Goal: Task Accomplishment & Management: Manage account settings

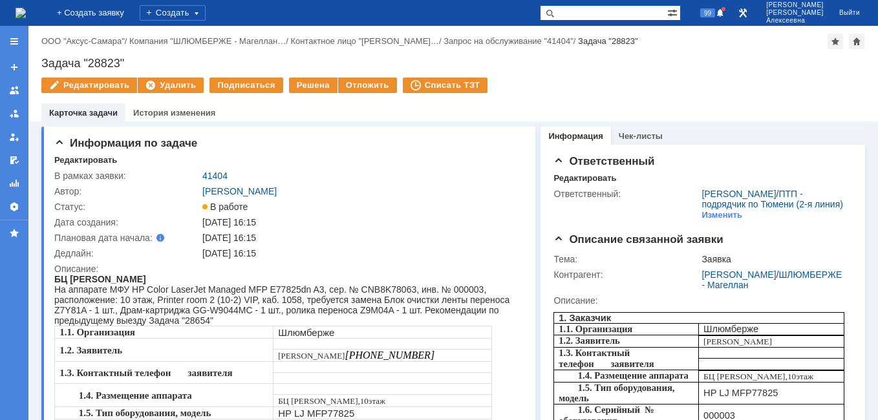
click at [26, 12] on img at bounding box center [21, 13] width 10 height 10
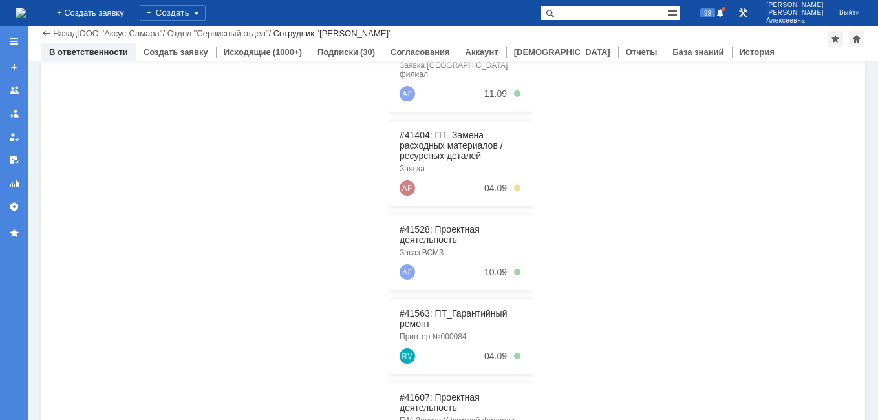
scroll to position [65, 0]
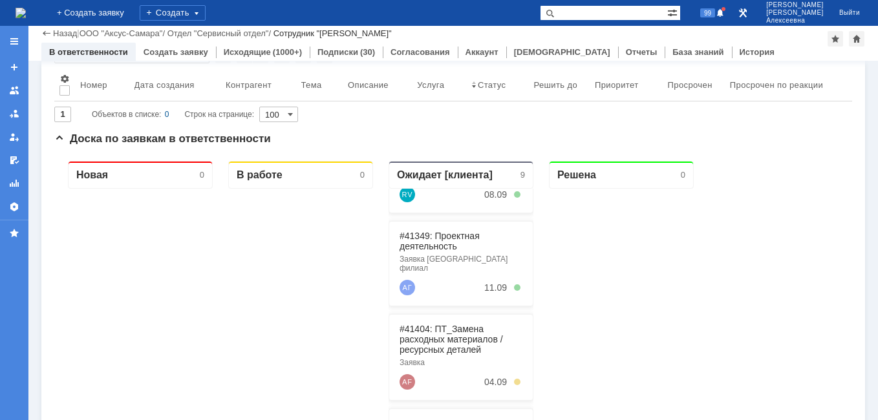
click at [613, 16] on input "text" at bounding box center [603, 13] width 127 height 16
type input "v"
paste input "41156"
type input "41156"
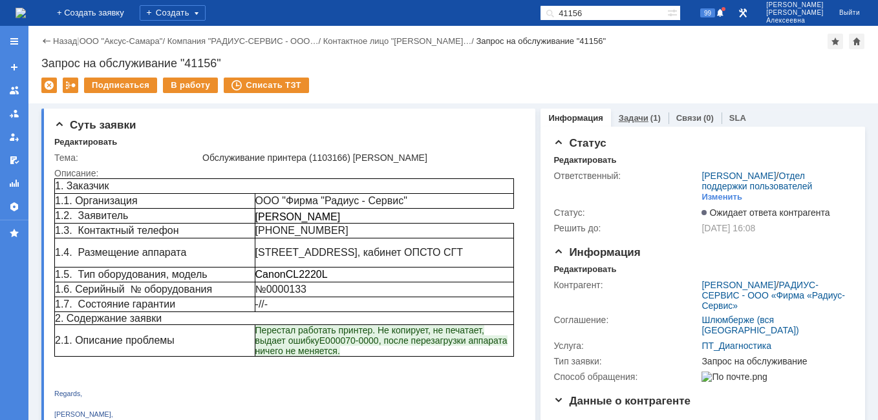
click at [625, 115] on link "Задачи" at bounding box center [633, 118] width 30 height 10
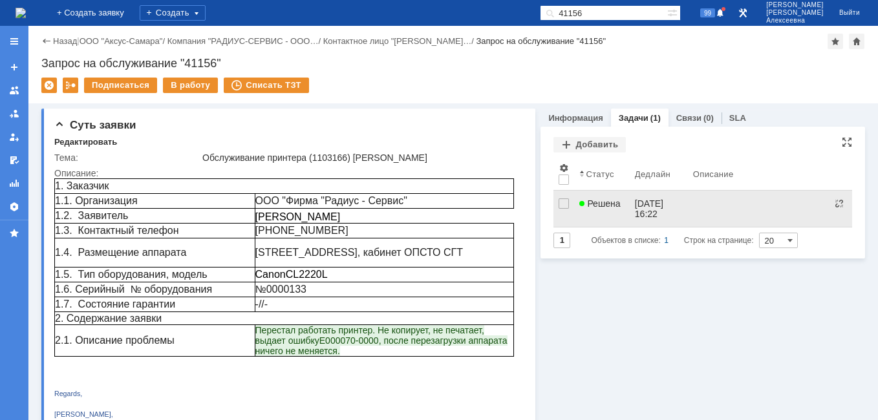
click at [612, 211] on link "Решена" at bounding box center [601, 209] width 55 height 36
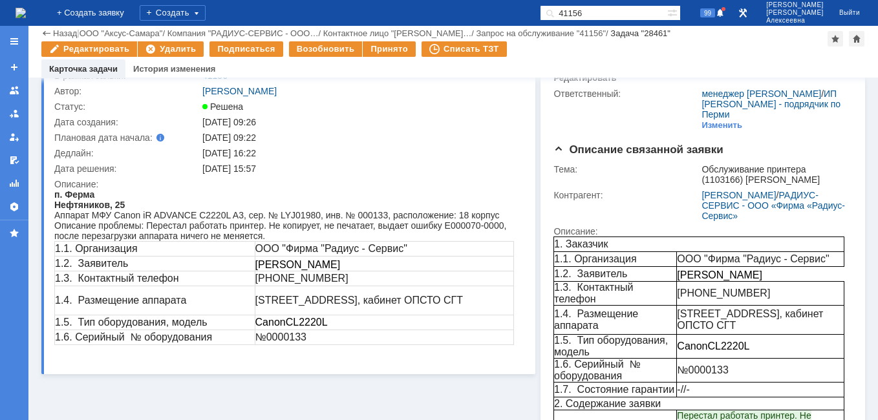
scroll to position [129, 0]
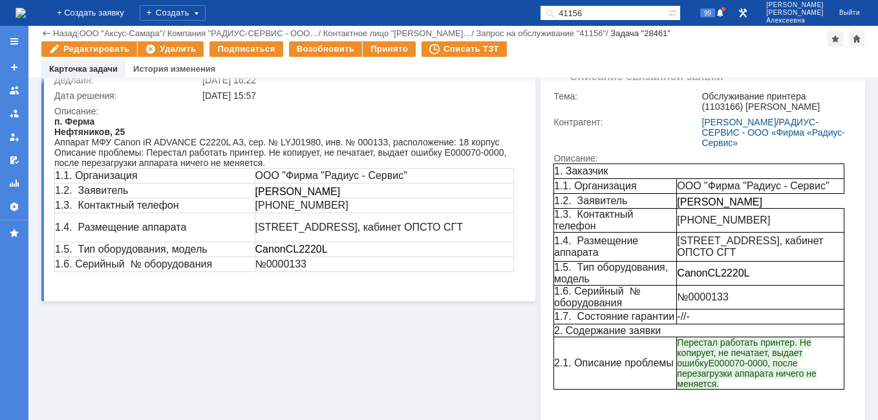
drag, startPoint x: 108, startPoint y: 240, endPoint x: 161, endPoint y: 204, distance: 63.8
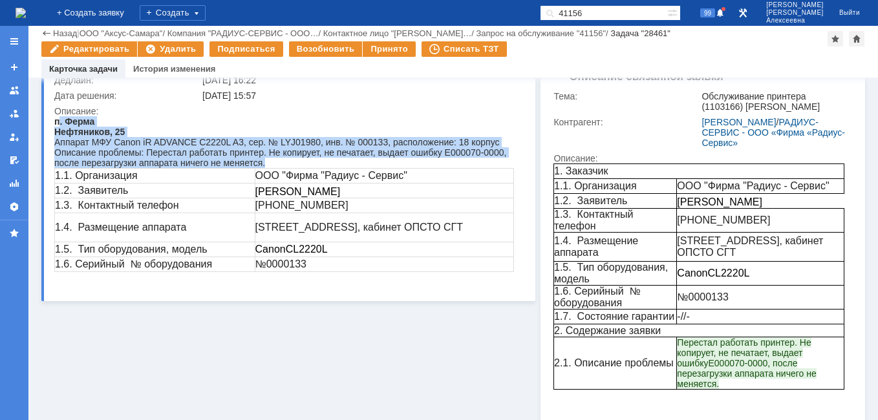
drag, startPoint x: 66, startPoint y: 124, endPoint x: 419, endPoint y: 283, distance: 387.0
click at [419, 282] on body "п. Ферма Нефтяников, 25 Аппарат МФУ Canon iR ADVANCE C2220L A3, сер. № LYJ01980…" at bounding box center [283, 199] width 459 height 166
copy body ". Ферма Нефтяников, 25 Аппарат МФУ Canon iR ADVANCE C2220L A3, сер. № LYJ01980,…"
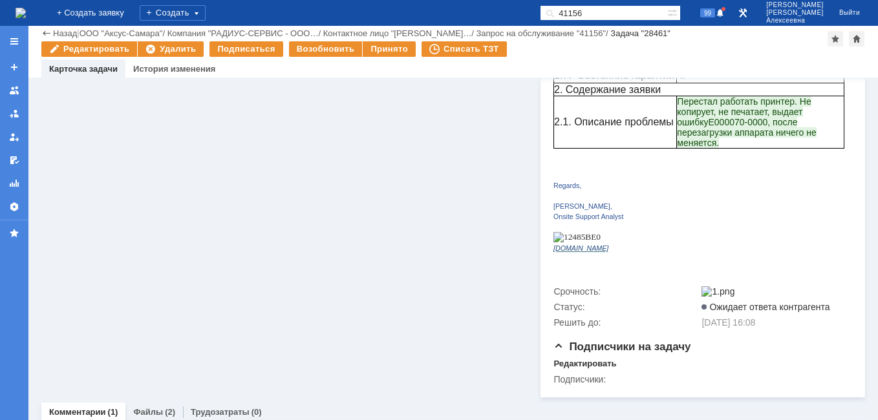
scroll to position [497, 0]
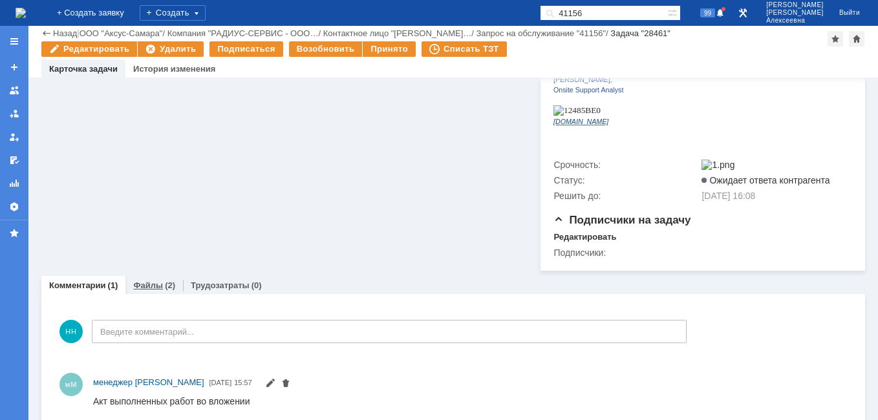
click at [140, 280] on link "Файлы" at bounding box center [148, 285] width 30 height 10
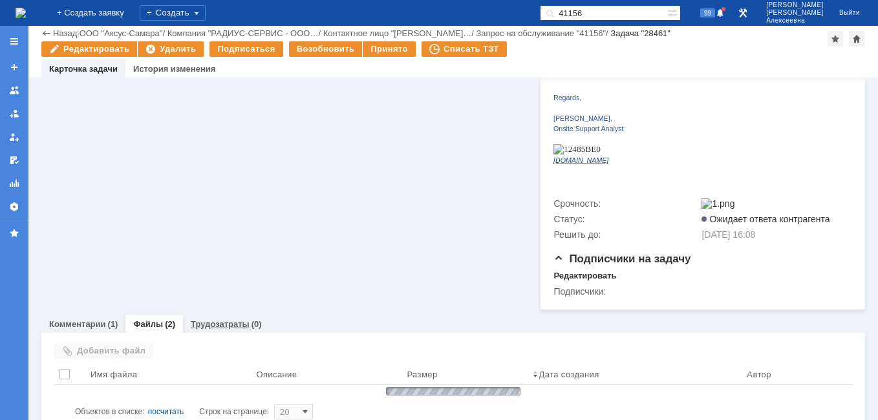
scroll to position [497, 0]
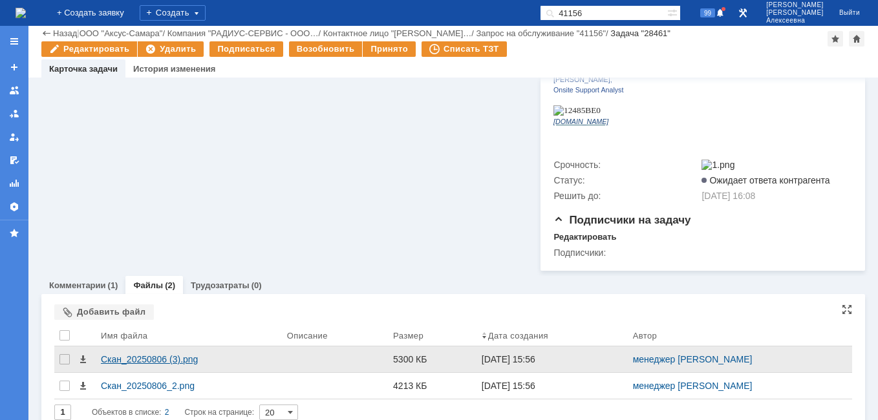
click at [128, 346] on div "Скан_20250806 (3).png" at bounding box center [189, 359] width 186 height 26
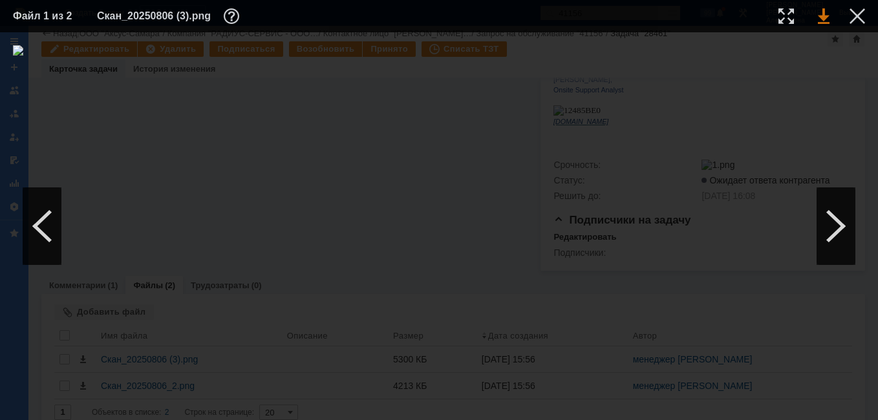
click at [825, 15] on link at bounding box center [823, 16] width 12 height 16
click at [859, 9] on div at bounding box center [857, 16] width 16 height 16
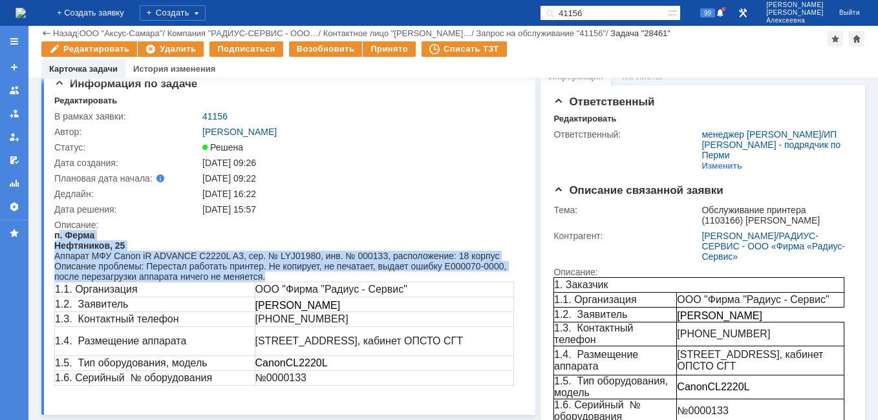
scroll to position [0, 0]
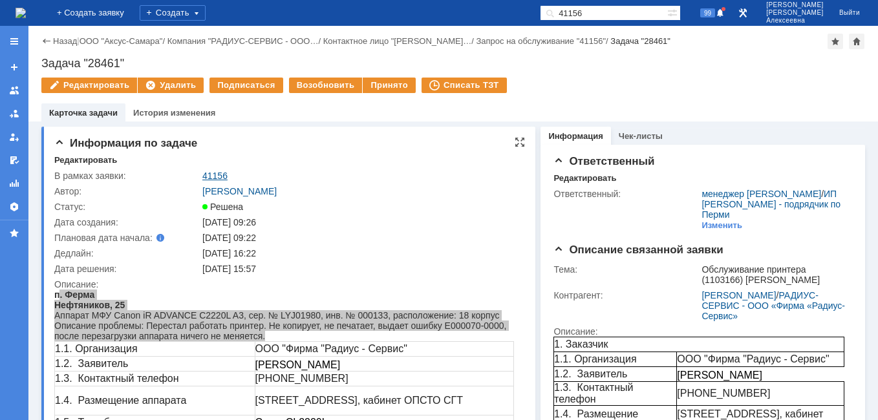
click at [216, 173] on link "41156" at bounding box center [214, 176] width 25 height 10
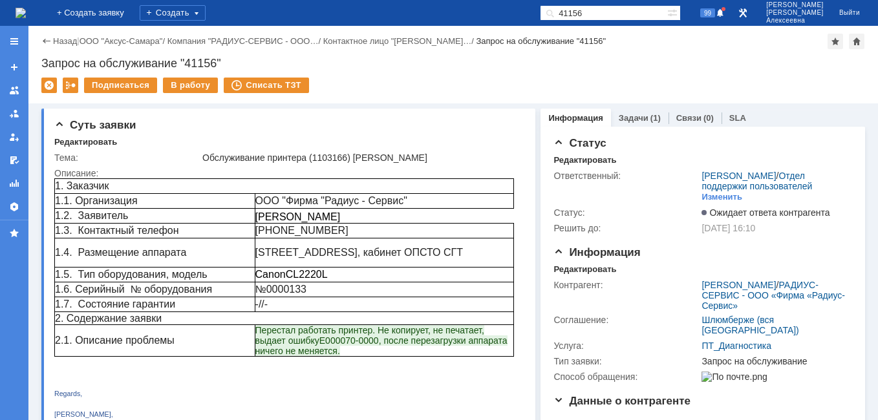
click at [626, 116] on link "Задачи" at bounding box center [633, 118] width 30 height 10
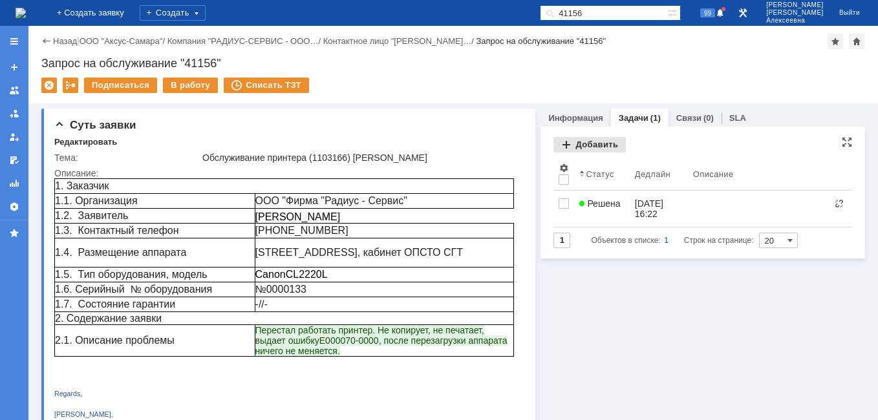
click at [591, 142] on div "Добавить" at bounding box center [589, 145] width 72 height 16
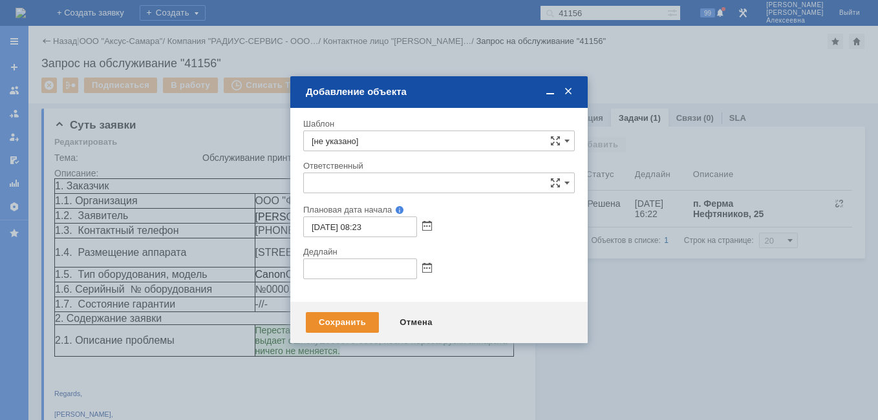
type input "[не указано]"
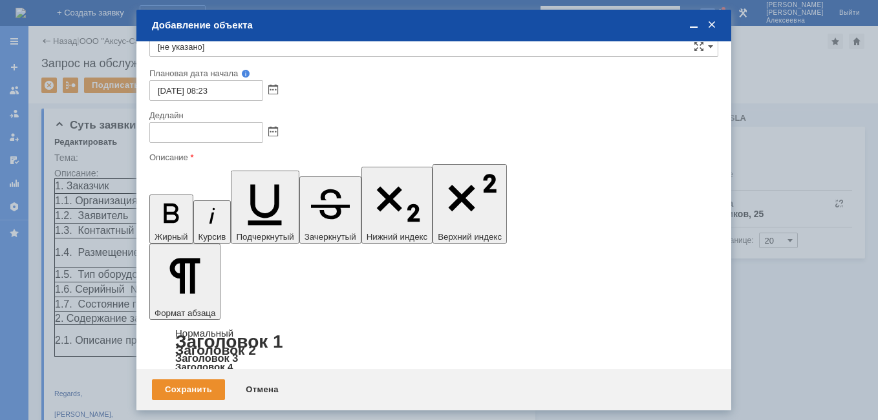
drag, startPoint x: 253, startPoint y: 3658, endPoint x: 290, endPoint y: 3667, distance: 37.3
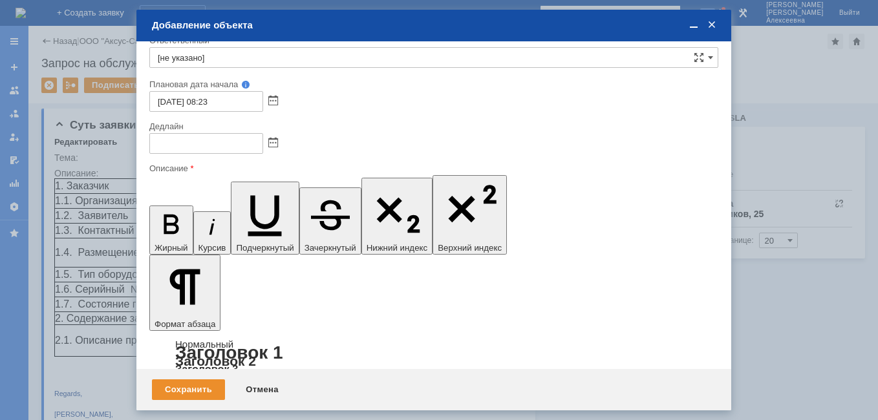
scroll to position [54, 0]
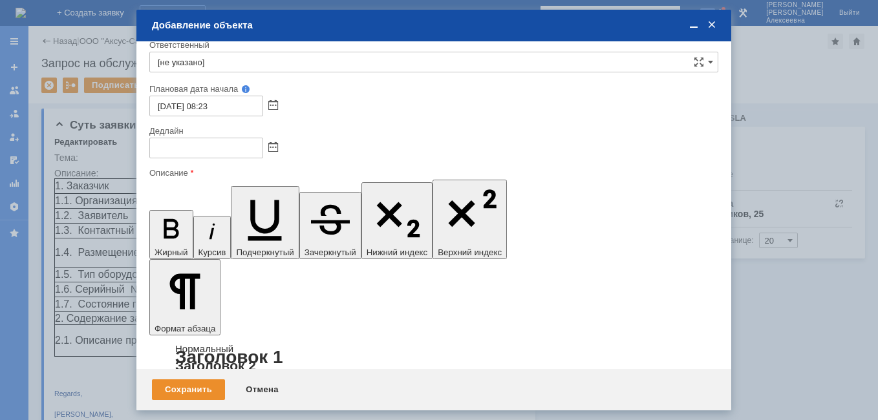
click at [271, 147] on span at bounding box center [273, 148] width 10 height 10
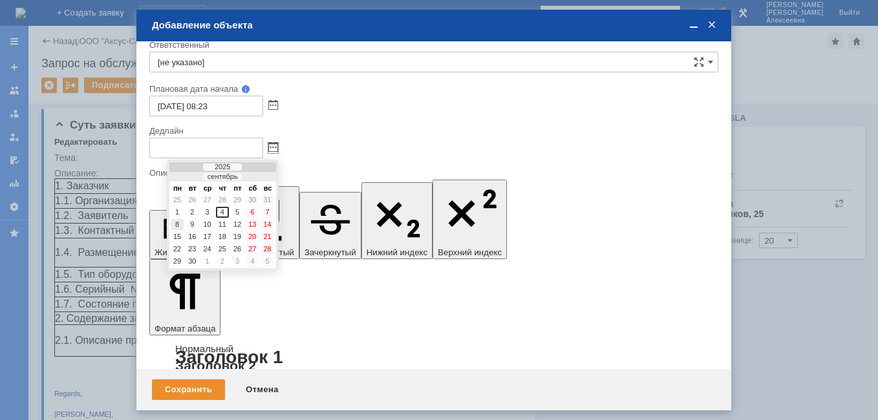
click at [176, 222] on div "8" at bounding box center [177, 224] width 13 height 11
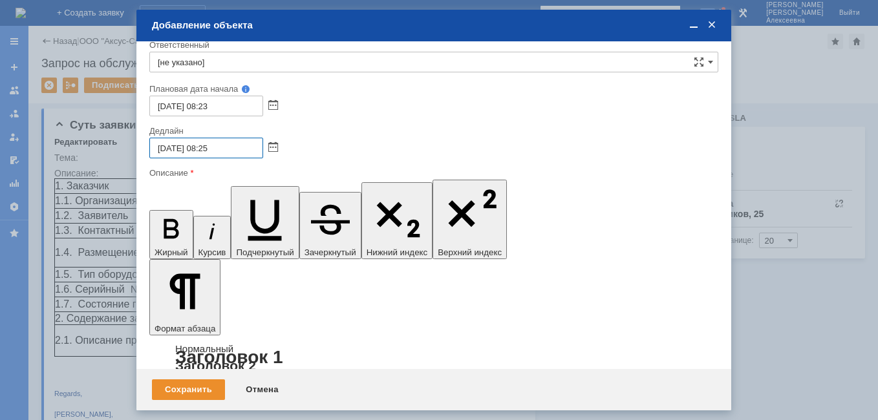
click at [211, 148] on input "08.09.2025 08:25" at bounding box center [206, 148] width 114 height 21
type input "08.09.2025 016:25"
click at [200, 63] on input "[не указано]" at bounding box center [433, 62] width 569 height 21
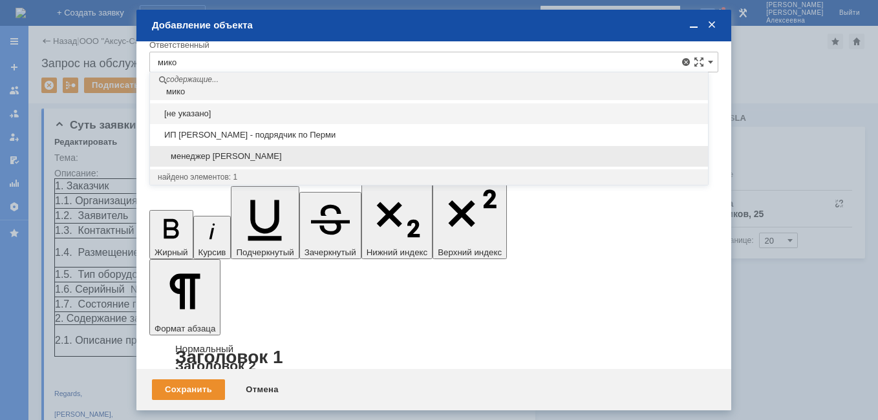
drag, startPoint x: 204, startPoint y: 154, endPoint x: 143, endPoint y: 114, distance: 73.1
click at [204, 154] on span "менеджер МИКО" at bounding box center [429, 156] width 542 height 10
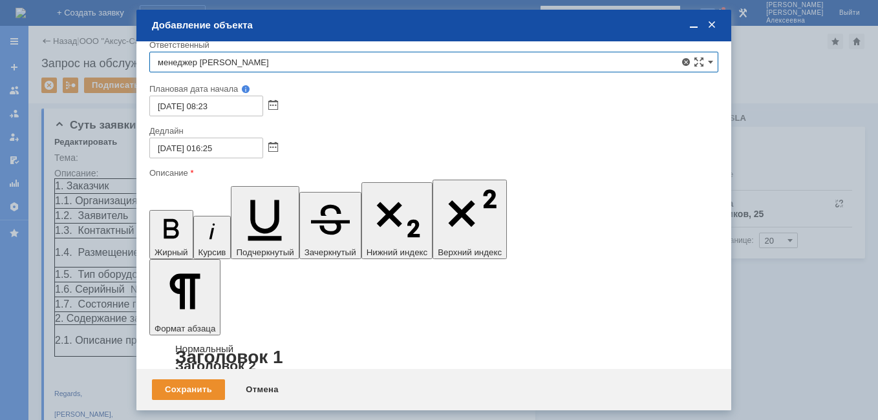
type input "менеджер МИКО"
click at [178, 390] on div "Сохранить" at bounding box center [188, 389] width 73 height 21
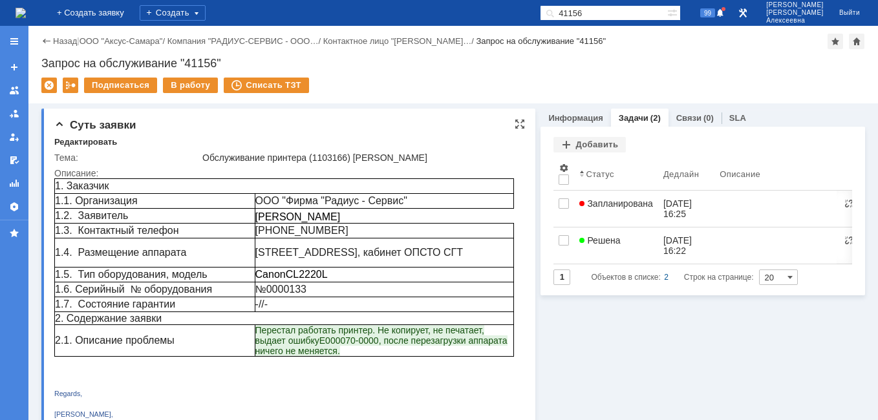
scroll to position [0, 0]
click at [633, 213] on link "Запланирована" at bounding box center [616, 209] width 84 height 36
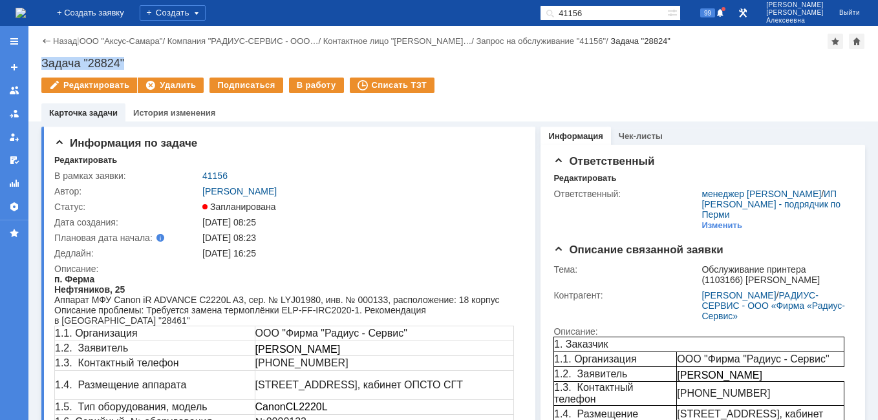
drag, startPoint x: 132, startPoint y: 59, endPoint x: 45, endPoint y: 58, distance: 87.9
click at [45, 58] on div "Задача "28824"" at bounding box center [452, 63] width 823 height 13
copy div "Задача "28824""
click at [26, 8] on img at bounding box center [21, 13] width 10 height 10
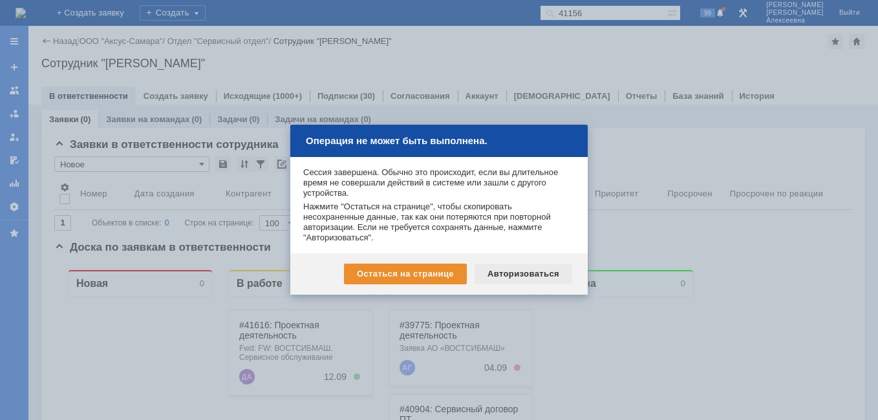
click at [523, 278] on div "Авторизоваться" at bounding box center [523, 274] width 98 height 21
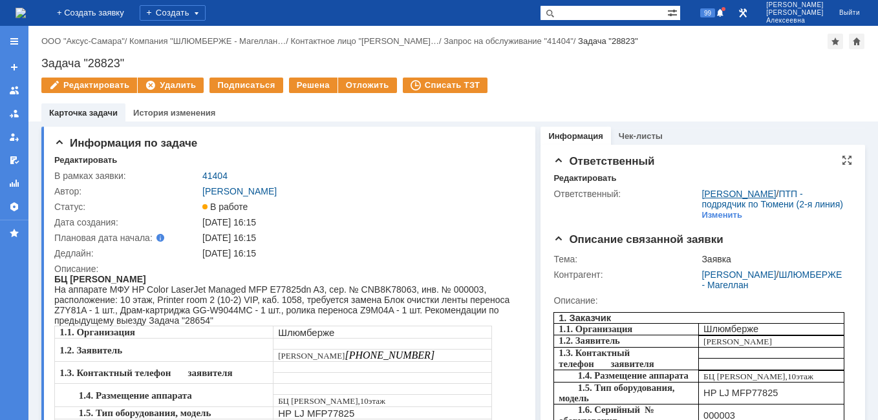
click at [729, 193] on link "Найденова Анастасия Дмитриевна" at bounding box center [738, 194] width 74 height 10
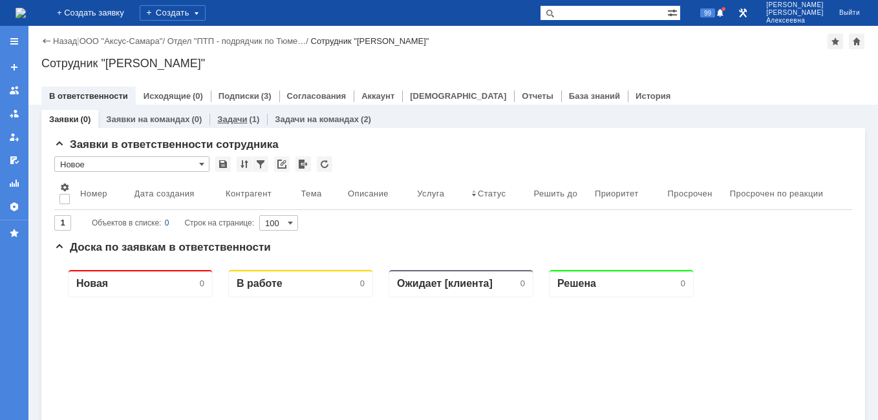
click at [230, 122] on link "Задачи" at bounding box center [232, 119] width 30 height 10
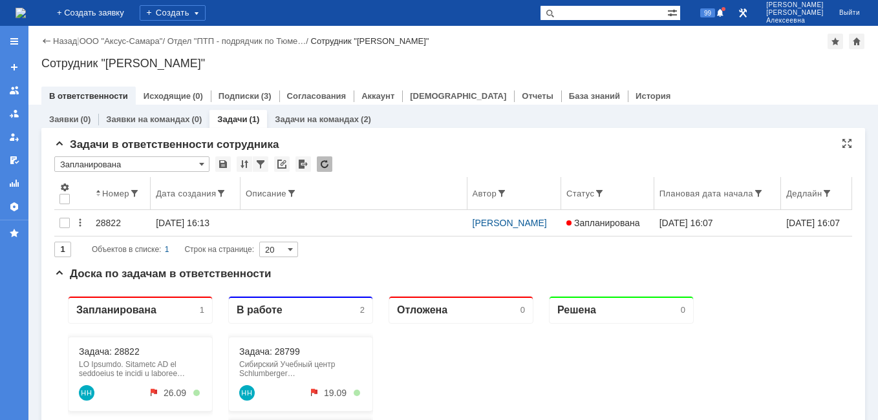
scroll to position [129, 0]
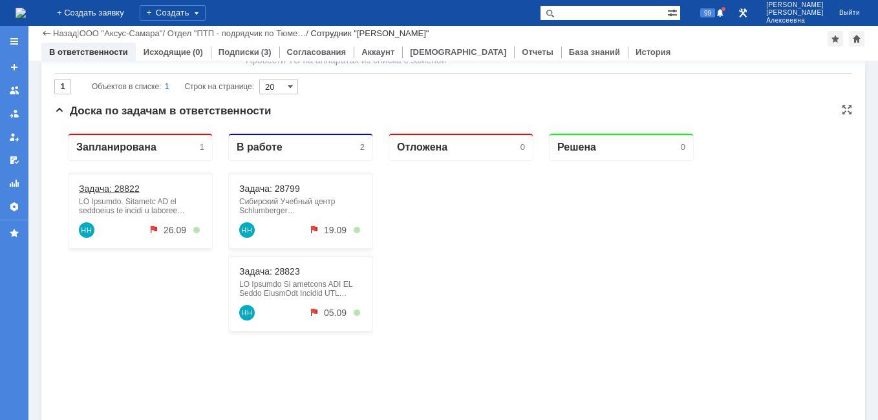
click at [102, 189] on link "Задача: 28822" at bounding box center [109, 189] width 61 height 10
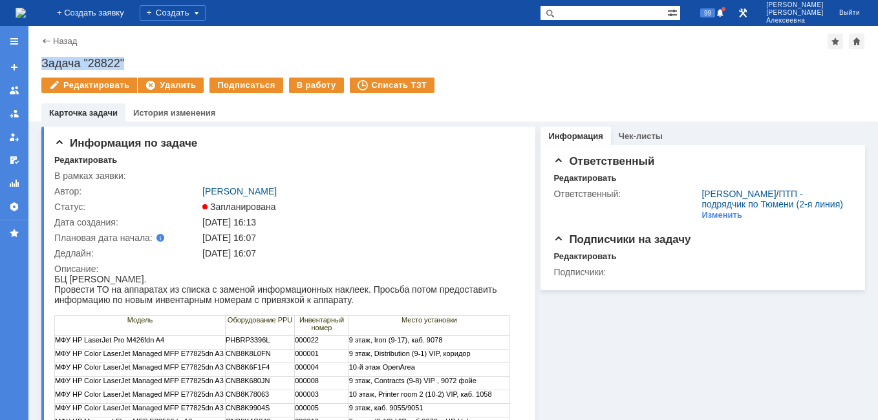
drag, startPoint x: 130, startPoint y: 63, endPoint x: 41, endPoint y: 62, distance: 89.2
click at [41, 62] on div "Назад | Задача "28822" Задача "28822" Редактировать Удалить Подписаться В работ…" at bounding box center [452, 74] width 849 height 96
copy div "Задача "28822""
click at [206, 9] on div "Создать" at bounding box center [173, 13] width 66 height 16
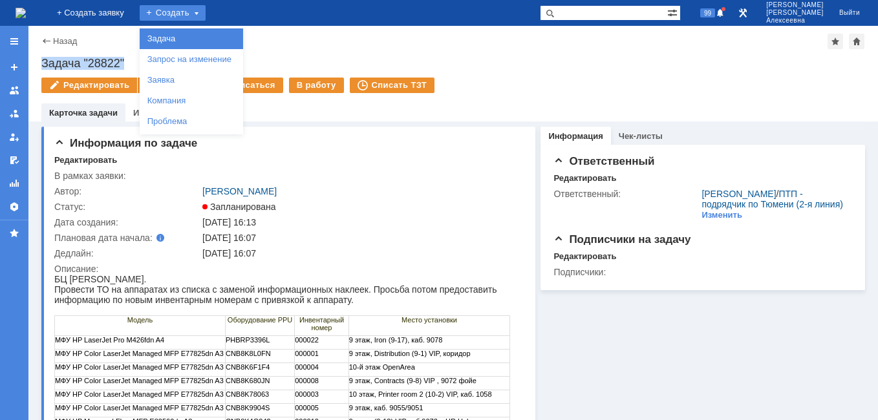
click at [216, 32] on link "Задача" at bounding box center [191, 39] width 98 height 16
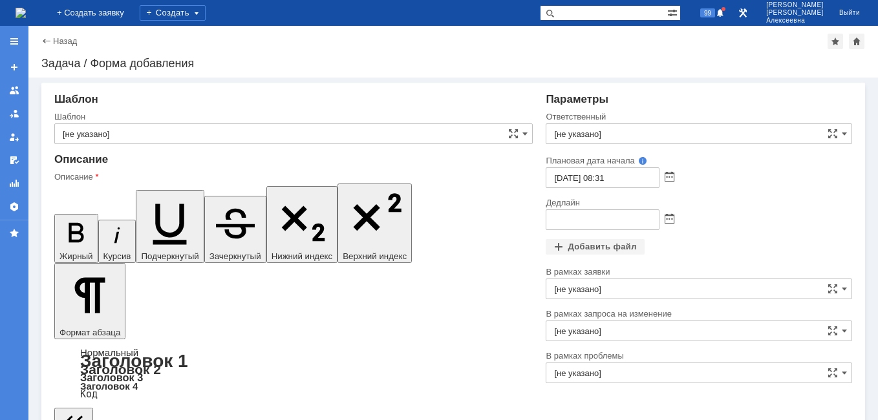
click at [665, 222] on span at bounding box center [669, 220] width 10 height 10
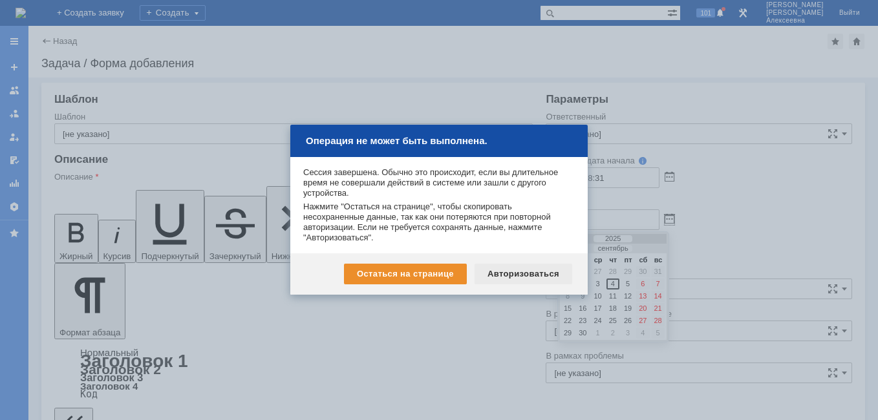
click at [509, 277] on div "Авторизоваться" at bounding box center [523, 274] width 98 height 21
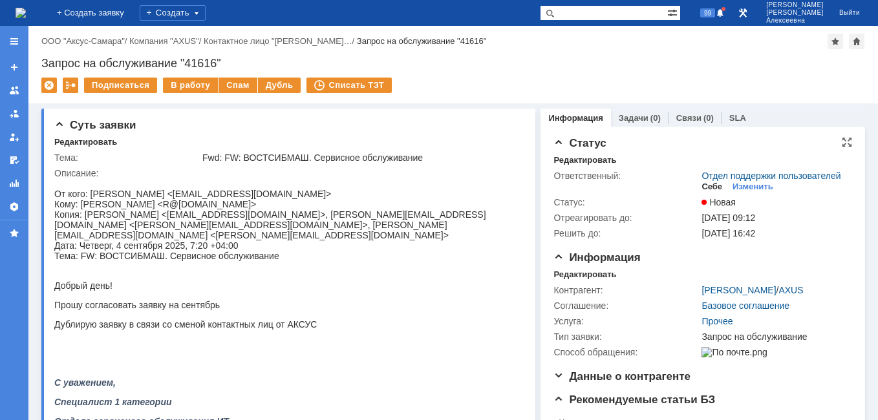
click at [709, 192] on div "Себе" at bounding box center [711, 187] width 21 height 10
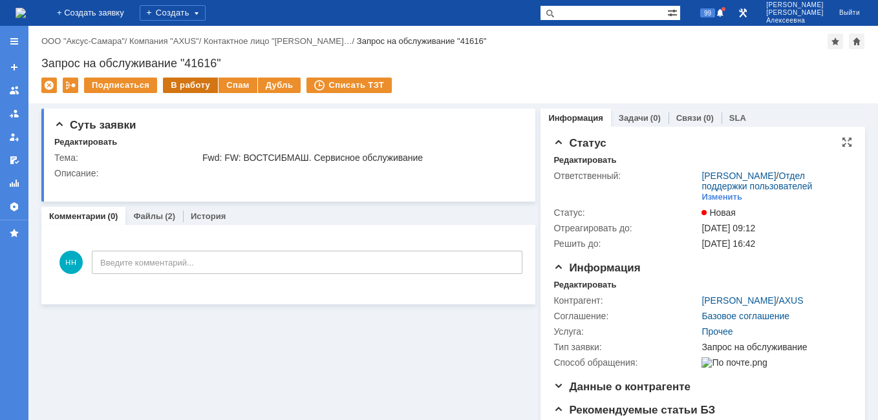
click at [194, 87] on div "В работу" at bounding box center [190, 86] width 55 height 16
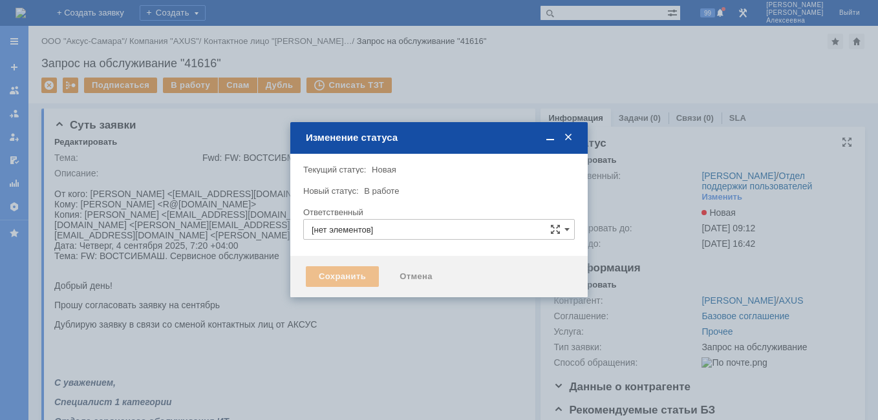
type input "[PERSON_NAME]"
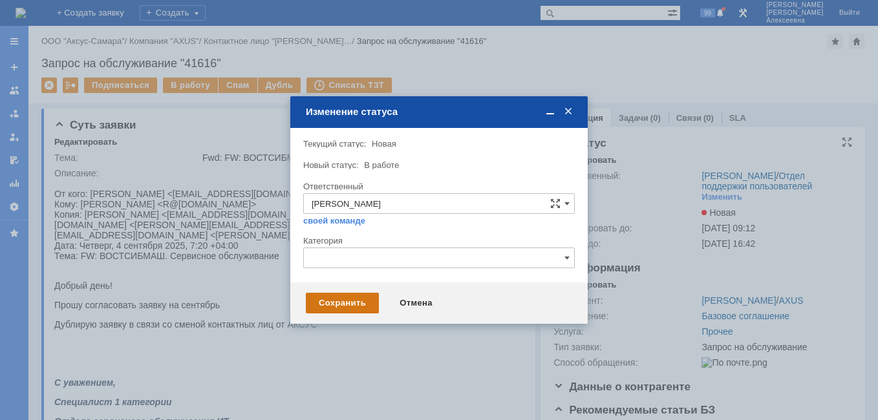
click at [360, 296] on div "Сохранить" at bounding box center [342, 303] width 73 height 21
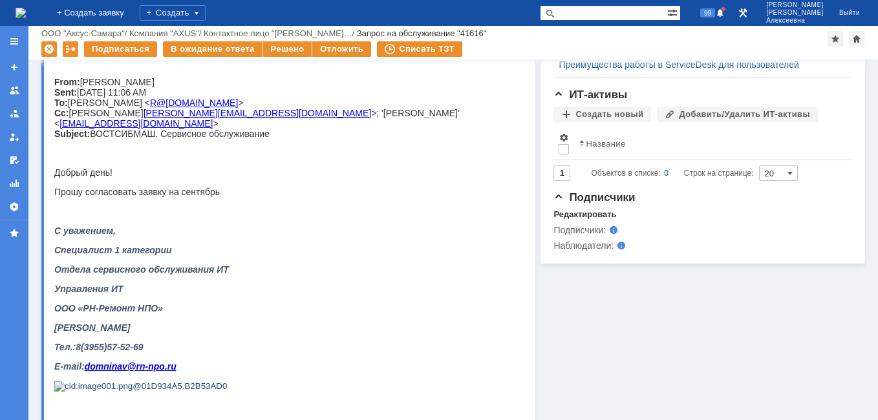
scroll to position [640, 0]
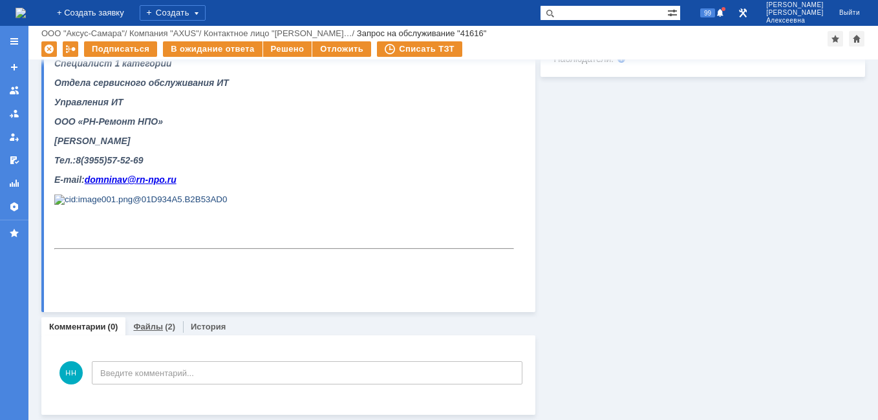
click at [143, 325] on link "Файлы" at bounding box center [148, 327] width 30 height 10
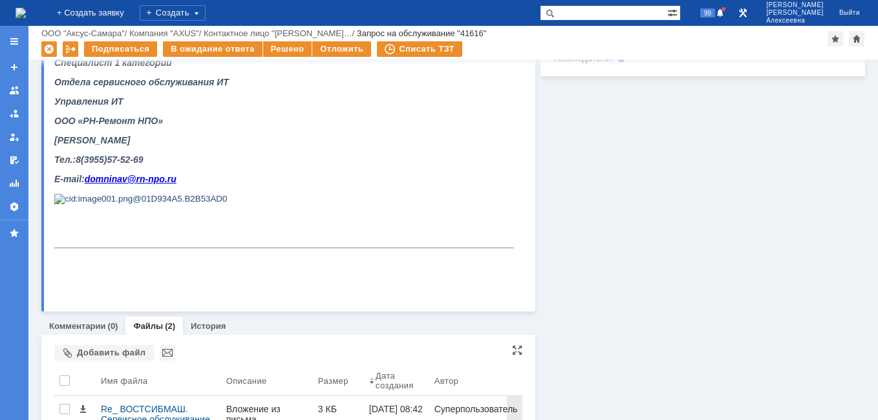
scroll to position [726, 0]
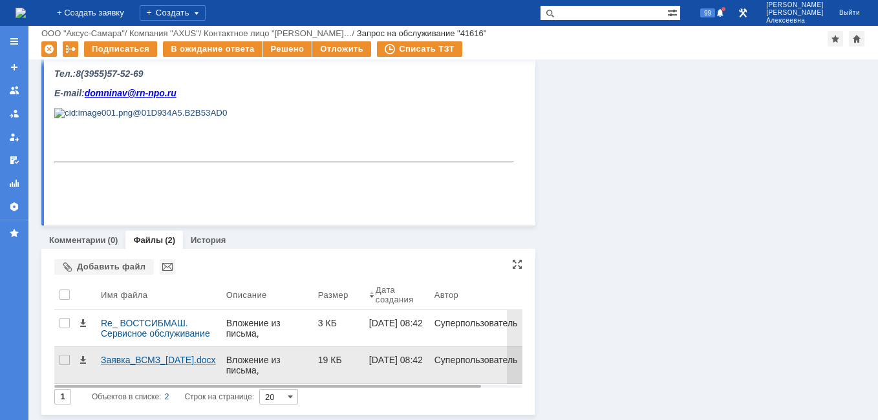
click at [136, 361] on div "Заявка_ВСМЗ_04.09.2025.docx" at bounding box center [158, 360] width 115 height 10
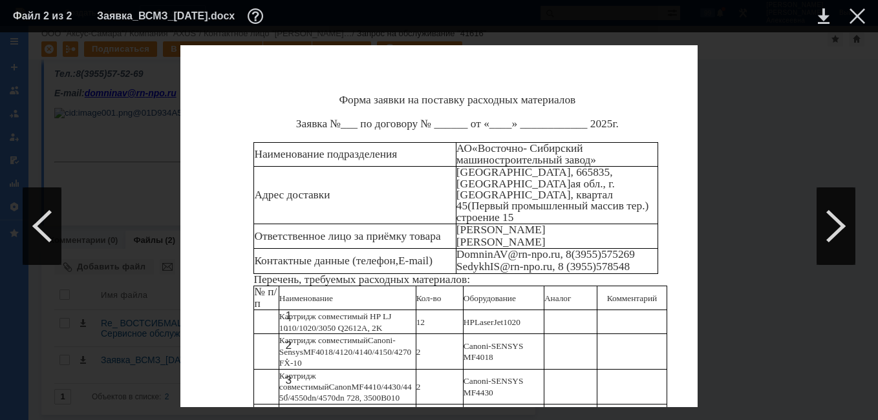
scroll to position [194, 0]
click at [860, 13] on div at bounding box center [857, 16] width 16 height 16
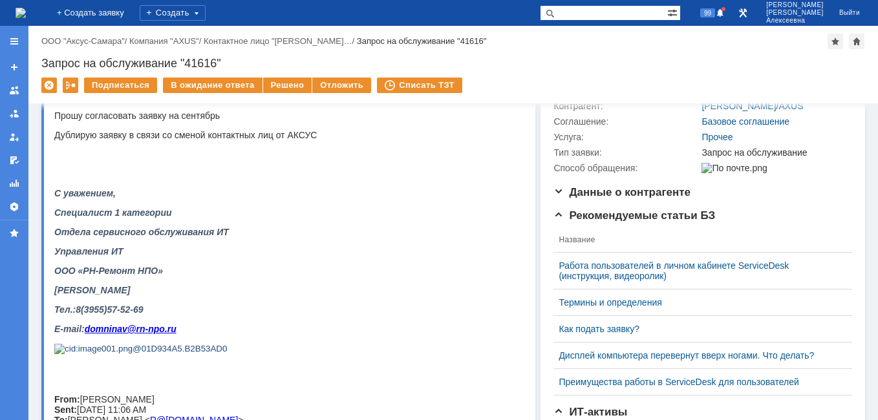
scroll to position [0, 0]
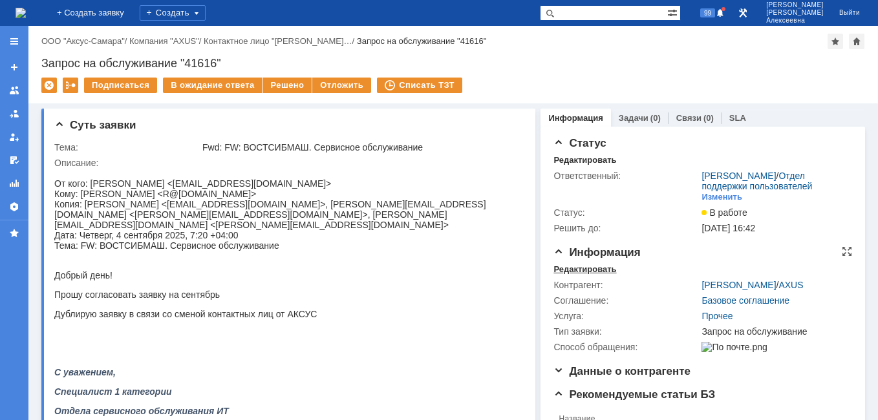
click at [579, 275] on div "Редактировать" at bounding box center [584, 269] width 63 height 10
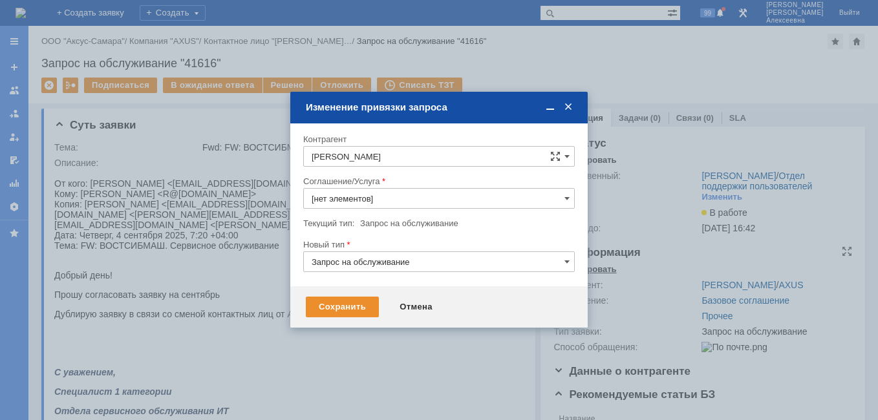
type input "Прочее"
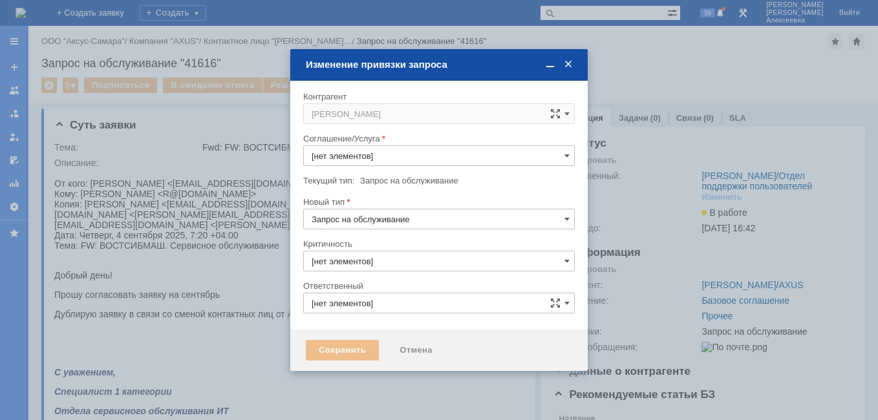
type input "3. Низкая"
type input "[не указано]"
type input "[PERSON_NAME]"
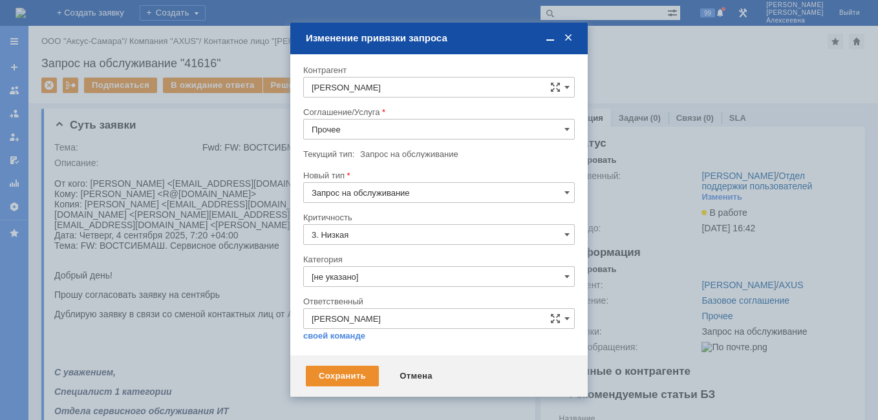
click at [562, 131] on input "Прочее" at bounding box center [438, 129] width 271 height 21
click at [677, 242] on div at bounding box center [439, 210] width 878 height 420
type input "Прочее"
click at [568, 36] on span at bounding box center [568, 38] width 13 height 12
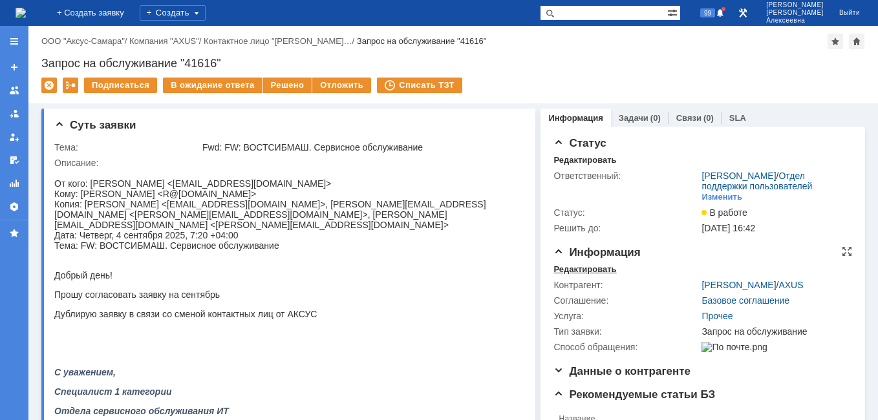
click at [572, 275] on div "Редактировать" at bounding box center [584, 269] width 63 height 10
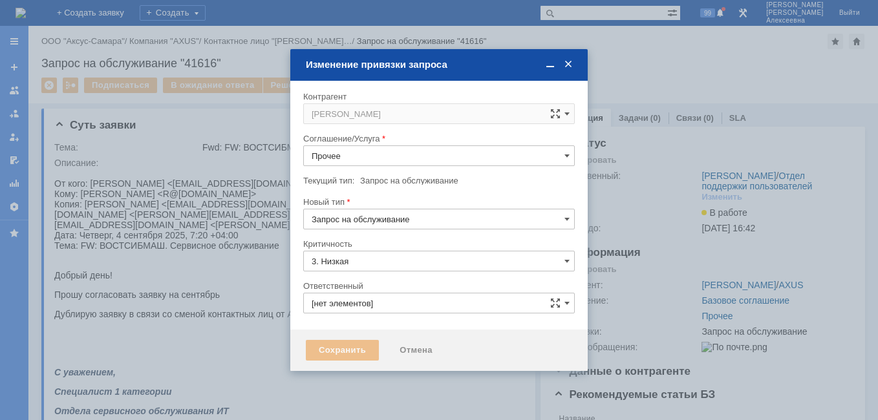
type input "[не указано]"
type input "[PERSON_NAME]"
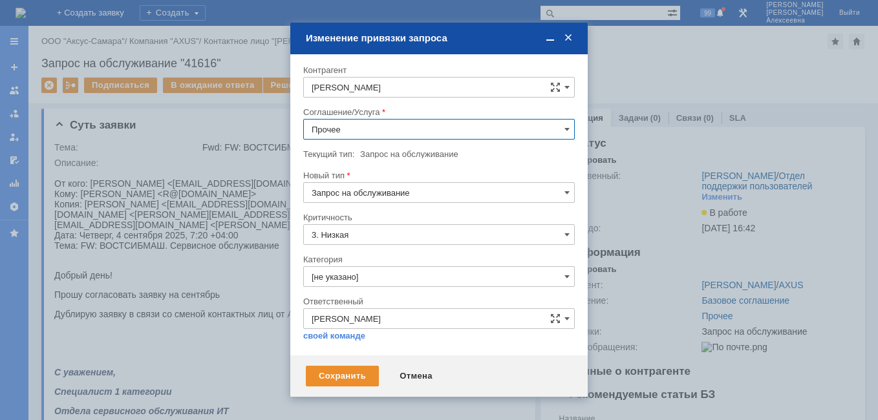
click at [553, 130] on input "Прочее" at bounding box center [438, 129] width 271 height 21
click at [404, 209] on span "Проектная деятельность" at bounding box center [438, 203] width 255 height 10
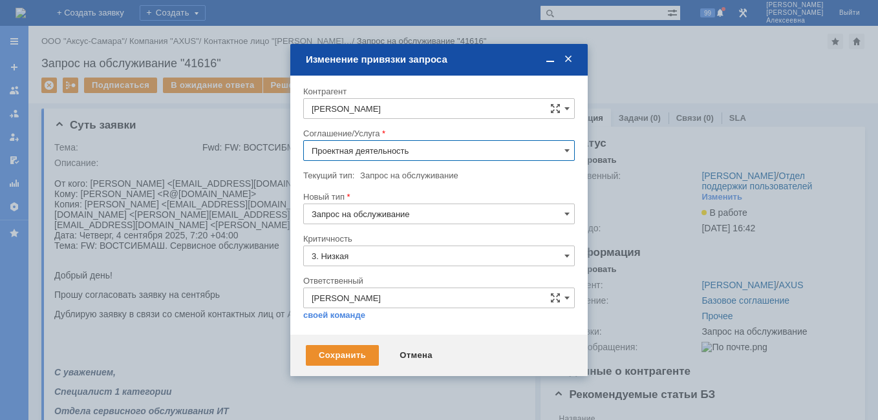
type input "Проектная деятельность"
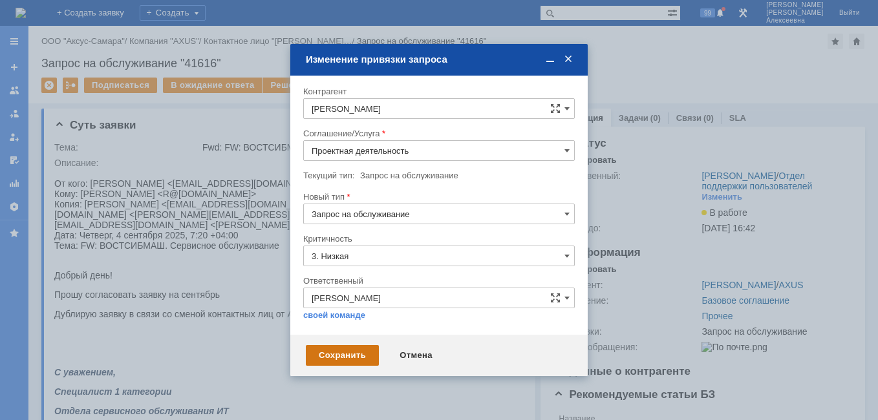
click at [325, 353] on div "Сохранить" at bounding box center [342, 355] width 73 height 21
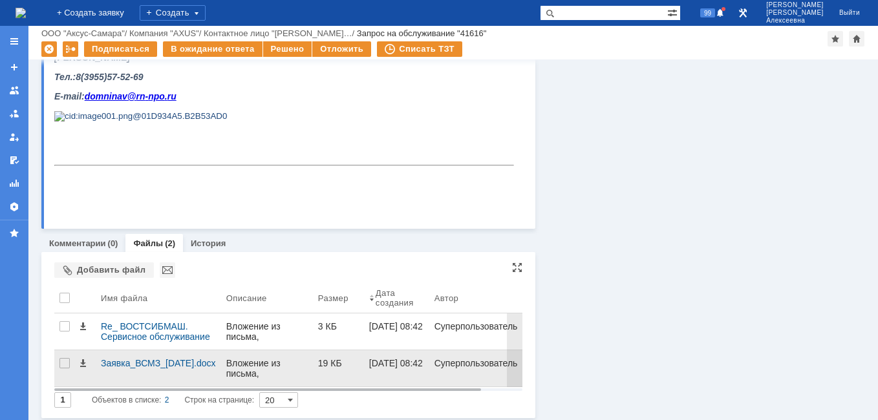
scroll to position [726, 0]
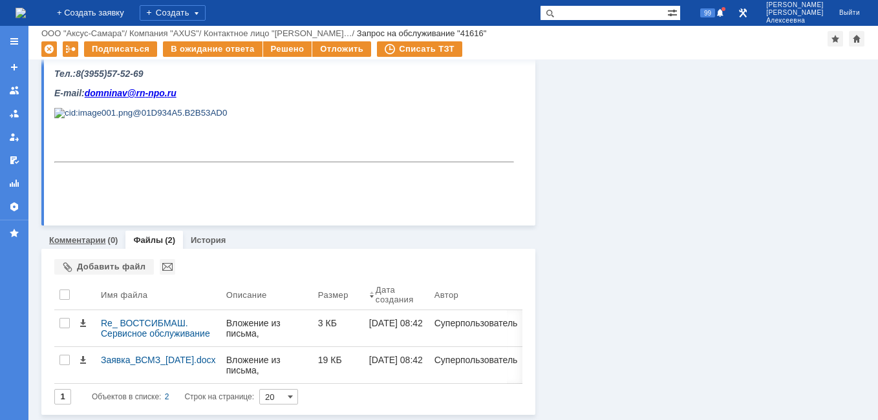
click at [80, 233] on div "Комментарии (0)" at bounding box center [83, 240] width 84 height 19
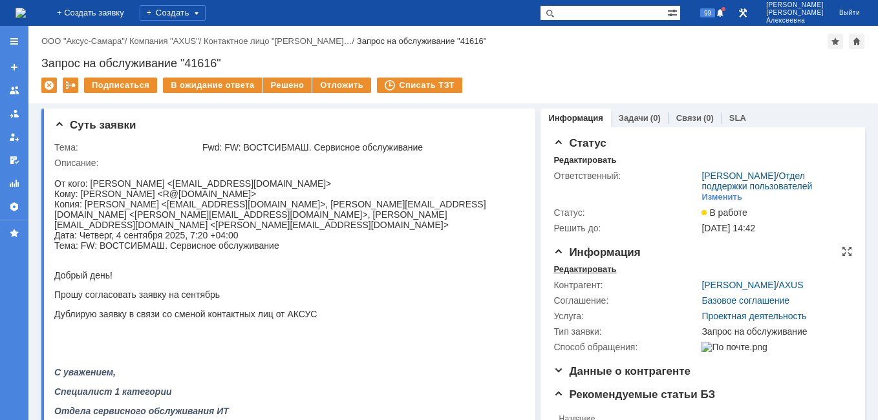
click at [570, 275] on div "Редактировать" at bounding box center [584, 269] width 63 height 10
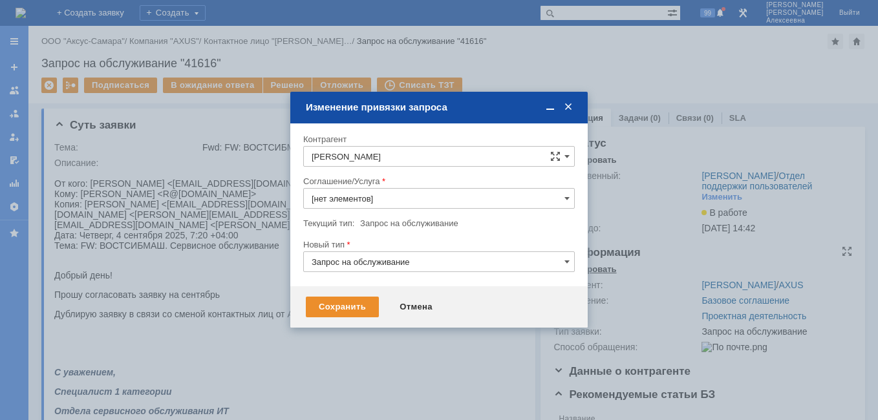
type input "Проектная деятельность"
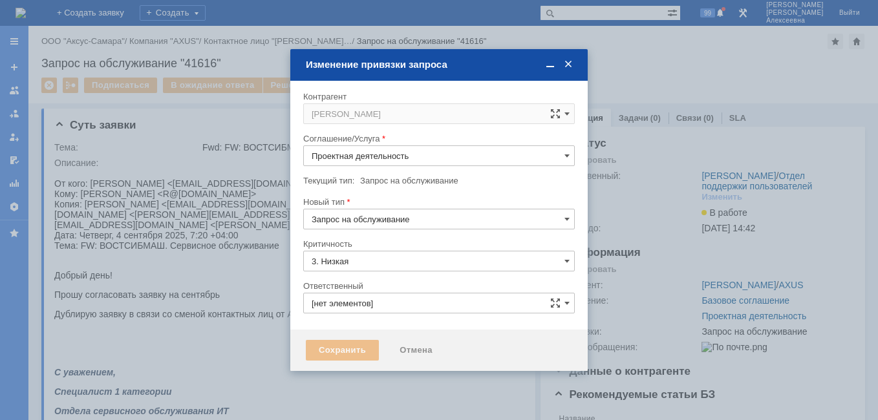
type input "[PERSON_NAME]"
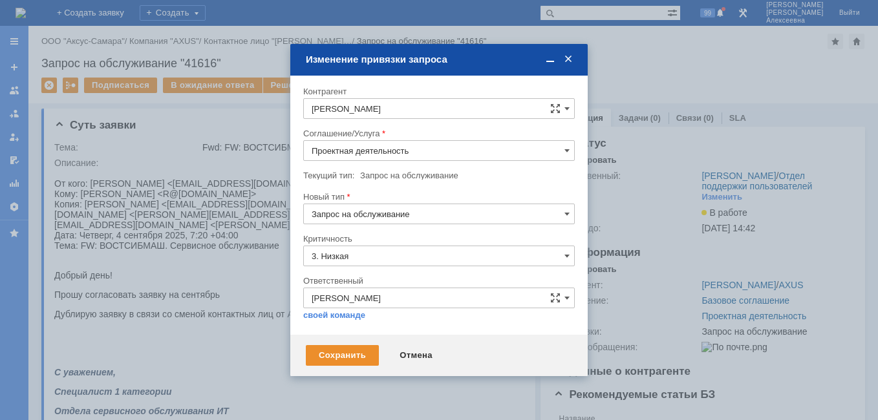
click at [442, 103] on input "Иванова Марина" at bounding box center [438, 108] width 271 height 21
click at [388, 244] on span "Домнин Артём Викторович" at bounding box center [377, 247] width 69 height 10
type input "Домнин Артём Викторович"
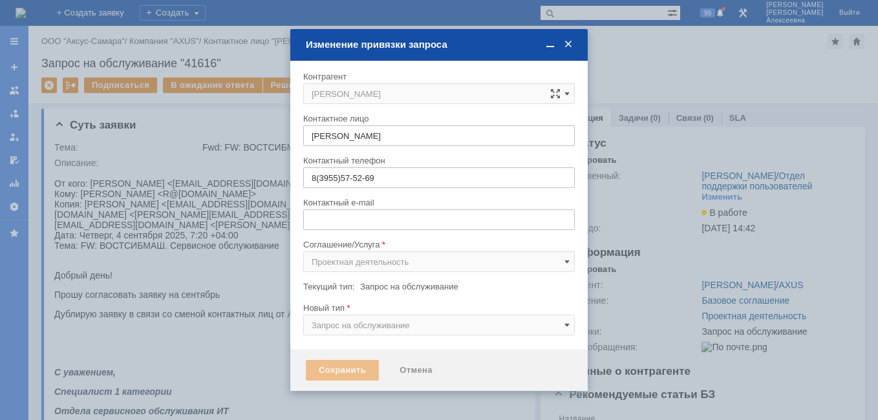
type input "domninav@rn-npo.ru"
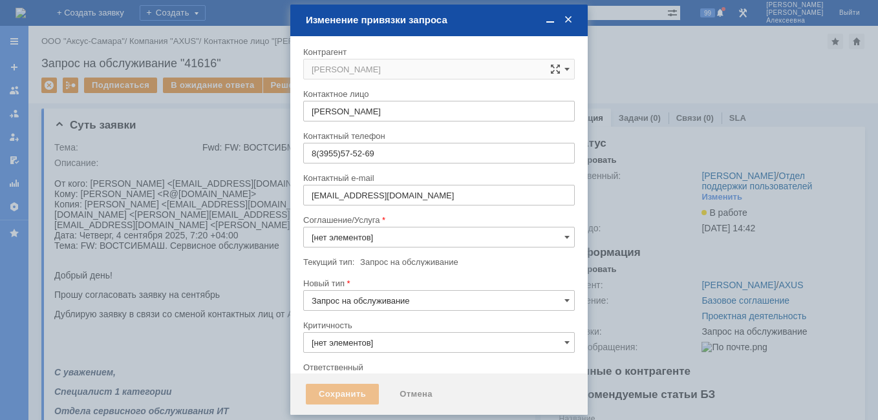
type input "3. Низкая"
type input "[PERSON_NAME]"
type input "Проектная деятельность"
click at [236, 331] on div at bounding box center [439, 210] width 878 height 420
click at [339, 389] on div "Сохранить" at bounding box center [342, 394] width 73 height 21
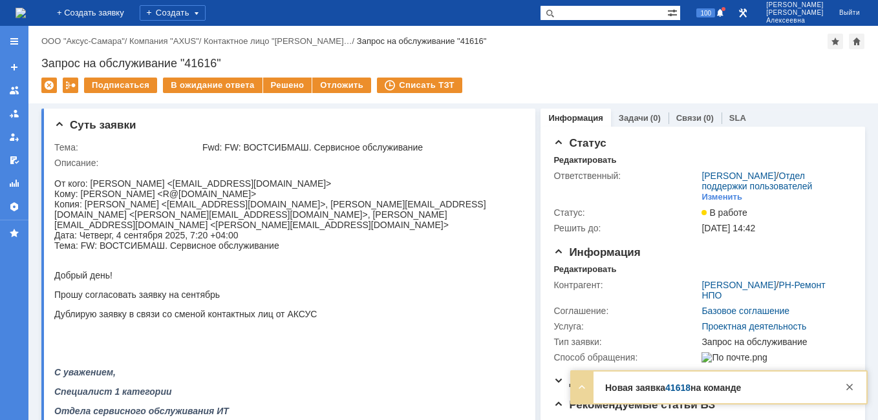
click at [680, 388] on link "41618" at bounding box center [677, 388] width 25 height 10
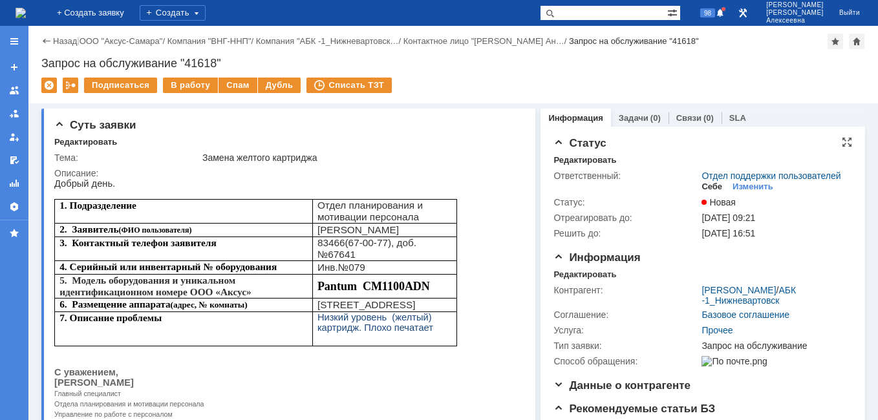
click at [704, 192] on div "Себе" at bounding box center [711, 187] width 21 height 10
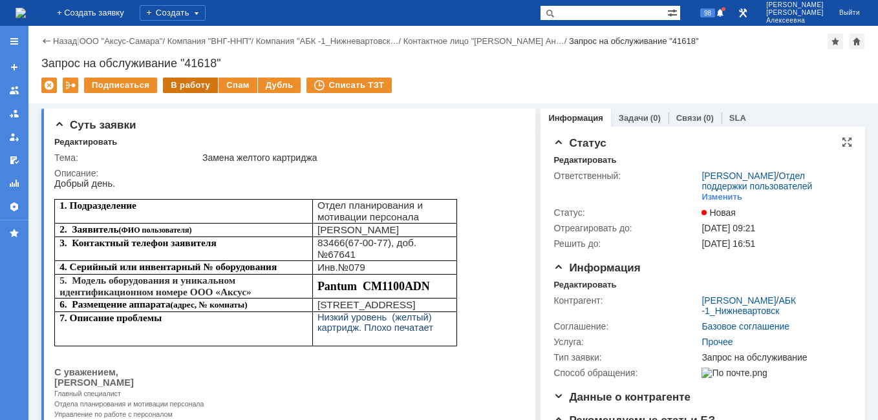
click at [196, 84] on div "В работу" at bounding box center [190, 86] width 55 height 16
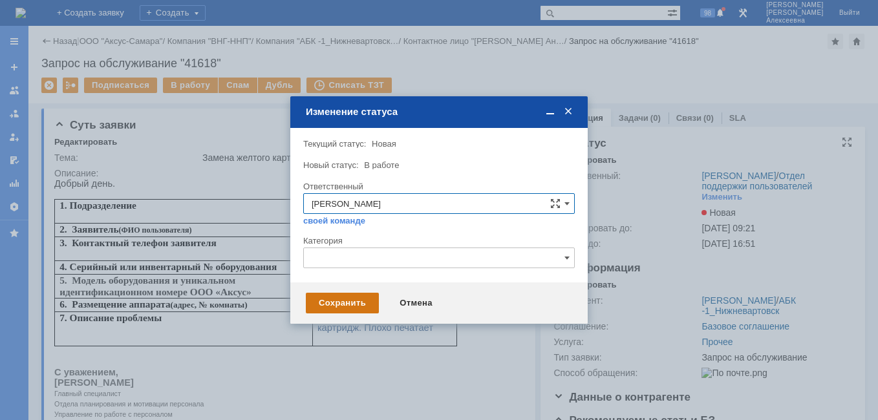
click at [350, 298] on div "Сохранить" at bounding box center [342, 303] width 73 height 21
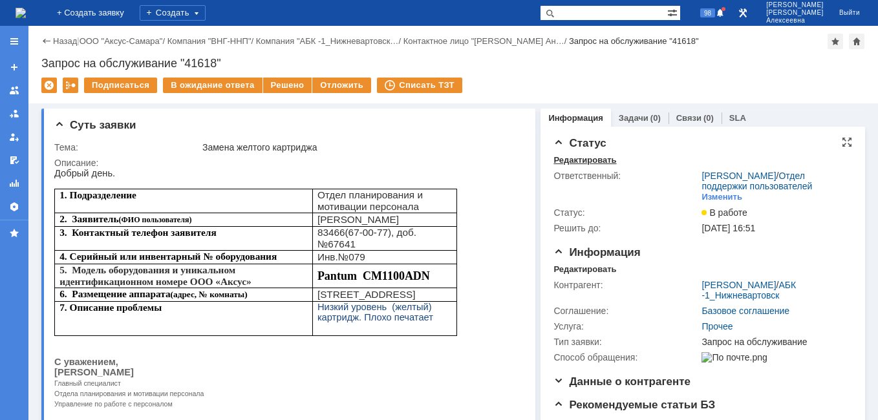
click at [558, 158] on div "Редактировать" at bounding box center [584, 160] width 63 height 10
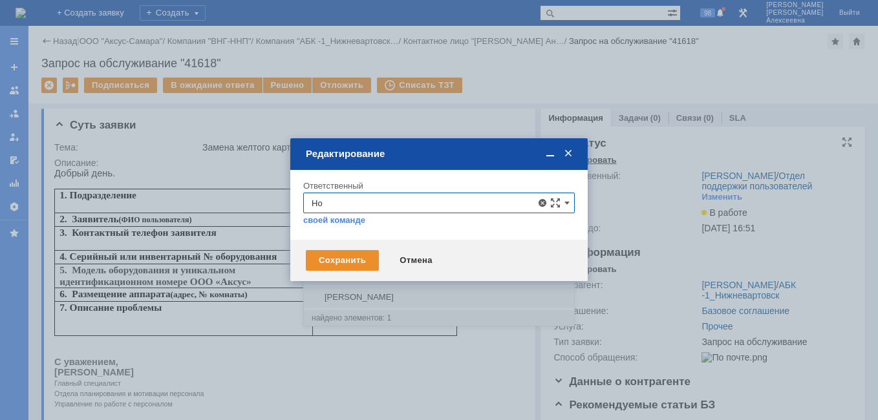
type input "Н"
click at [382, 293] on span "Орлова Елена Владимировна" at bounding box center [438, 297] width 255 height 10
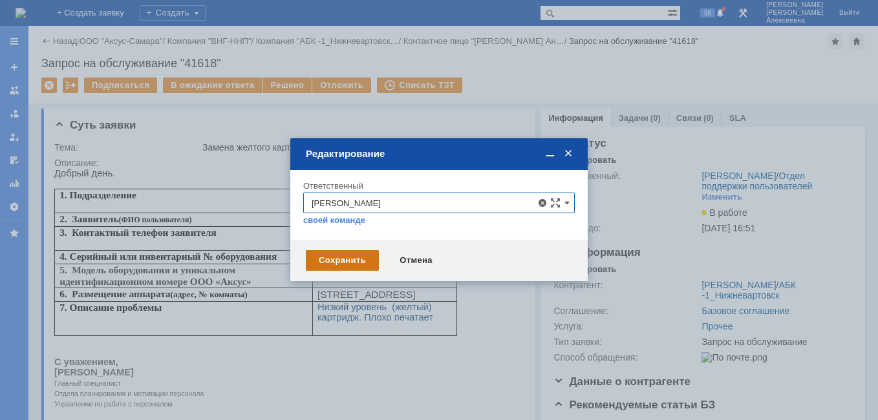
type input "Орлова Елена Владимировна"
click at [332, 253] on div "Сохранить" at bounding box center [342, 260] width 73 height 21
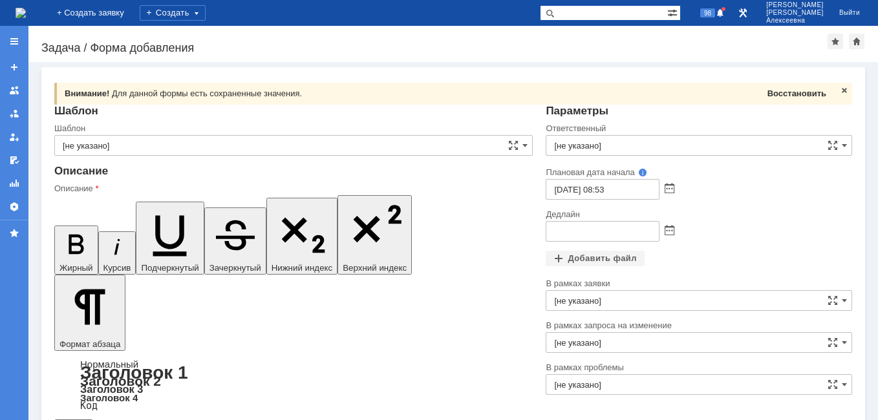
click at [775, 98] on span "Восстановить" at bounding box center [796, 94] width 59 height 10
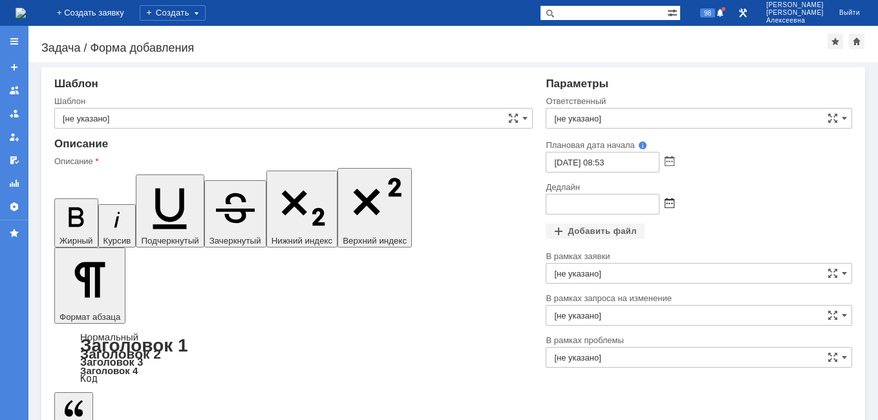
click at [664, 207] on span at bounding box center [669, 204] width 10 height 10
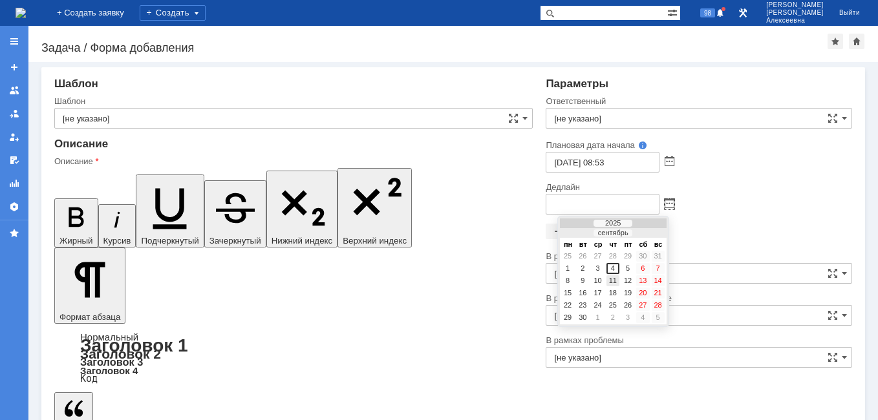
click at [613, 279] on div "11" at bounding box center [612, 280] width 13 height 11
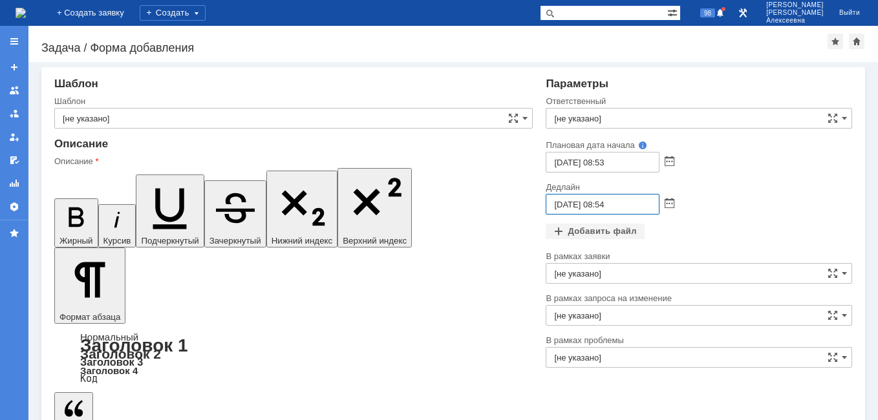
click at [602, 202] on input "[DATE] 08:54" at bounding box center [602, 204] width 114 height 21
click at [622, 206] on input "[DATE] 16:54" at bounding box center [602, 204] width 114 height 21
type input "[DATE] 16:00"
click at [566, 120] on input "[не указано]" at bounding box center [698, 118] width 306 height 21
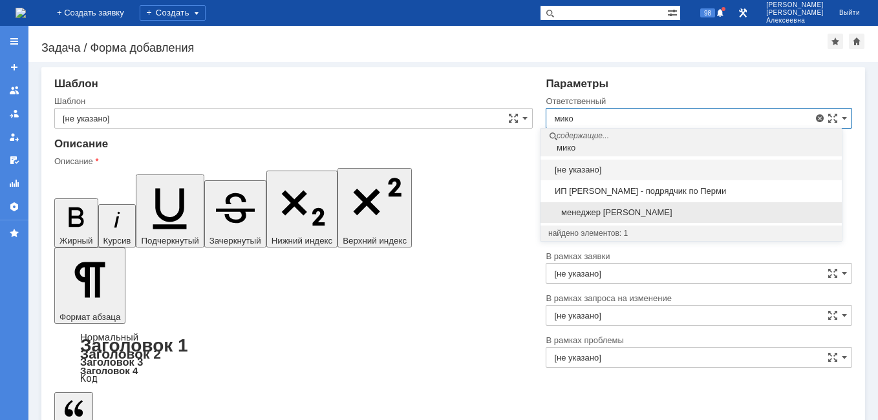
click at [588, 215] on span "менеджер [PERSON_NAME]" at bounding box center [691, 212] width 286 height 10
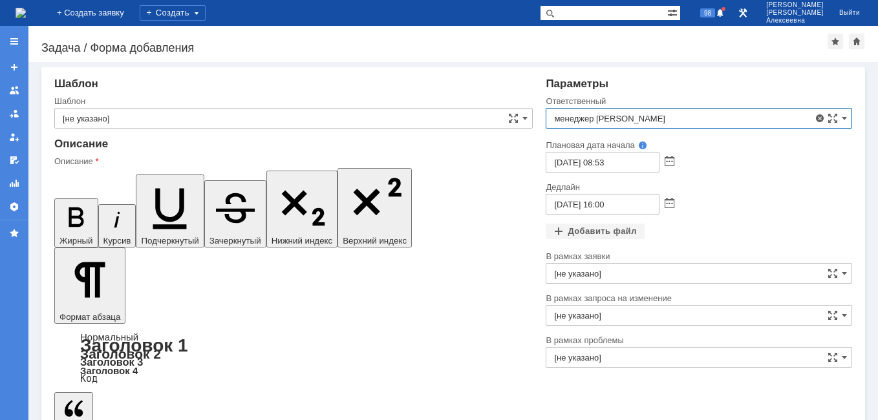
type input "менеджер [PERSON_NAME]"
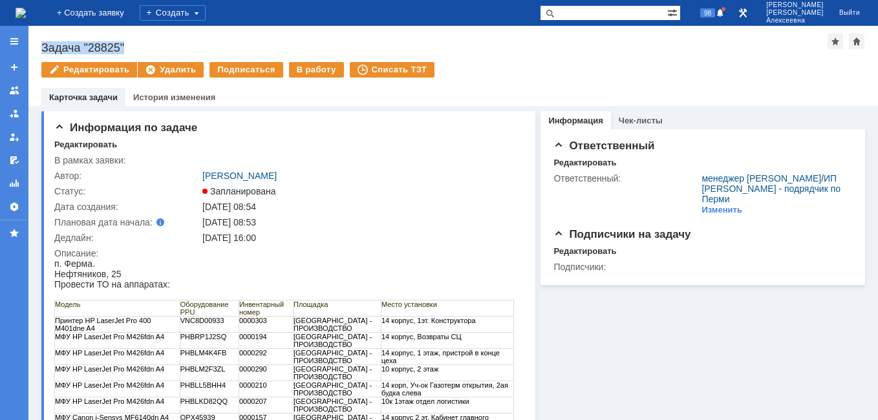
drag, startPoint x: 138, startPoint y: 48, endPoint x: 33, endPoint y: 43, distance: 104.8
click at [33, 43] on div "Назад | Задача "28825" Задача "28825" Редактировать Удалить Подписаться В работ…" at bounding box center [452, 66] width 849 height 80
copy div "Задача "28825""
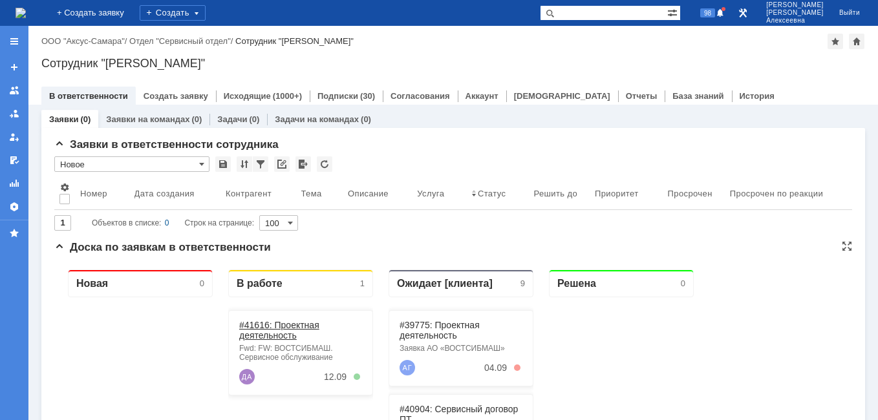
click at [277, 326] on link "#41616: Проектная деятельность" at bounding box center [279, 330] width 80 height 21
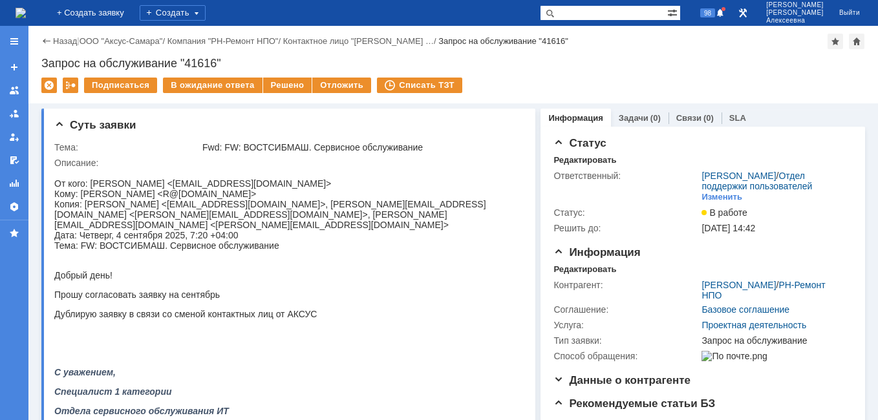
click at [26, 9] on img at bounding box center [21, 13] width 10 height 10
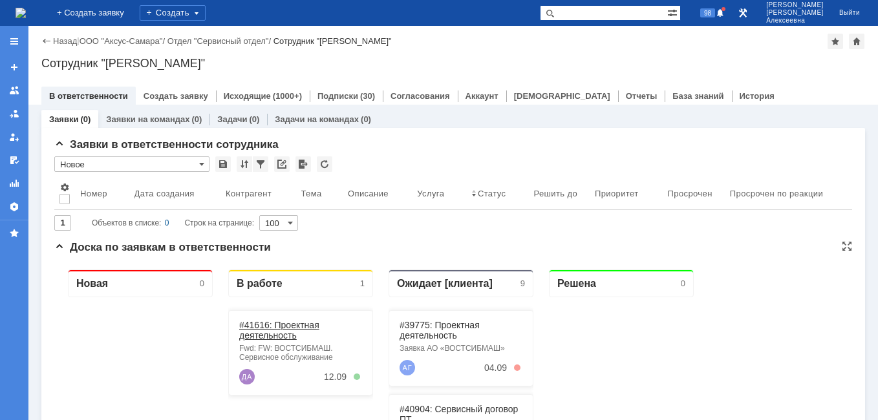
click at [276, 327] on link "#41616: Проектная деятельность" at bounding box center [279, 330] width 80 height 21
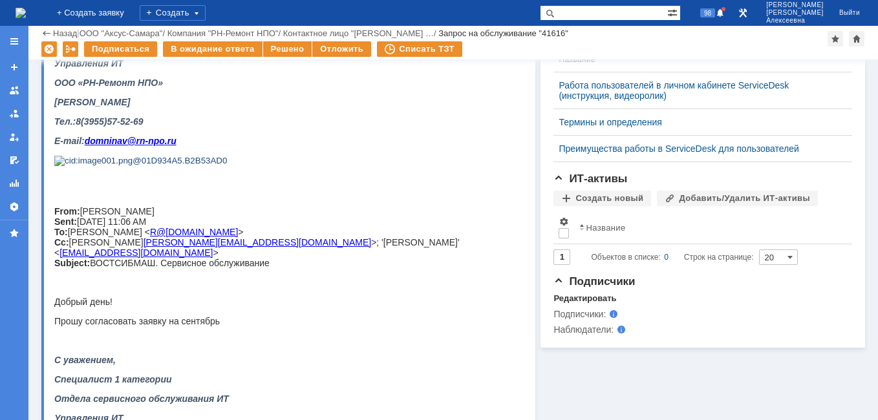
scroll to position [582, 0]
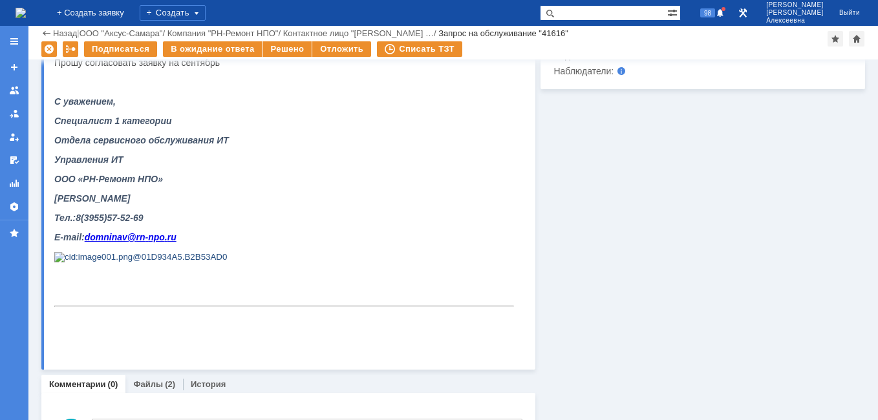
click at [149, 383] on link "Файлы" at bounding box center [148, 384] width 30 height 10
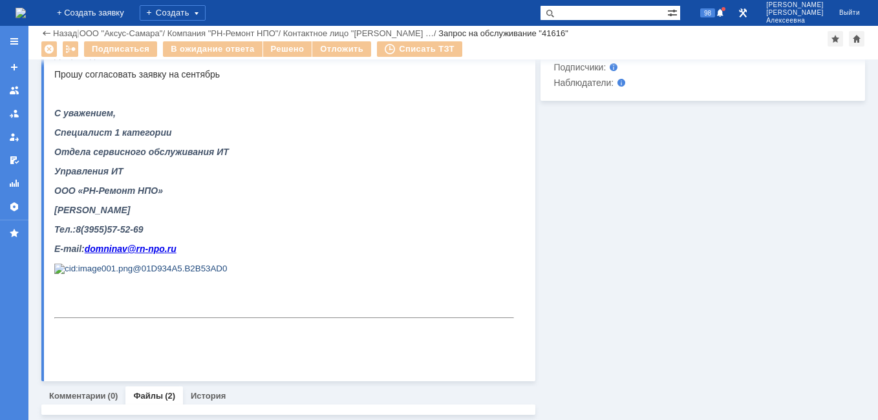
scroll to position [582, 0]
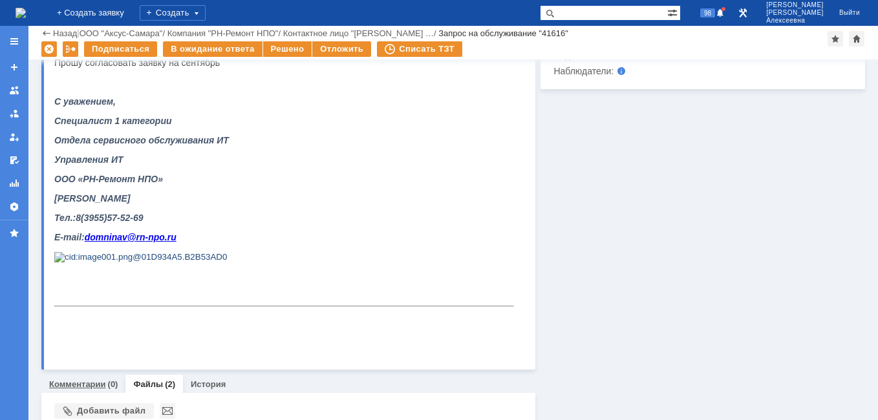
click at [79, 380] on link "Комментарии" at bounding box center [77, 384] width 57 height 10
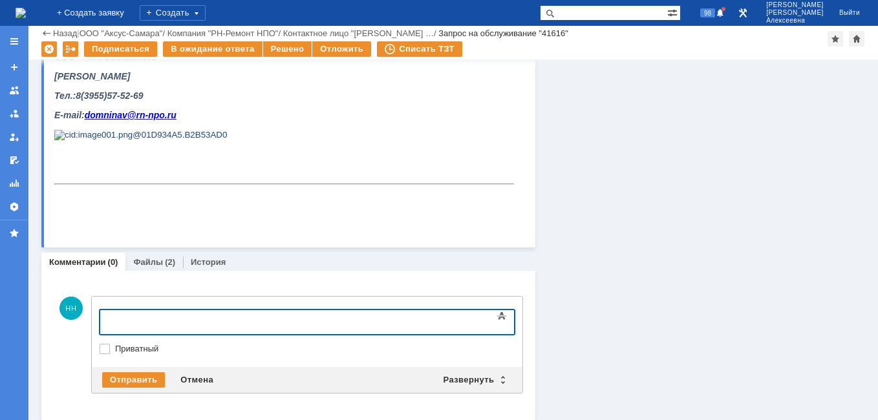
scroll to position [708, 0]
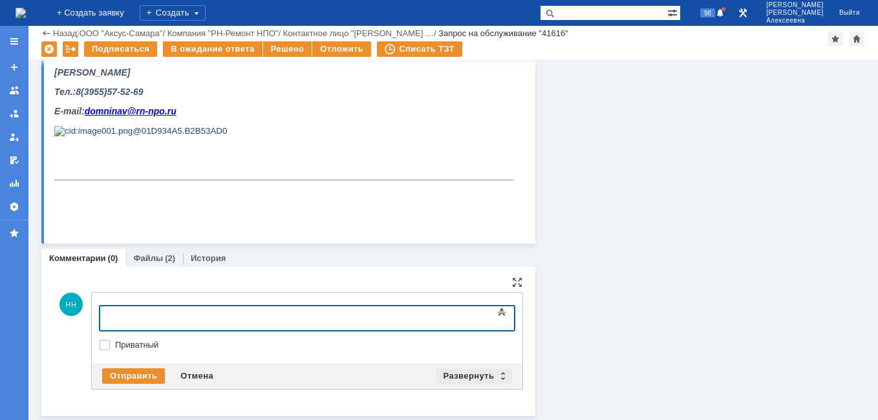
click at [497, 374] on div "Развернуть" at bounding box center [474, 376] width 77 height 16
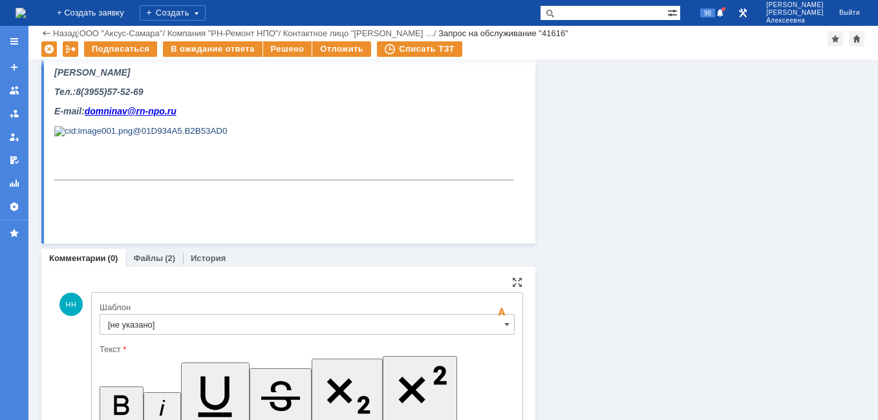
scroll to position [0, 0]
click at [489, 323] on input "[не указано]" at bounding box center [307, 324] width 415 height 21
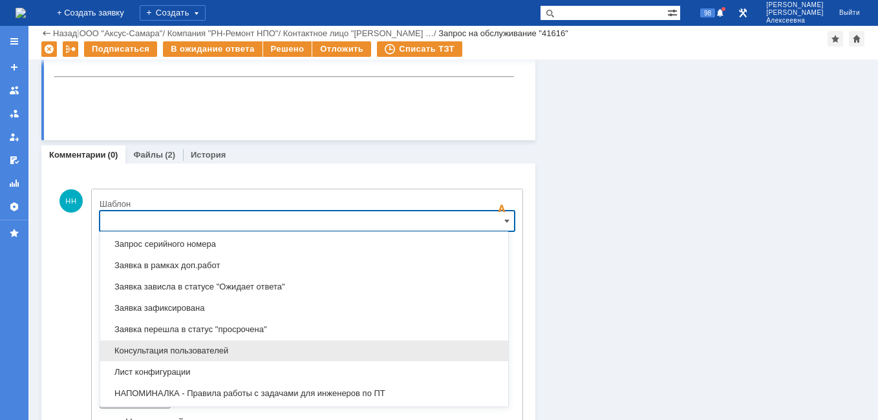
scroll to position [767, 0]
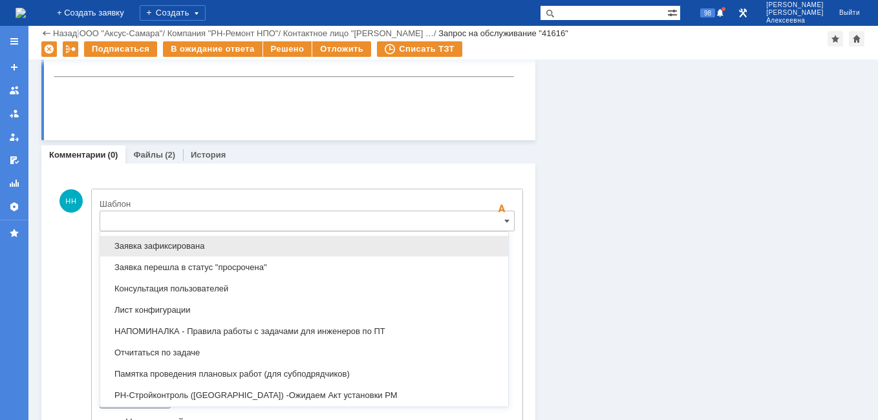
click at [179, 246] on span "Заявка зафиксирована" at bounding box center [304, 246] width 392 height 10
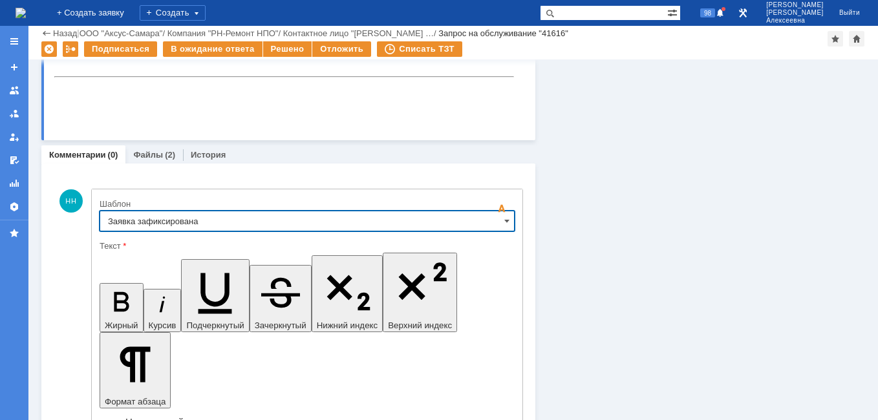
type input "Заявка зафиксирована"
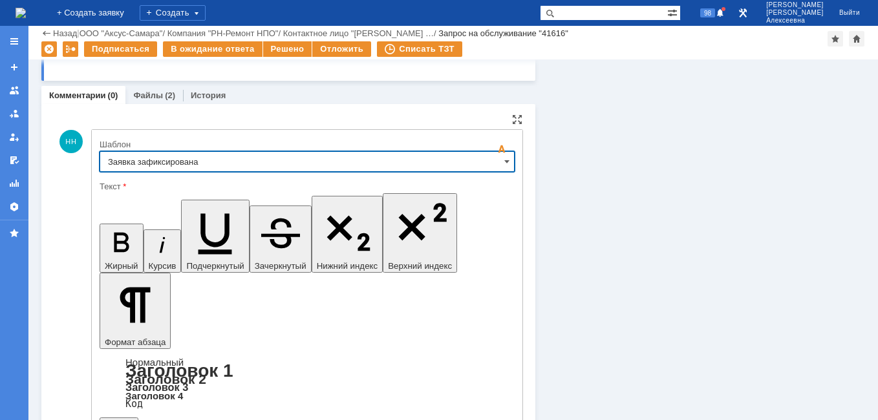
scroll to position [936, 0]
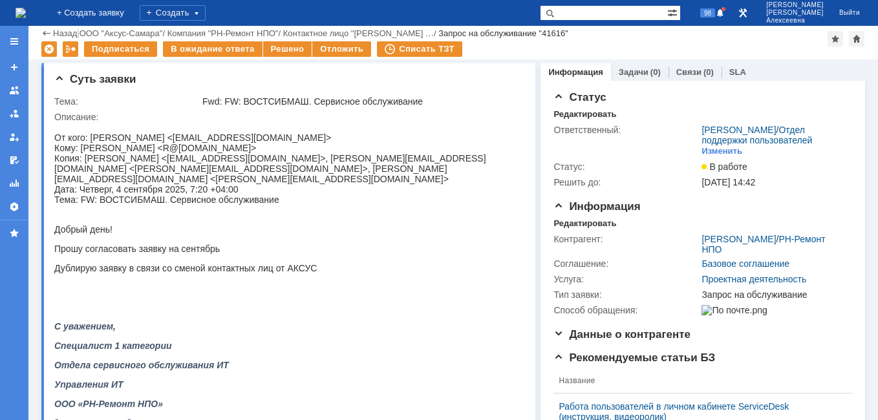
scroll to position [0, 0]
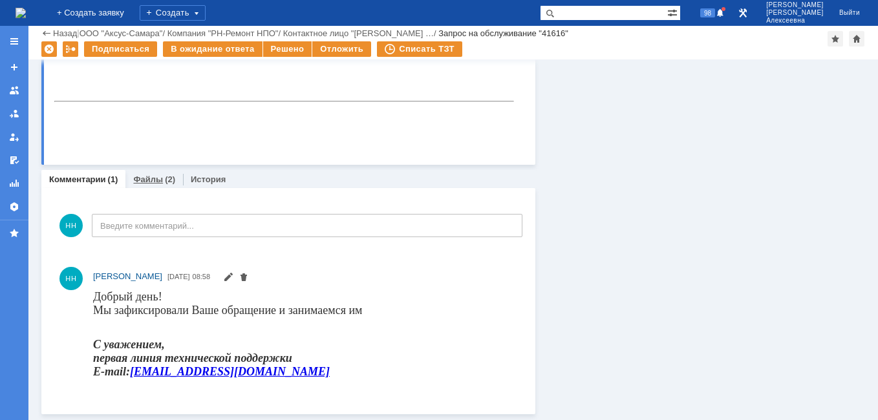
click at [150, 180] on link "Файлы" at bounding box center [148, 179] width 30 height 10
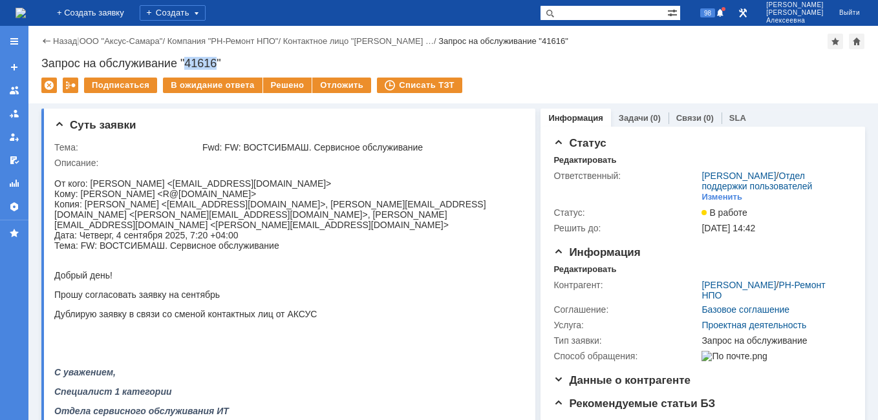
drag, startPoint x: 220, startPoint y: 63, endPoint x: 187, endPoint y: 60, distance: 33.1
click at [187, 60] on div "Запрос на обслуживание "41616"" at bounding box center [452, 63] width 823 height 13
copy div "41616"
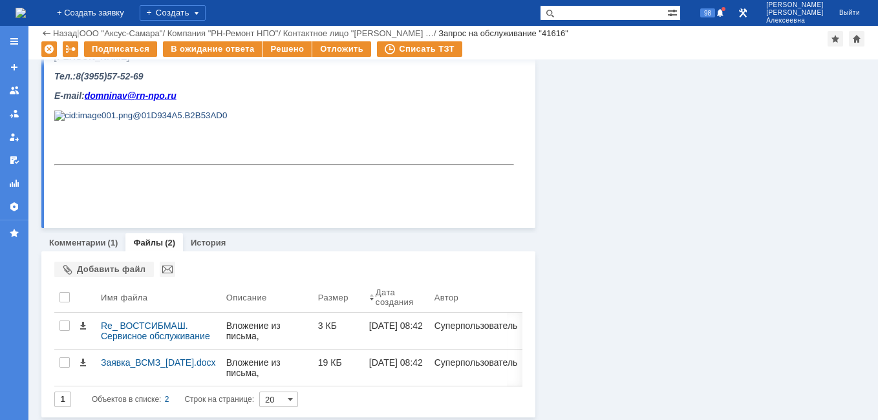
scroll to position [726, 0]
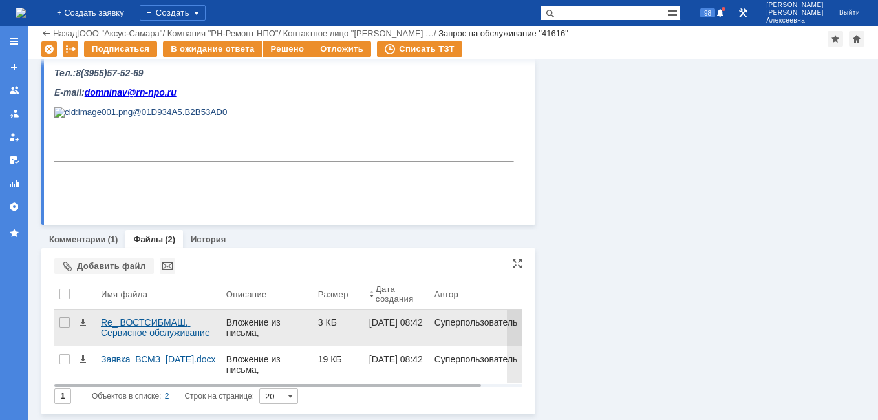
click at [129, 326] on div "Re_ ВОСТСИБМАШ. Сервисное обслуживание" at bounding box center [158, 327] width 115 height 21
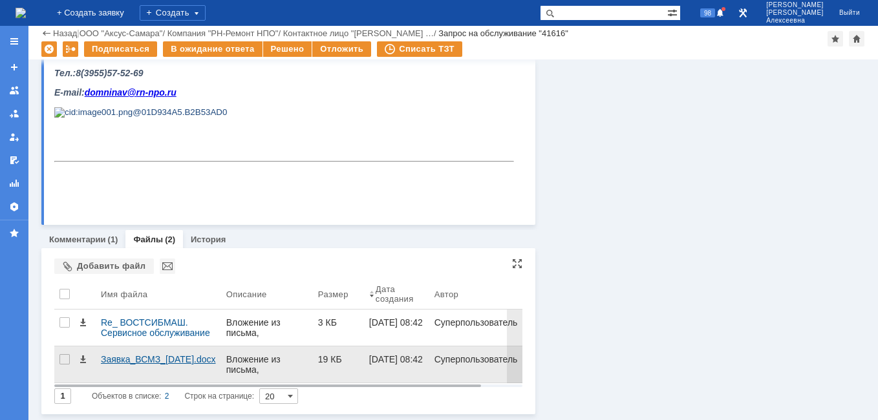
click at [140, 359] on div "Заявка_ВСМЗ_[DATE].docx" at bounding box center [158, 359] width 115 height 10
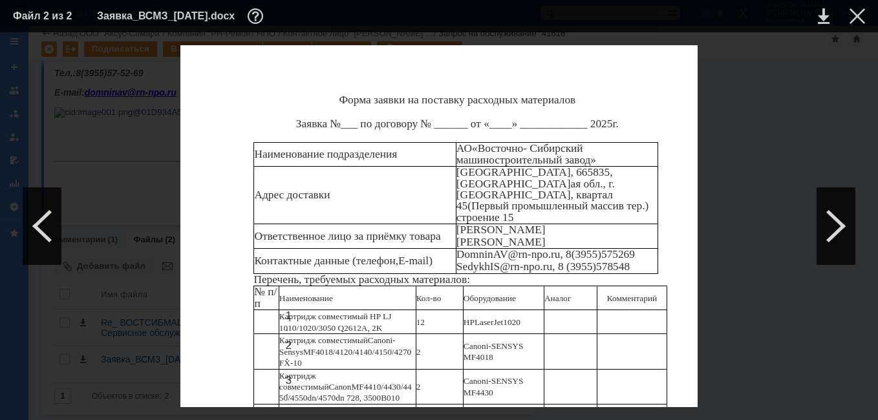
scroll to position [129, 0]
drag, startPoint x: 365, startPoint y: 173, endPoint x: 339, endPoint y: 172, distance: 25.9
click at [339, 311] on span "Картридж совместимый HP LJ 1010/1020/3050 Q2612A, 2K" at bounding box center [335, 321] width 112 height 21
copy span "Q2612A"
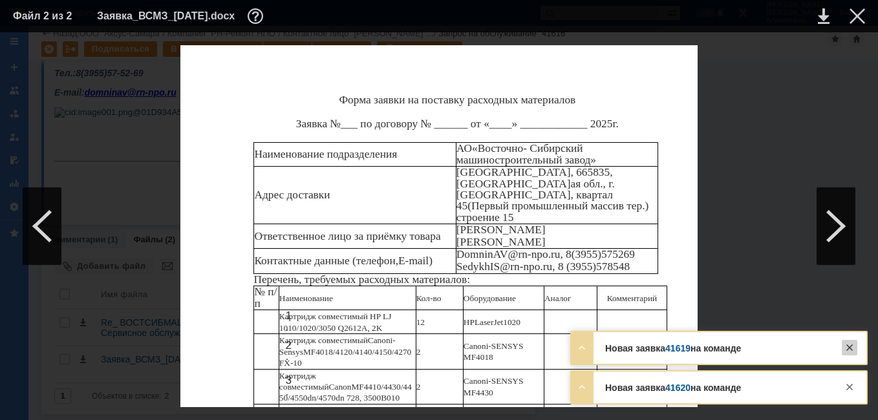
click at [852, 352] on div at bounding box center [849, 348] width 16 height 16
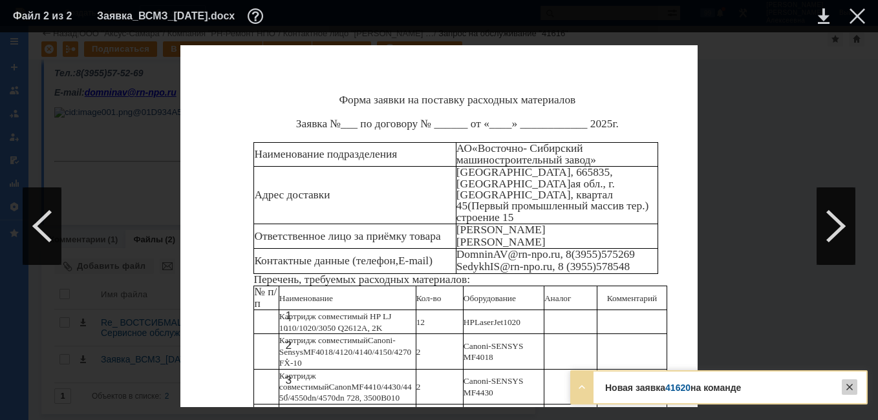
click at [849, 387] on div at bounding box center [849, 387] width 16 height 16
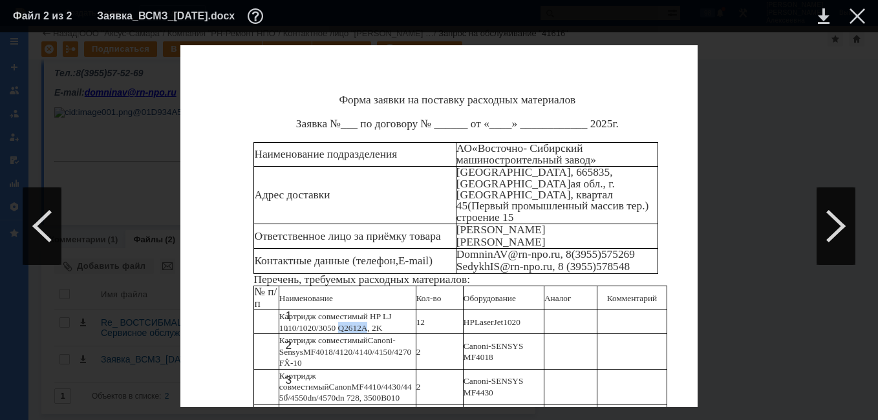
drag, startPoint x: 366, startPoint y: 173, endPoint x: 339, endPoint y: 180, distance: 28.7
click at [339, 311] on span "Картридж совместимый HP LJ 1010/1020/3050 Q2612A, 2K" at bounding box center [335, 321] width 112 height 21
drag, startPoint x: 339, startPoint y: 180, endPoint x: 353, endPoint y: 174, distance: 15.4
copy span "Q2612A"
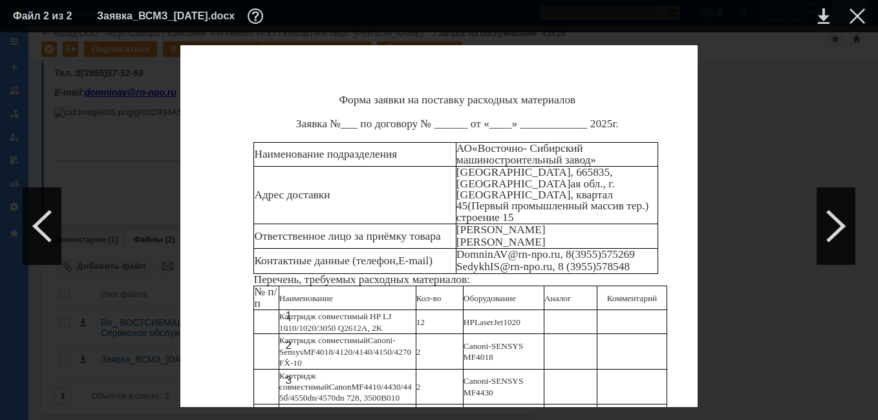
click at [856, 16] on div at bounding box center [857, 16] width 16 height 16
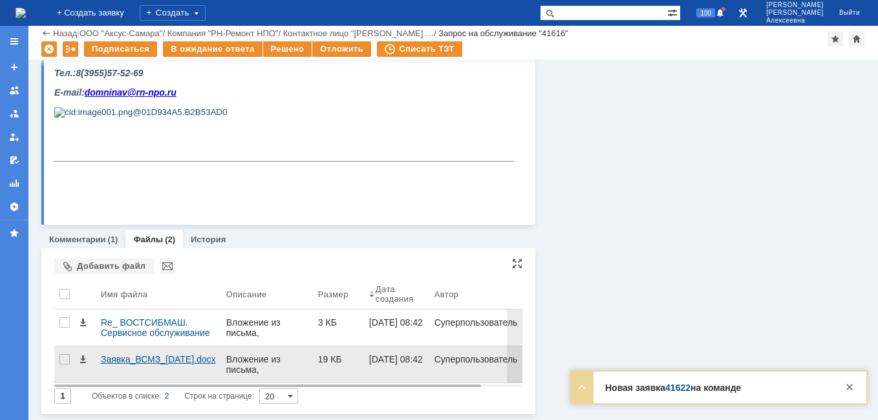
click at [151, 359] on div "Заявка_ВСМЗ_[DATE].docx" at bounding box center [158, 359] width 115 height 10
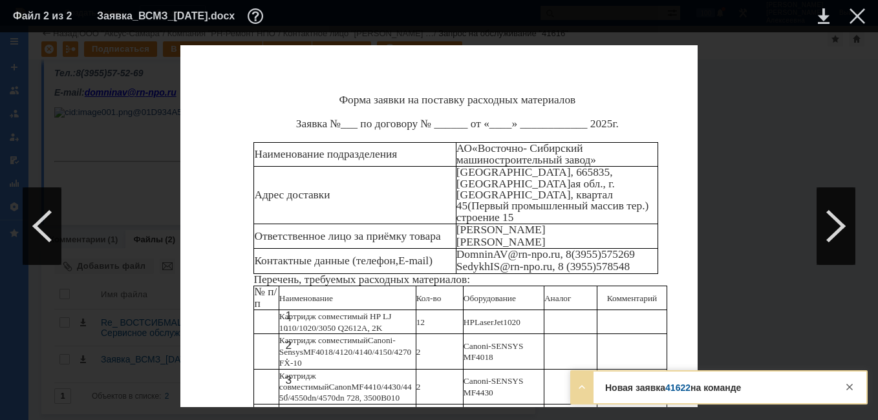
scroll to position [194, 0]
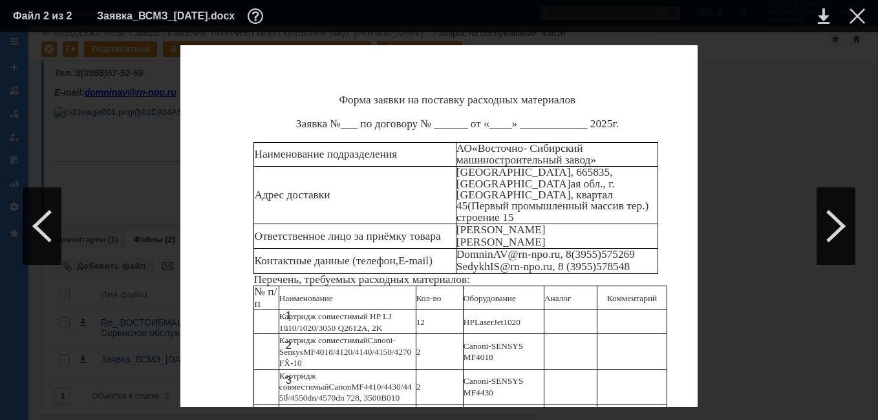
drag, startPoint x: 412, startPoint y: 288, endPoint x: 280, endPoint y: 278, distance: 132.2
copy p "240 ГБ 2.5" SATA накопитель MSI SPATIUM S270 [S78-440N070-P83]"
drag, startPoint x: 361, startPoint y: 322, endPoint x: 279, endPoint y: 300, distance: 84.5
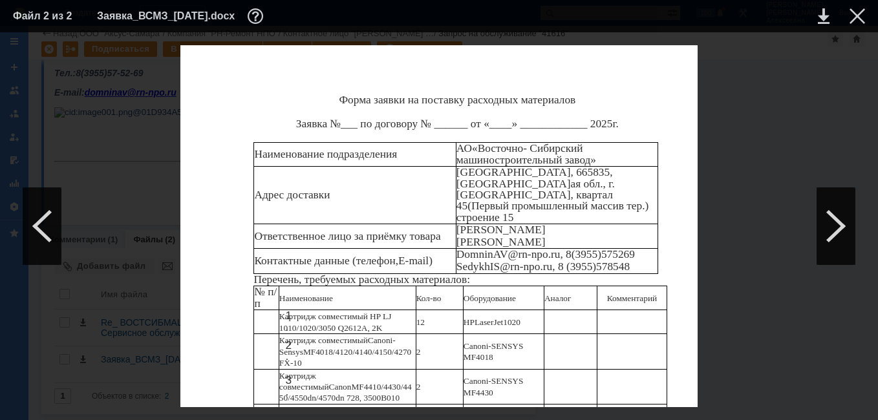
copy p "256 ГБ M.2 NVMe накопитель TEAMGROUP MP33 [TM8FP6256G0C101]"
drag, startPoint x: 404, startPoint y: 290, endPoint x: 341, endPoint y: 287, distance: 62.8
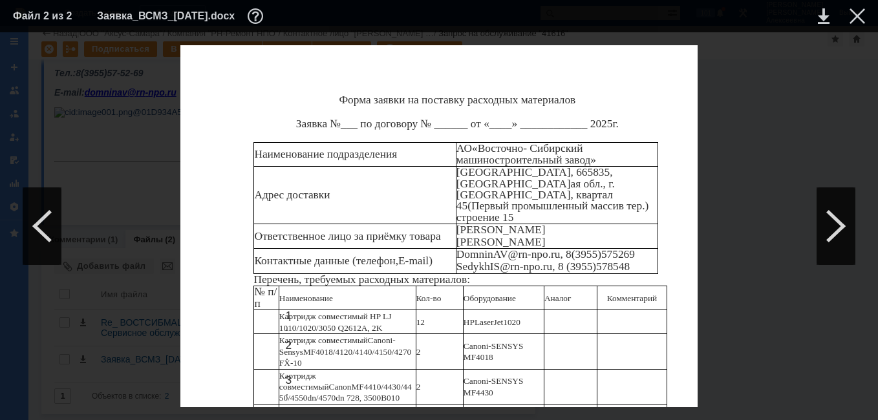
copy span "S78-440N070-P83"
drag, startPoint x: 279, startPoint y: 276, endPoint x: 410, endPoint y: 286, distance: 130.9
copy p "240 ГБ 2.5" SATA накопитель MSI SPATIUM S270 [S78-440N070-P83]"
drag, startPoint x: 364, startPoint y: 324, endPoint x: 280, endPoint y: 299, distance: 87.7
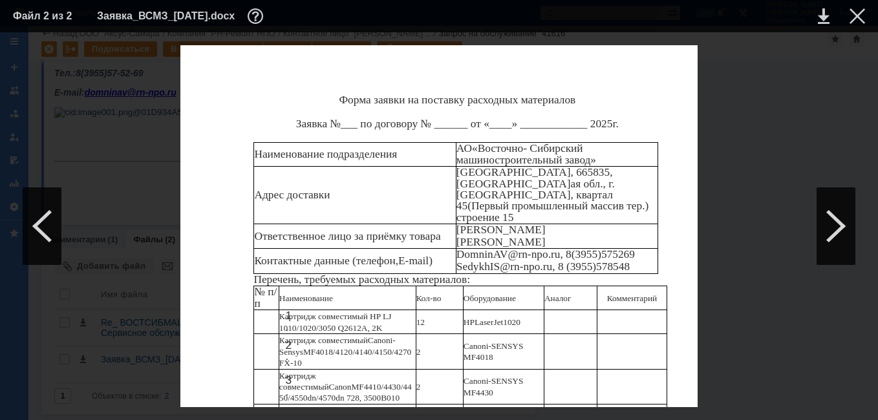
copy p "256 ГБ M.2 NVMe накопитель TEAMGROUP MP33 [TM8FP6256G0C101]"
drag, startPoint x: 368, startPoint y: 251, endPoint x: 332, endPoint y: 256, distance: 36.6
click at [860, 8] on div at bounding box center [857, 16] width 16 height 16
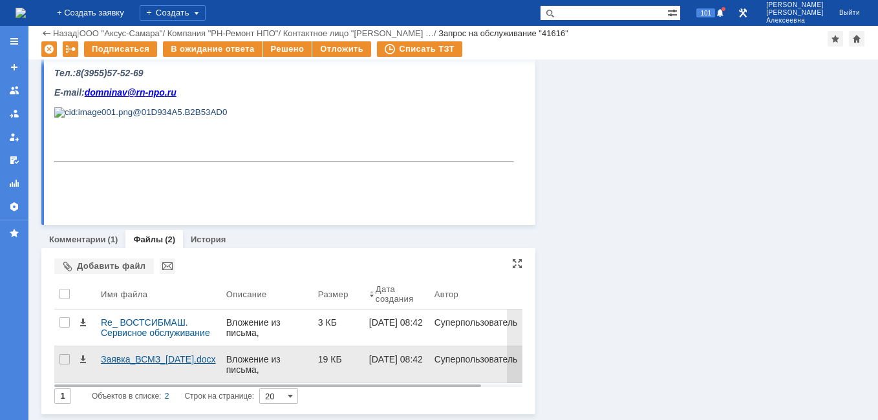
click at [125, 358] on div "Заявка_ВСМЗ_[DATE].docx" at bounding box center [158, 359] width 115 height 10
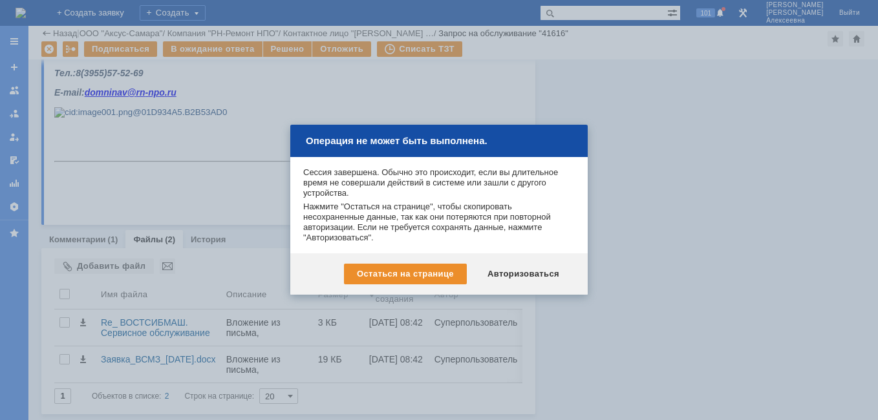
click at [528, 262] on div "Остаться на странице Авторизоваться" at bounding box center [438, 273] width 297 height 41
click at [514, 279] on div "Авторизоваться" at bounding box center [523, 274] width 98 height 21
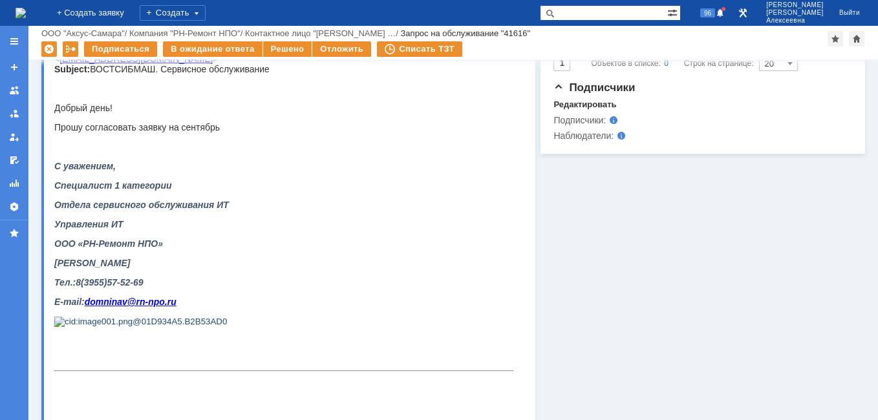
scroll to position [711, 0]
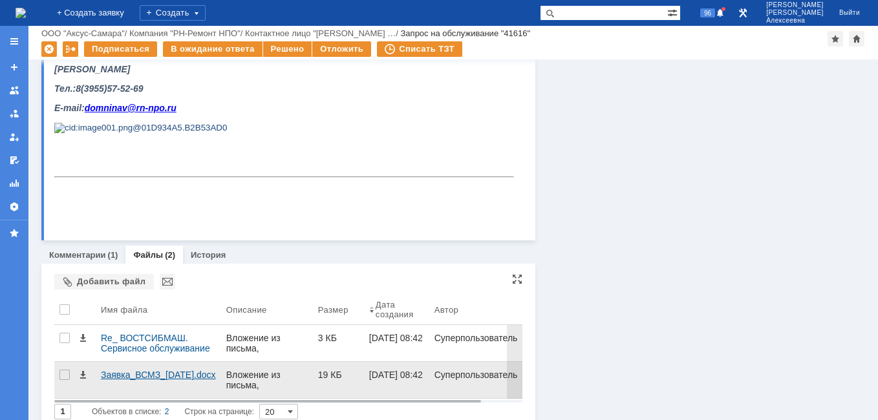
click at [129, 370] on div "Заявка_ВСМЗ_[DATE].docx" at bounding box center [158, 380] width 125 height 36
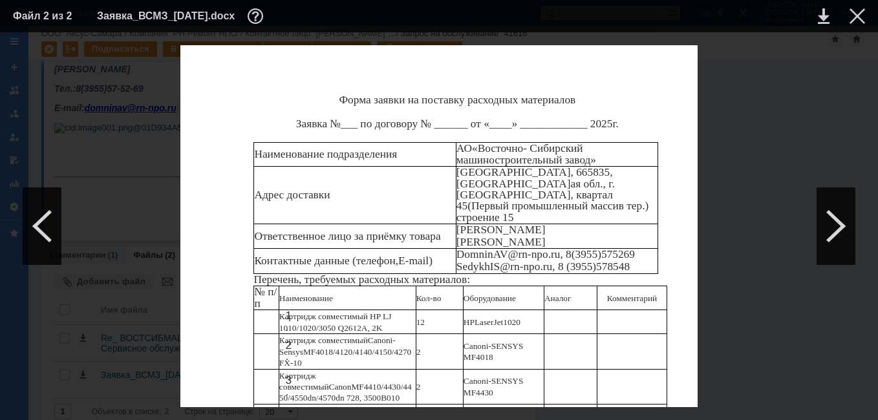
scroll to position [218, 0]
drag, startPoint x: 355, startPoint y: 297, endPoint x: 284, endPoint y: 297, distance: 71.1
copy span "TM8FP6256G0C101"
click at [865, 20] on table "Файл 2 из 2 Заявка_ВСМЗ_[DATE].docx" at bounding box center [439, 16] width 878 height 32
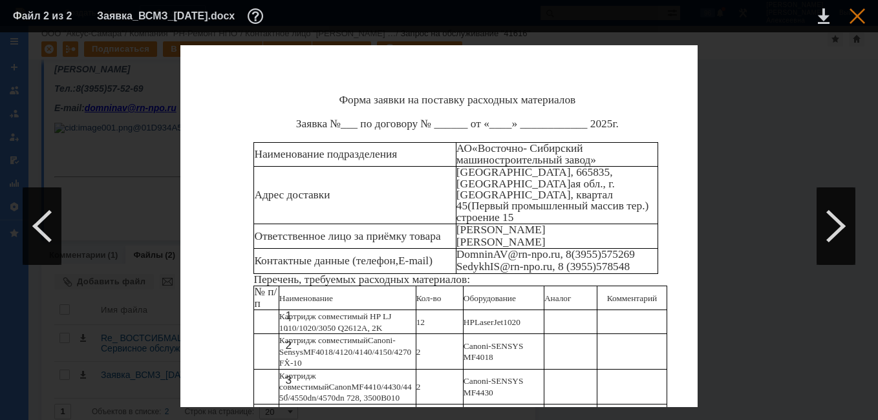
click at [856, 17] on div at bounding box center [857, 16] width 16 height 16
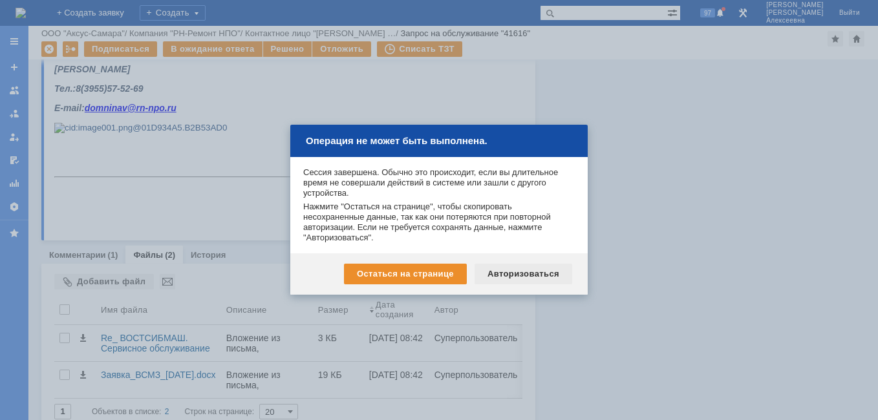
click at [525, 273] on div "Авторизоваться" at bounding box center [523, 274] width 98 height 21
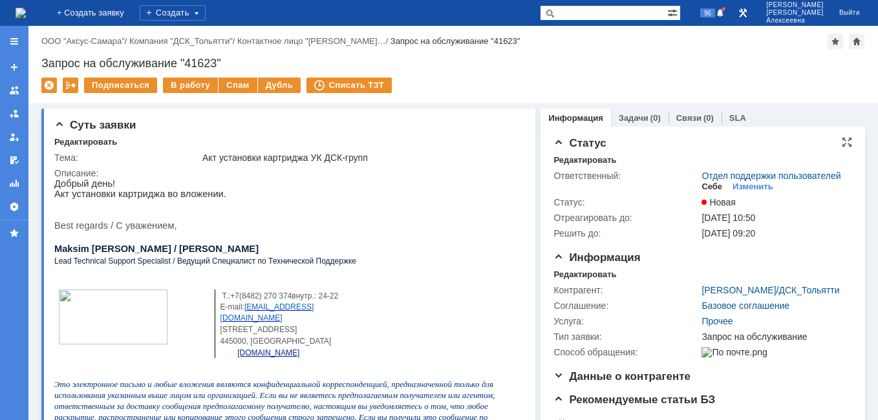
click at [706, 192] on div "Себе" at bounding box center [711, 187] width 21 height 10
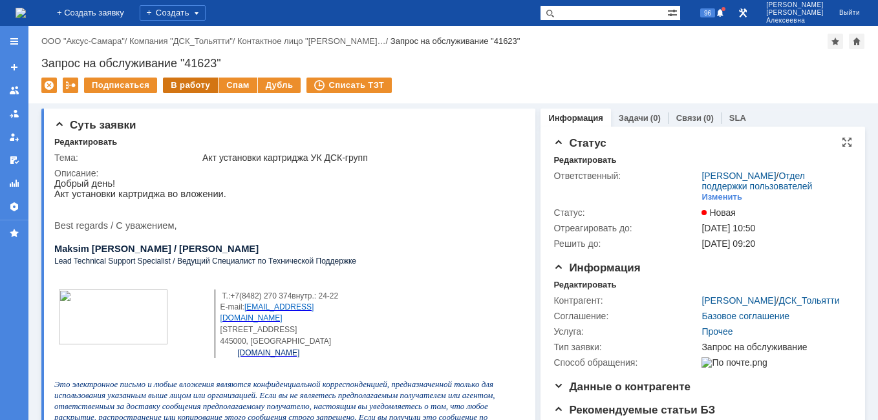
click at [170, 92] on td "В работу" at bounding box center [191, 86] width 56 height 17
click at [175, 86] on div "В работу" at bounding box center [190, 86] width 55 height 16
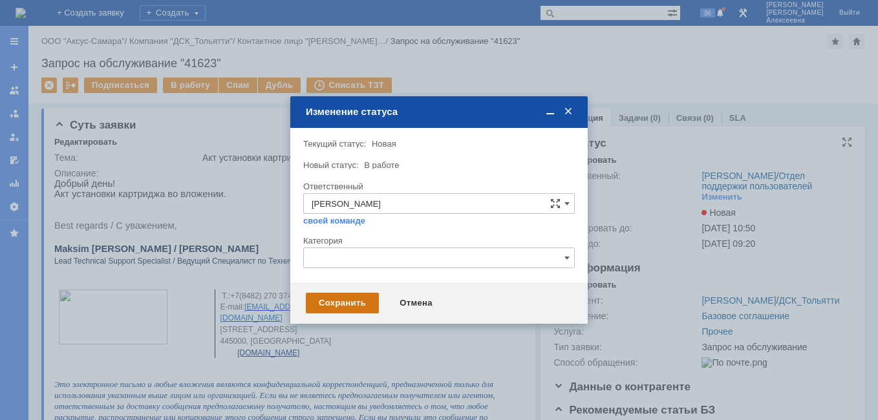
click at [344, 299] on div "Сохранить" at bounding box center [342, 303] width 73 height 21
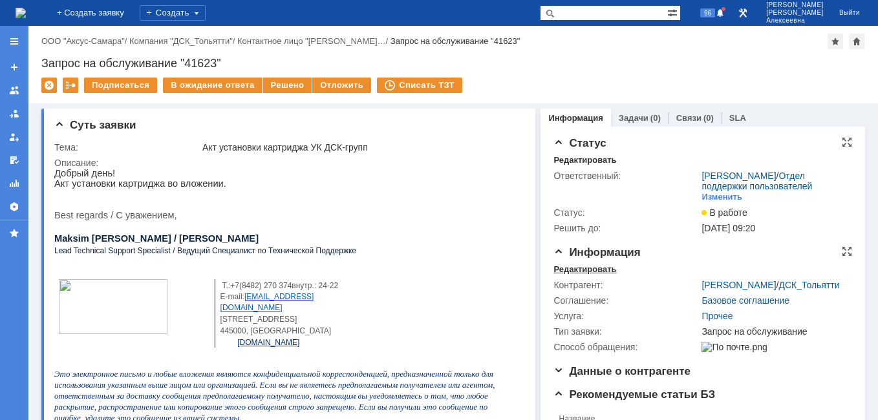
click at [569, 275] on div "Редактировать" at bounding box center [584, 269] width 63 height 10
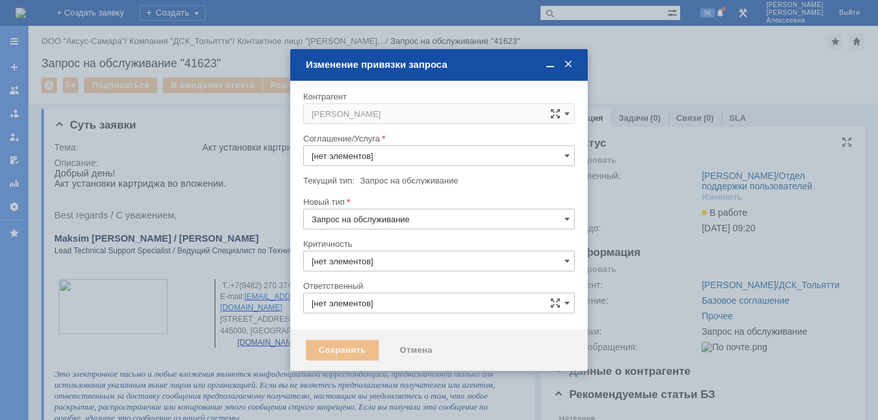
type input "Прочее"
type input "3. Низкая"
type input "[не указано]"
type input "[PERSON_NAME]"
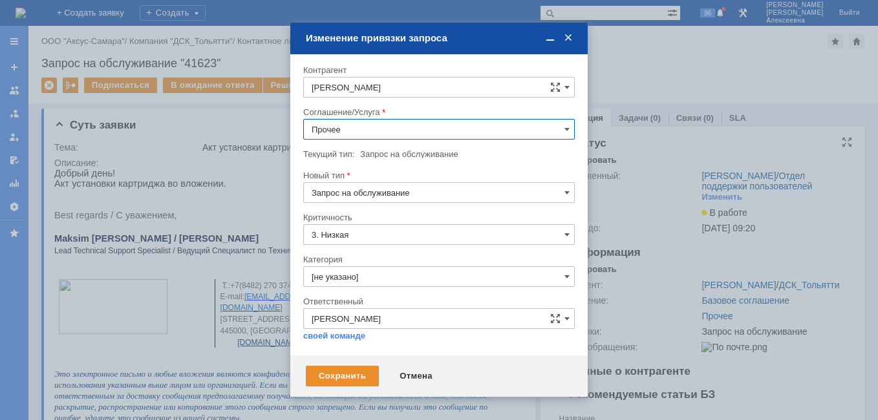
click at [562, 124] on input "Прочее" at bounding box center [438, 129] width 271 height 21
click at [405, 257] on span "ПТ_Замена расходных материалов / ресурсных деталей" at bounding box center [438, 258] width 255 height 10
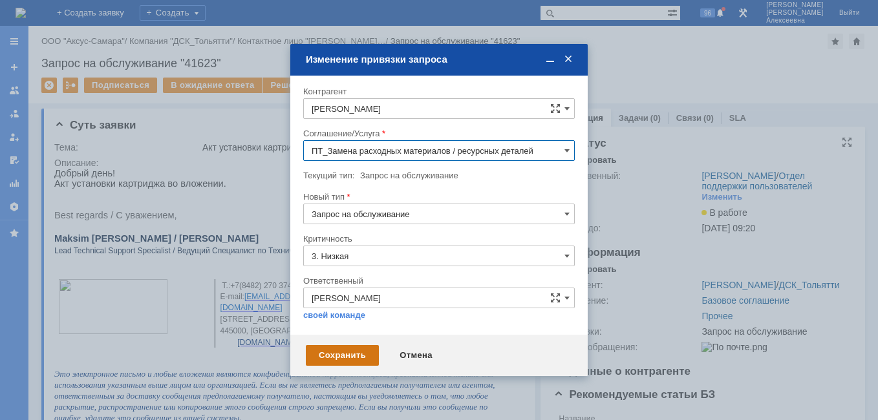
type input "ПТ_Замена расходных материалов / ресурсных деталей"
click at [343, 352] on div "Сохранить" at bounding box center [342, 355] width 73 height 21
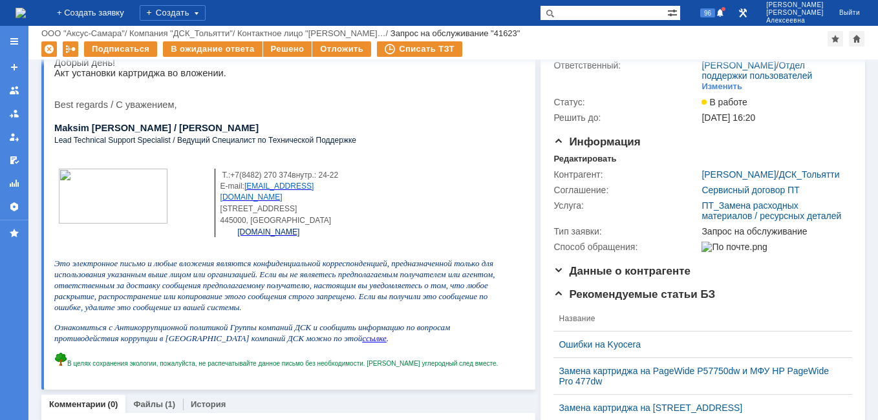
scroll to position [129, 0]
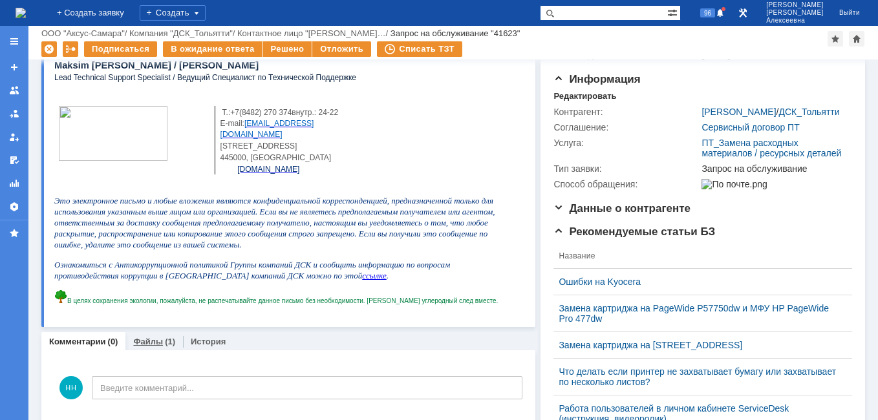
click at [153, 341] on link "Файлы" at bounding box center [148, 342] width 30 height 10
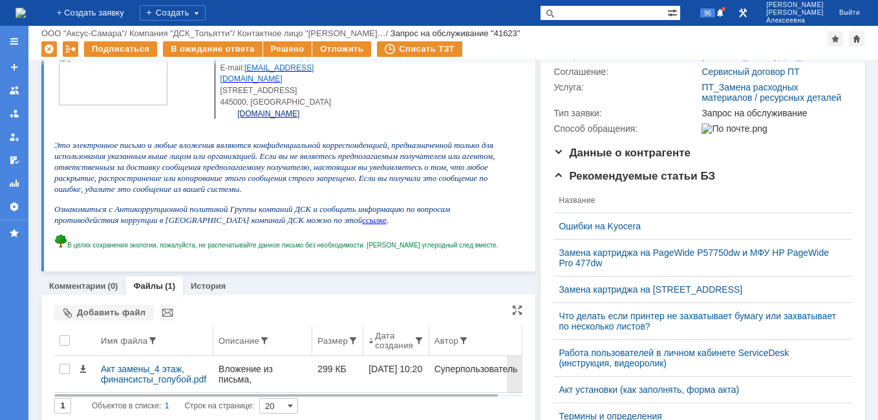
scroll to position [258, 0]
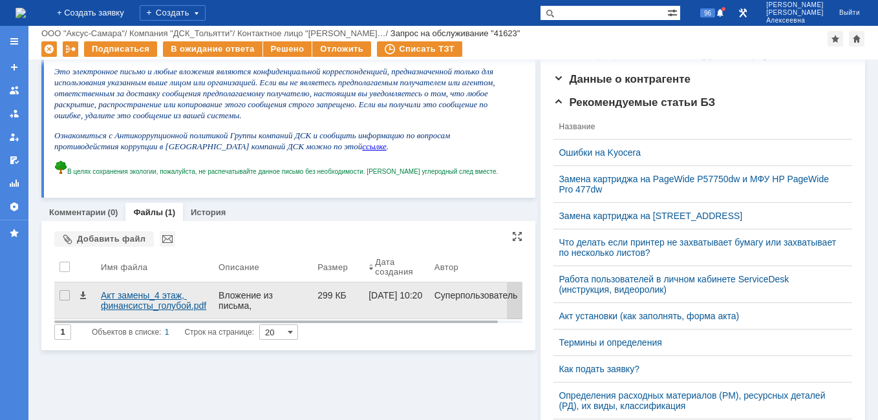
click at [136, 297] on div "Акт замены_4 этаж, финансисты_голубой.pdf" at bounding box center [154, 300] width 107 height 21
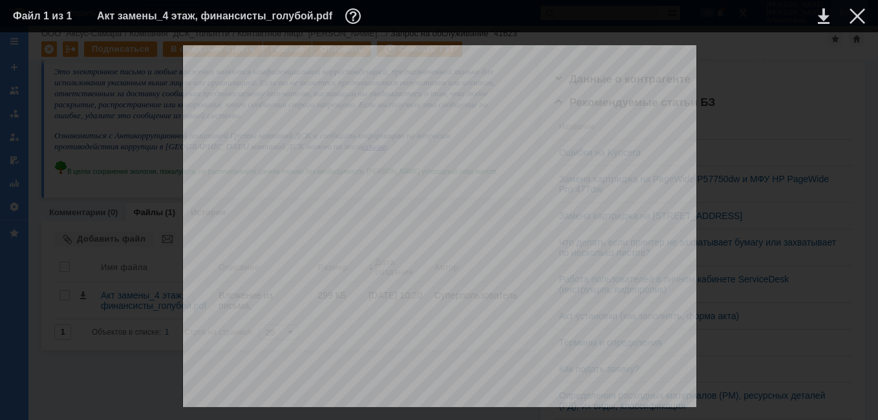
click at [863, 15] on div at bounding box center [857, 16] width 16 height 16
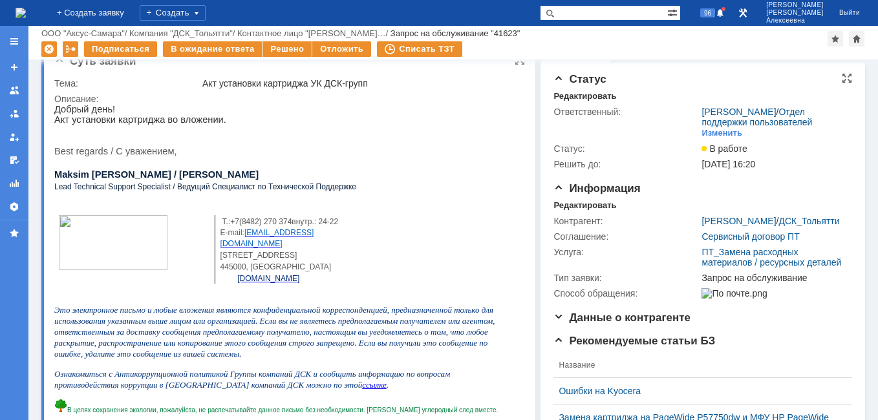
scroll to position [0, 0]
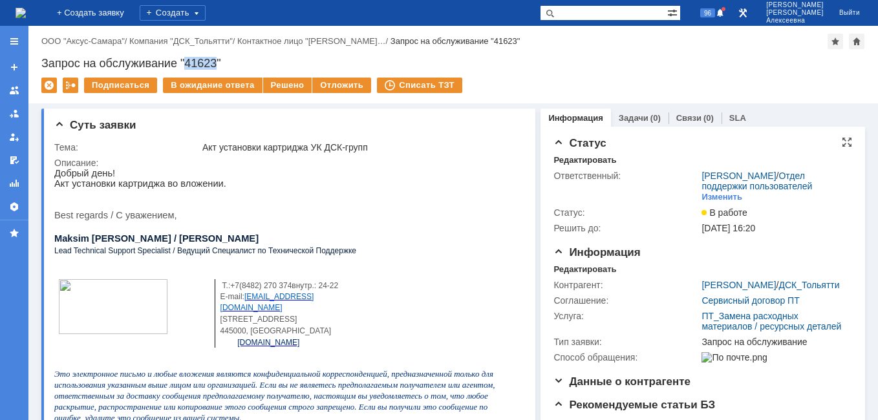
drag, startPoint x: 218, startPoint y: 61, endPoint x: 189, endPoint y: 63, distance: 29.8
click at [189, 63] on div "Запрос на обслуживание "41623"" at bounding box center [452, 63] width 823 height 13
copy div "41623"
click at [26, 16] on img at bounding box center [21, 13] width 10 height 10
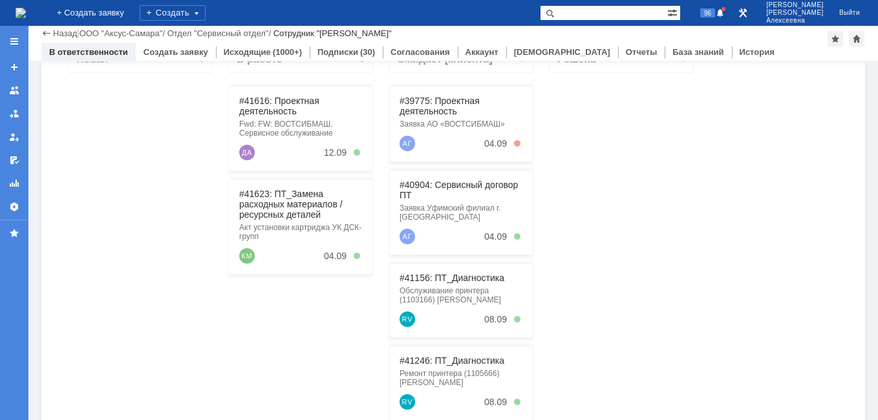
scroll to position [194, 0]
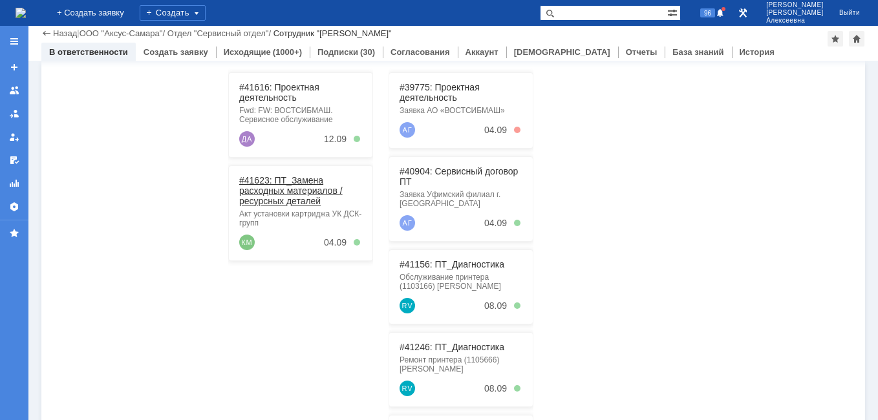
click at [279, 191] on link "#41623: ПТ_Замена расходных материалов / ресурсных деталей" at bounding box center [290, 190] width 103 height 31
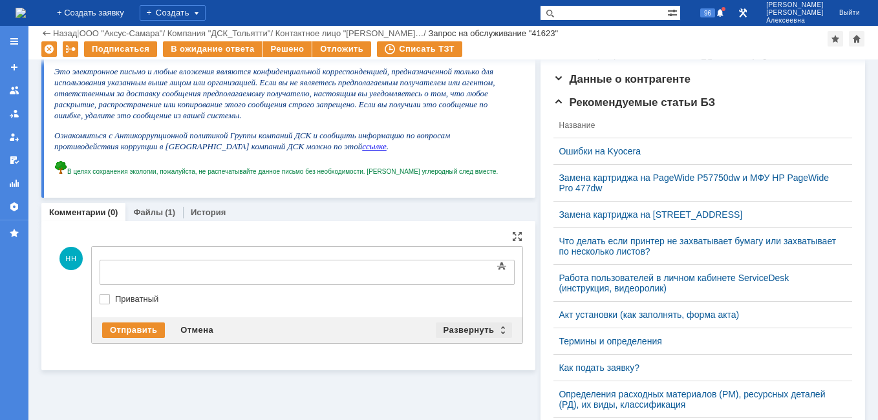
click at [494, 328] on div "Развернуть" at bounding box center [474, 330] width 77 height 16
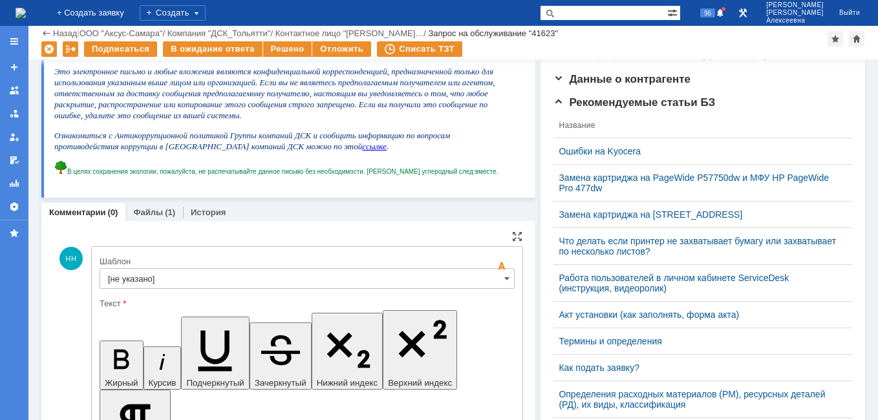
click at [485, 282] on input "[не указано]" at bounding box center [307, 278] width 415 height 21
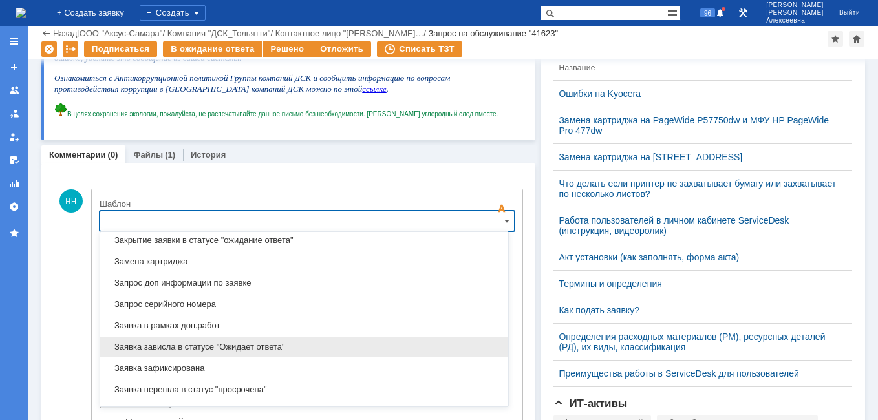
scroll to position [573, 0]
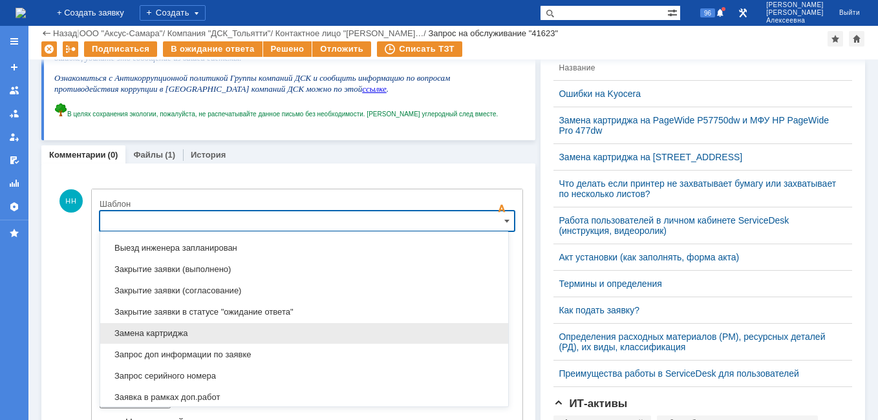
click at [174, 330] on span "Замена картриджа" at bounding box center [304, 333] width 392 height 10
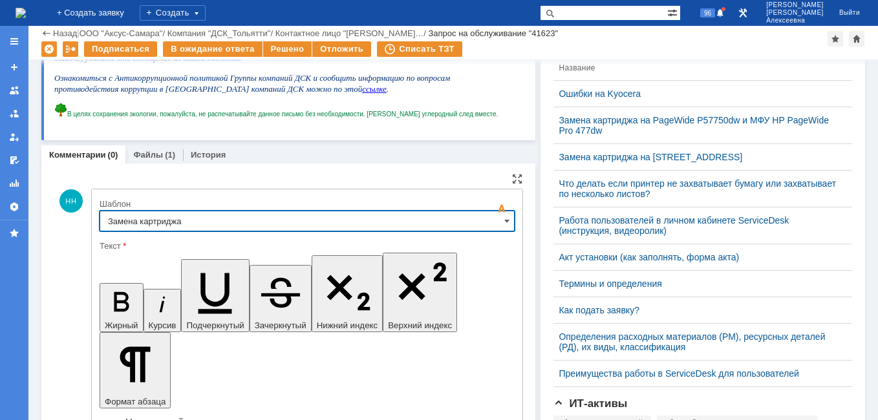
type input "Замена картриджа"
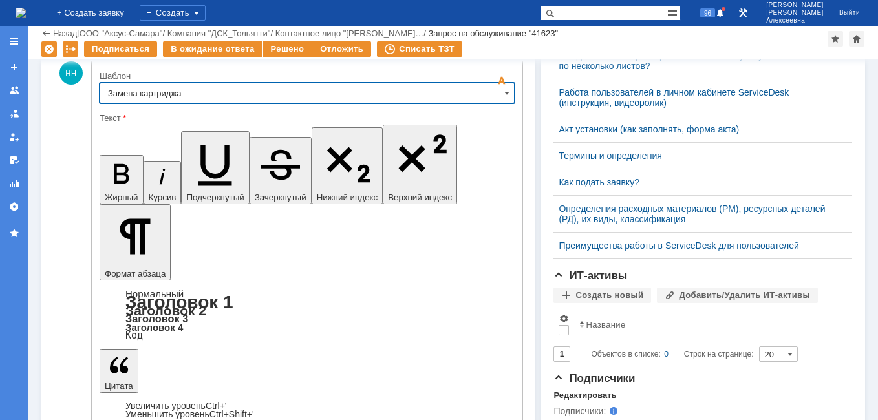
scroll to position [445, 0]
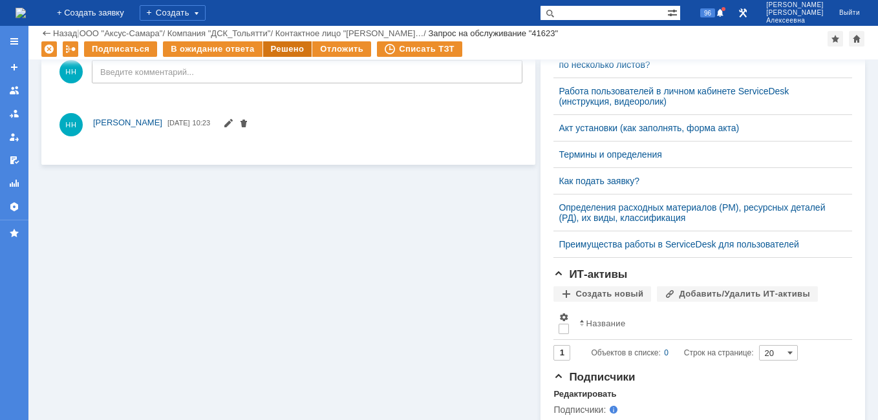
scroll to position [0, 0]
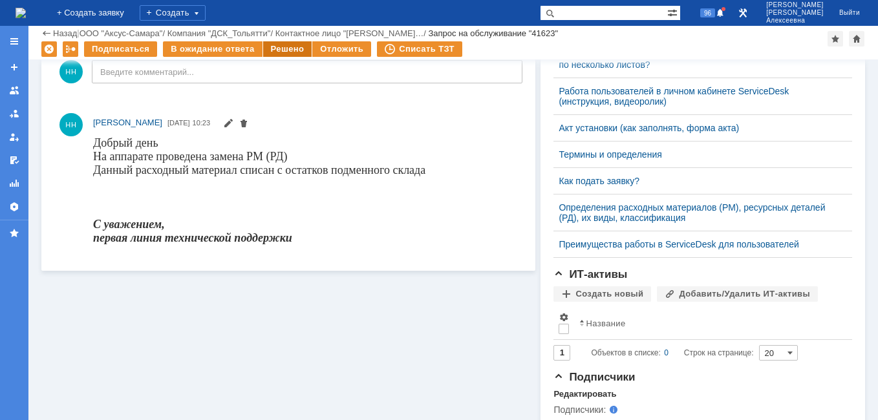
click at [277, 50] on div "Решено" at bounding box center [287, 49] width 49 height 16
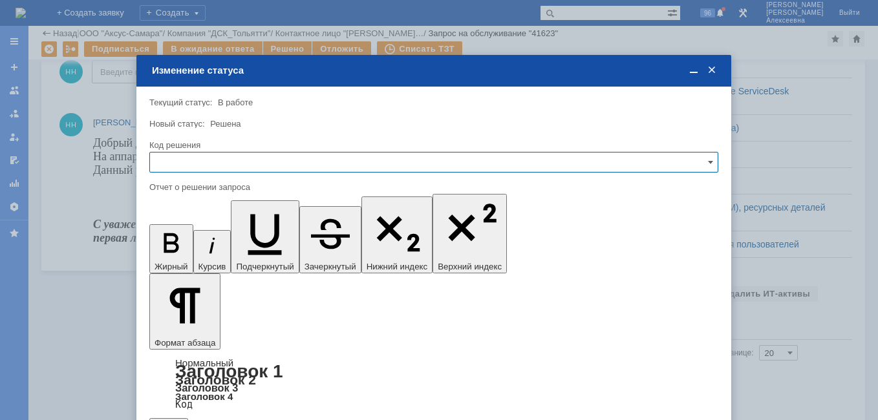
click at [691, 163] on input "text" at bounding box center [433, 162] width 569 height 21
click at [189, 250] on span "Решено" at bounding box center [434, 250] width 552 height 10
type input "Решено"
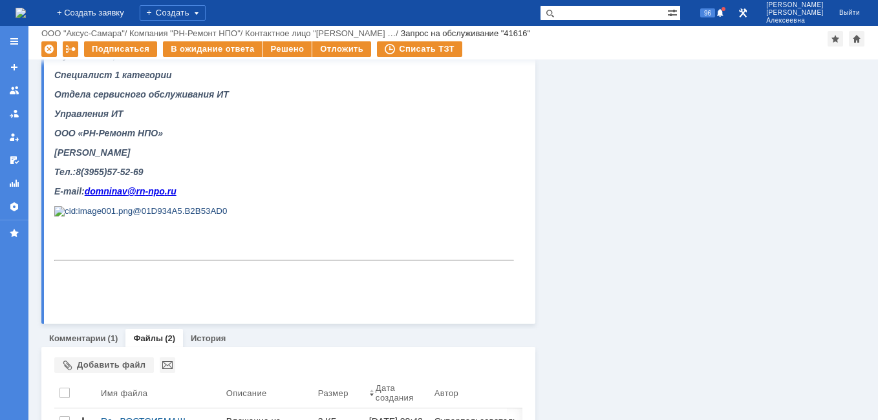
scroll to position [711, 0]
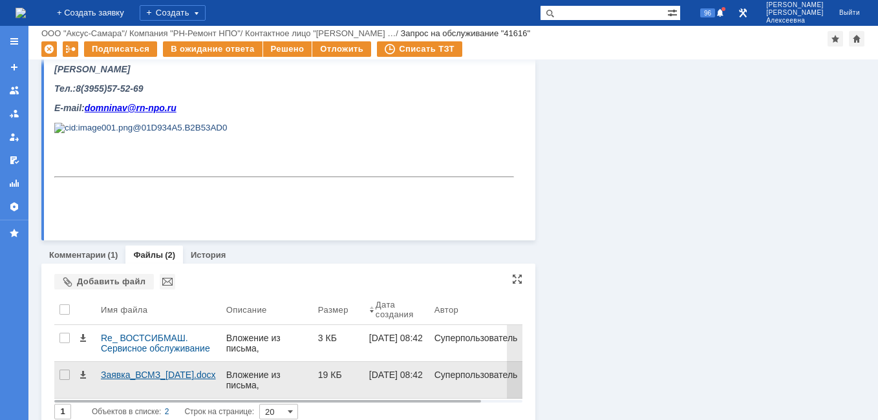
click at [140, 375] on div "Заявка_ВСМЗ_[DATE].docx" at bounding box center [158, 375] width 115 height 10
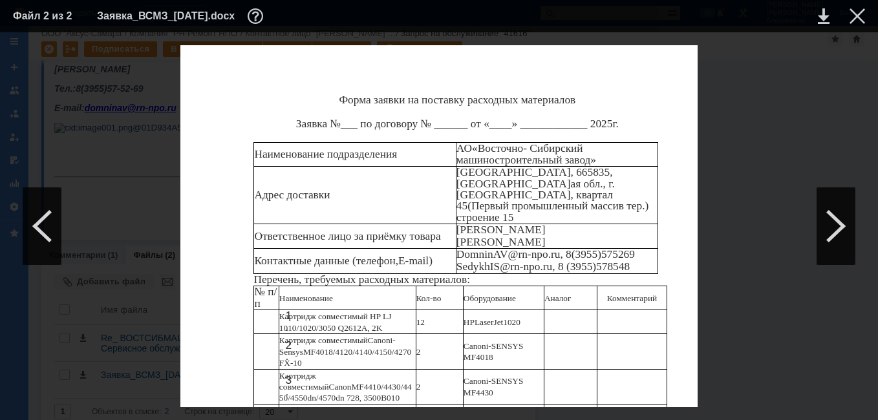
scroll to position [194, 0]
drag, startPoint x: 280, startPoint y: 275, endPoint x: 434, endPoint y: 318, distance: 160.2
click at [434, 318] on tbody "№ п/п Наименование Кол-во Оборудование Аналог Комментарий 1. Картридж совместим…" at bounding box center [460, 415] width 413 height 258
copy tbody "240 ГБ 2.5" SATA накопитель MSI SPATIUM S270 [S78-440N070-P83] 10 7. 256 ГБ M.2…"
click at [853, 14] on div at bounding box center [857, 16] width 16 height 16
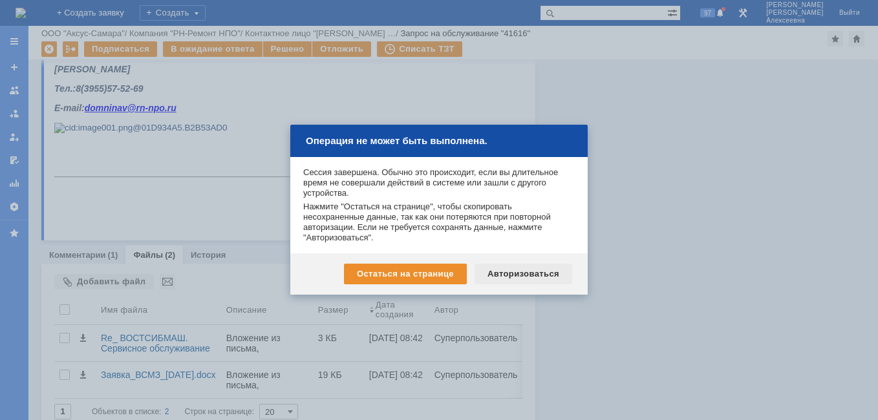
click at [508, 274] on div "Авторизоваться" at bounding box center [523, 274] width 98 height 21
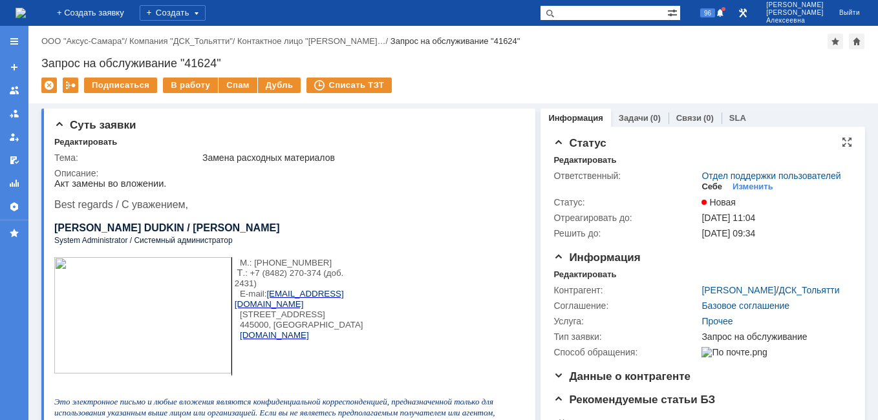
click at [703, 191] on div "Себе" at bounding box center [711, 187] width 21 height 10
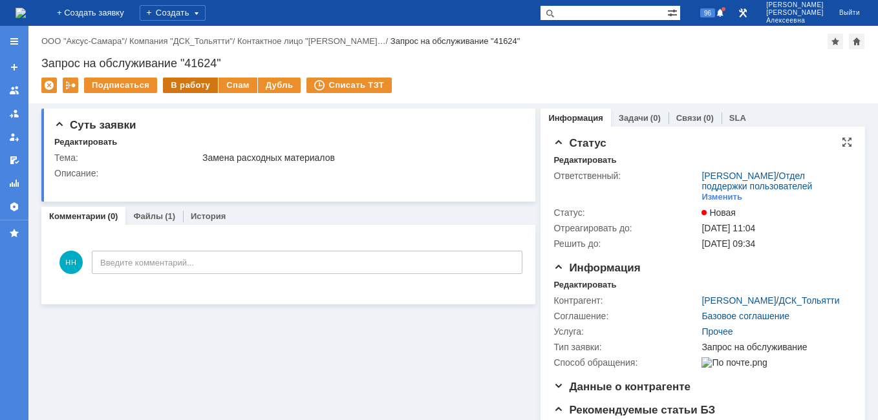
click at [184, 86] on div "В работу" at bounding box center [190, 86] width 55 height 16
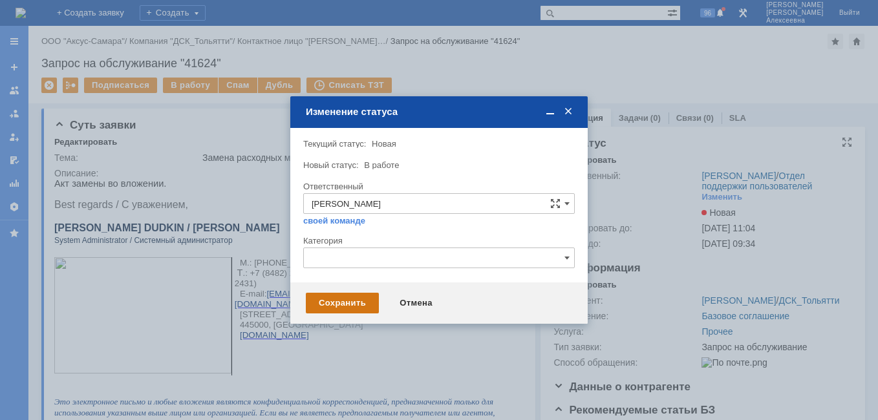
click at [333, 299] on div "Сохранить" at bounding box center [342, 303] width 73 height 21
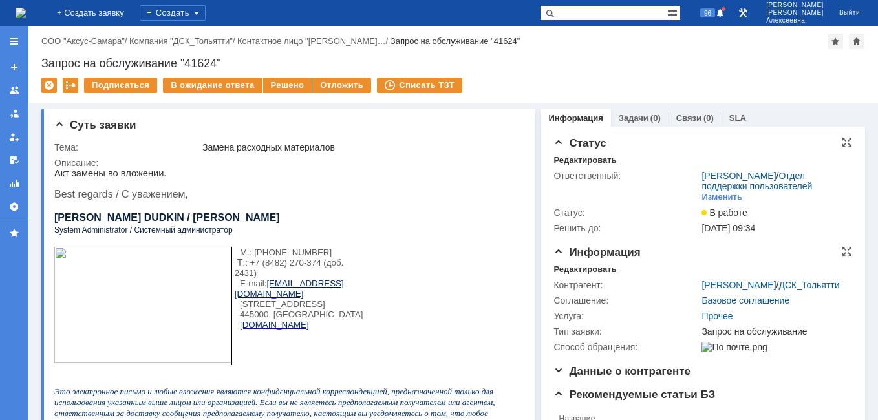
click at [572, 275] on div "Редактировать" at bounding box center [584, 269] width 63 height 10
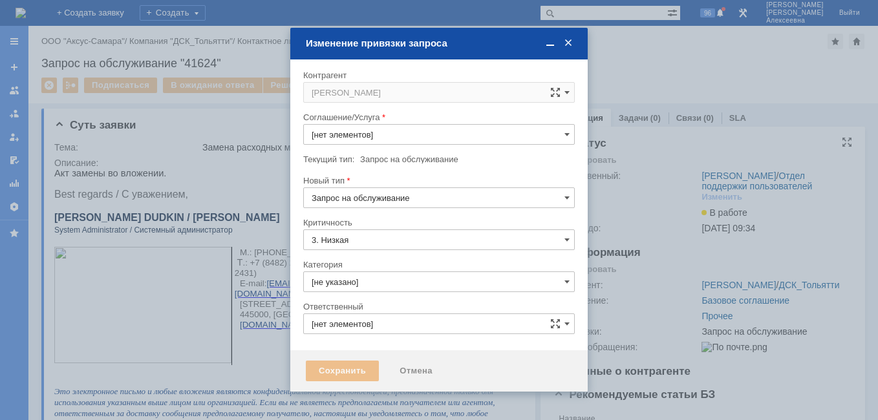
type input "[PERSON_NAME]"
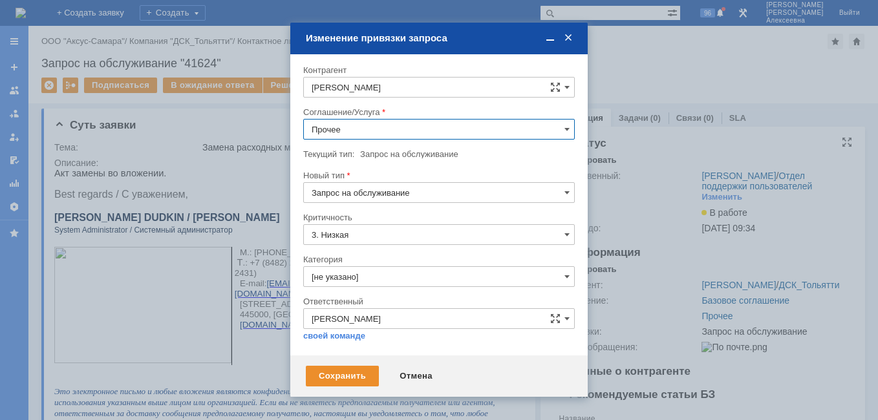
click at [558, 129] on input "Прочее" at bounding box center [438, 129] width 271 height 21
click at [424, 189] on span "ПТ_Замена расходных материалов / ресурсных деталей" at bounding box center [438, 193] width 255 height 10
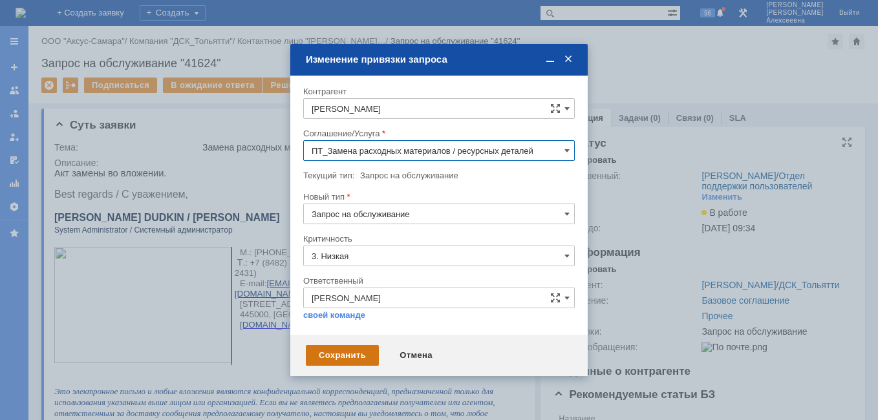
type input "ПТ_Замена расходных материалов / ресурсных деталей"
click at [327, 349] on div "Сохранить" at bounding box center [342, 355] width 73 height 21
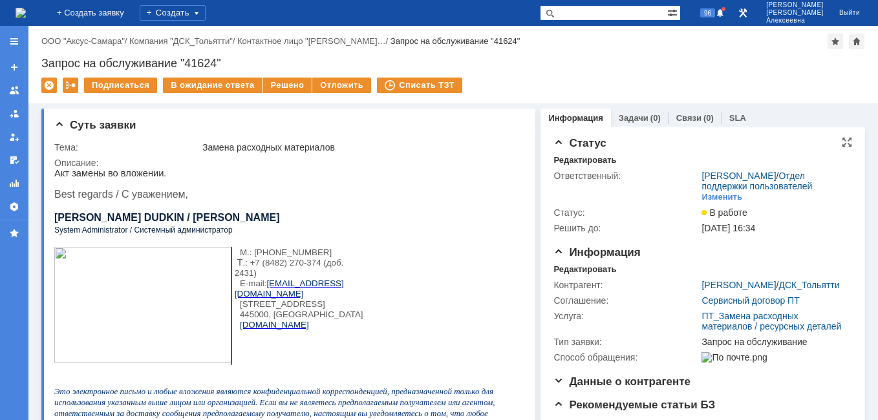
scroll to position [194, 0]
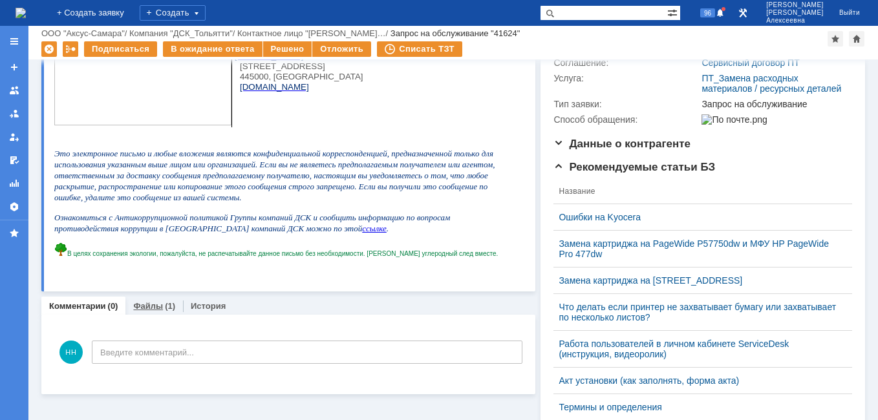
click at [145, 308] on link "Файлы" at bounding box center [148, 306] width 30 height 10
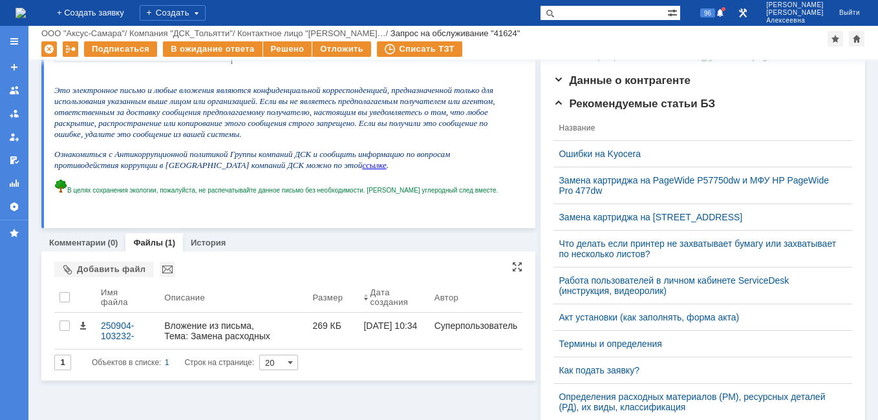
scroll to position [258, 0]
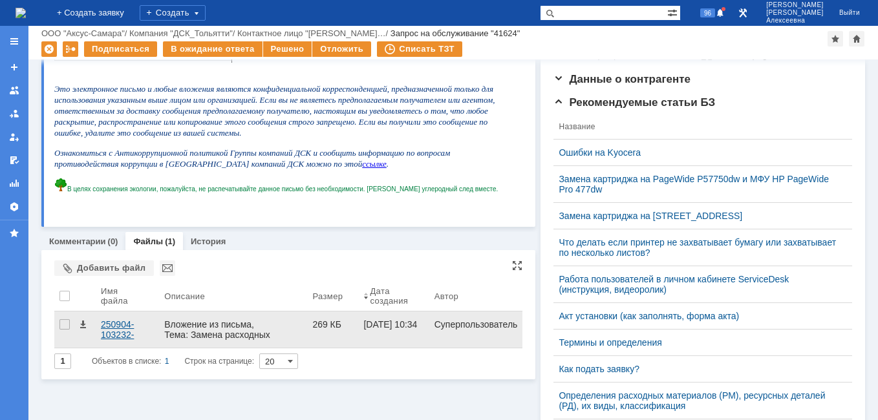
click at [113, 326] on div "250904-103232-scan.pdf" at bounding box center [127, 329] width 53 height 21
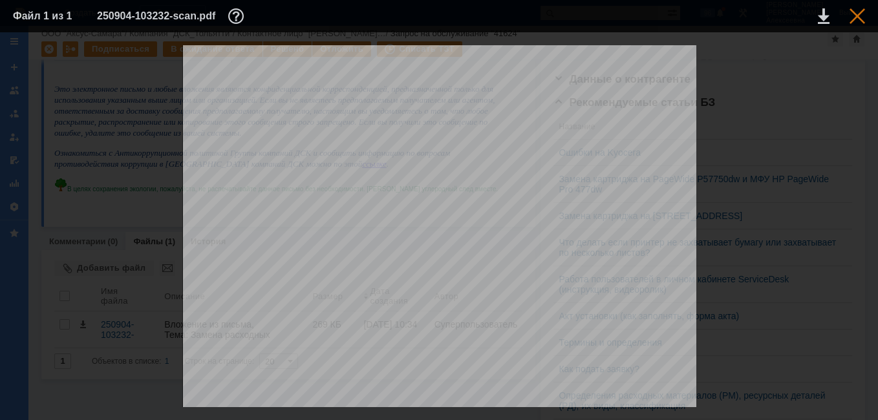
click at [864, 13] on div at bounding box center [857, 16] width 16 height 16
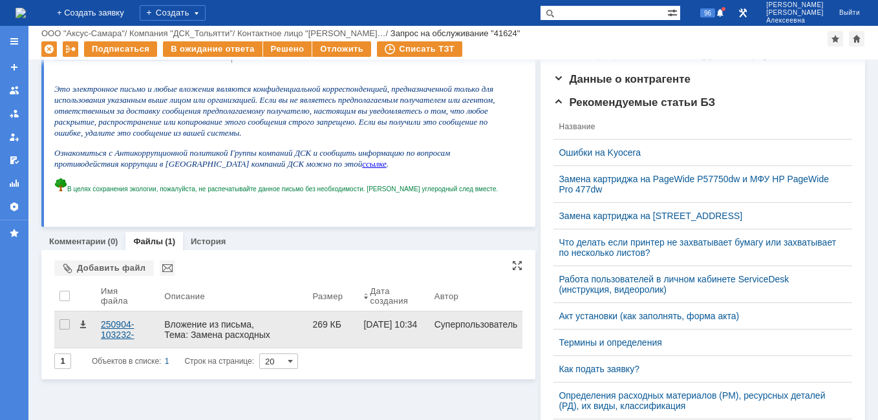
click at [123, 330] on div "250904-103232-scan.pdf" at bounding box center [127, 329] width 53 height 21
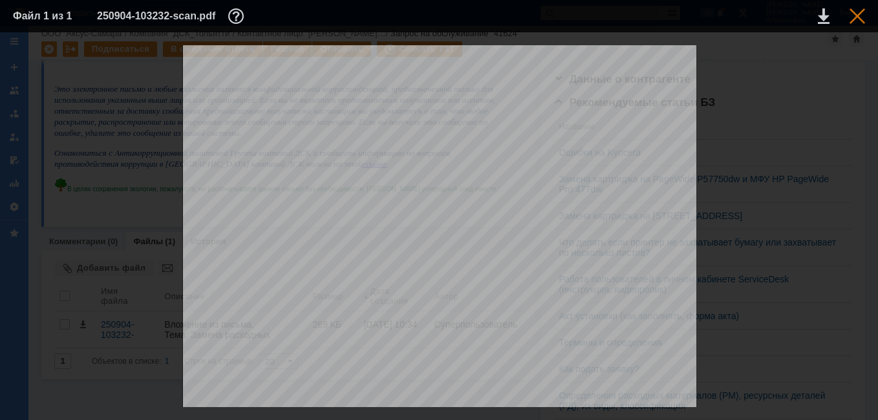
click at [863, 10] on div at bounding box center [857, 16] width 16 height 16
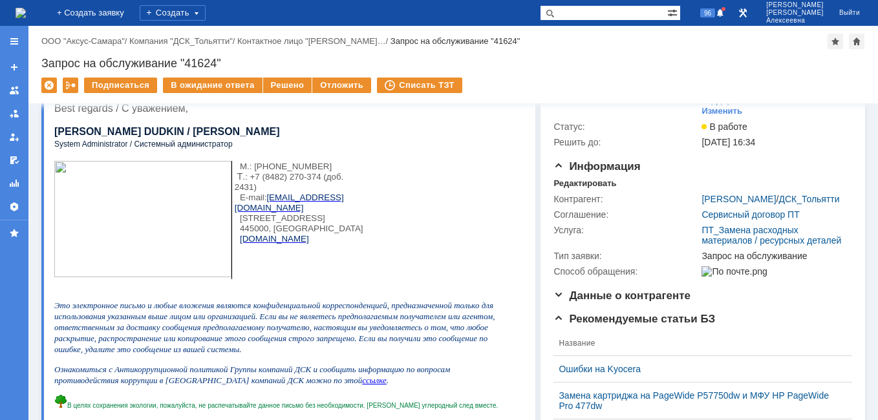
scroll to position [0, 0]
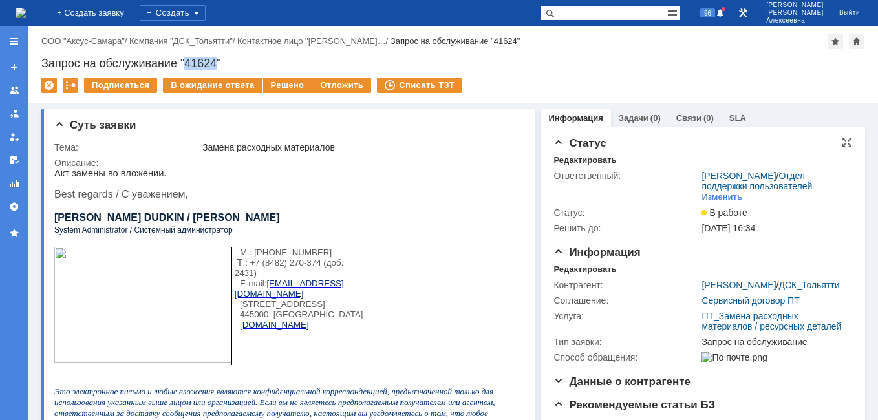
drag, startPoint x: 216, startPoint y: 64, endPoint x: 187, endPoint y: 61, distance: 29.3
click at [187, 61] on div "Запрос на обслуживание "41624"" at bounding box center [452, 63] width 823 height 13
copy div "41624"
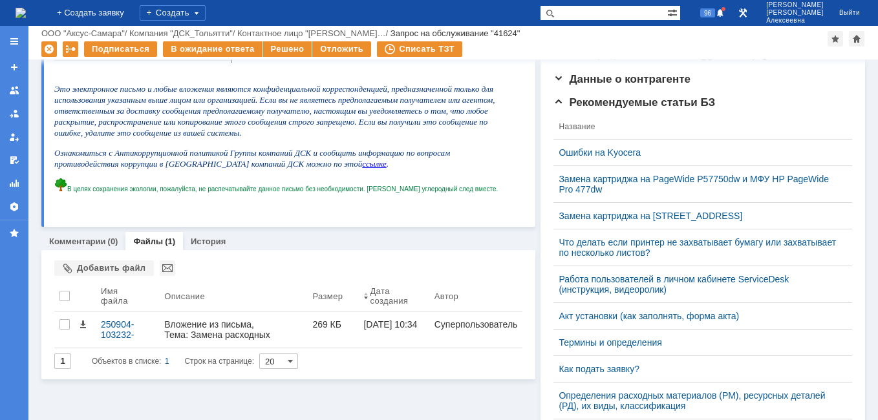
scroll to position [323, 0]
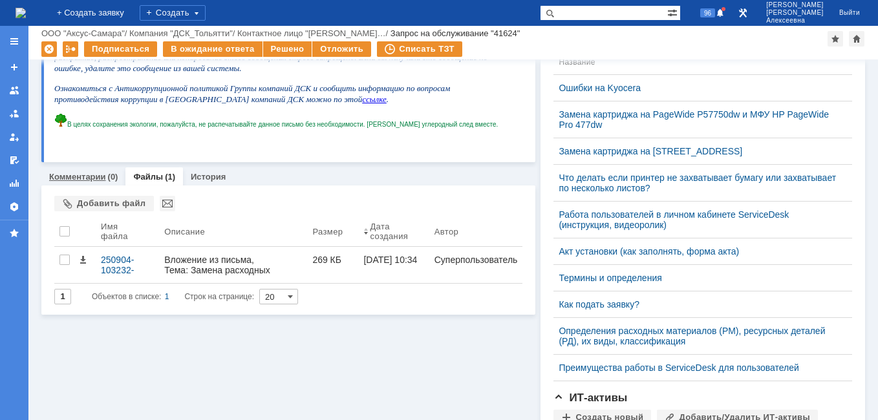
click at [70, 173] on link "Комментарии" at bounding box center [77, 177] width 57 height 10
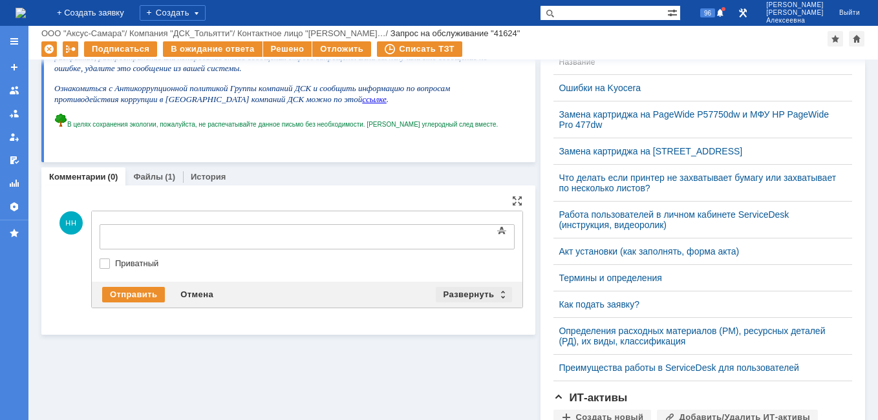
click at [500, 293] on div "Развернуть" at bounding box center [474, 295] width 77 height 16
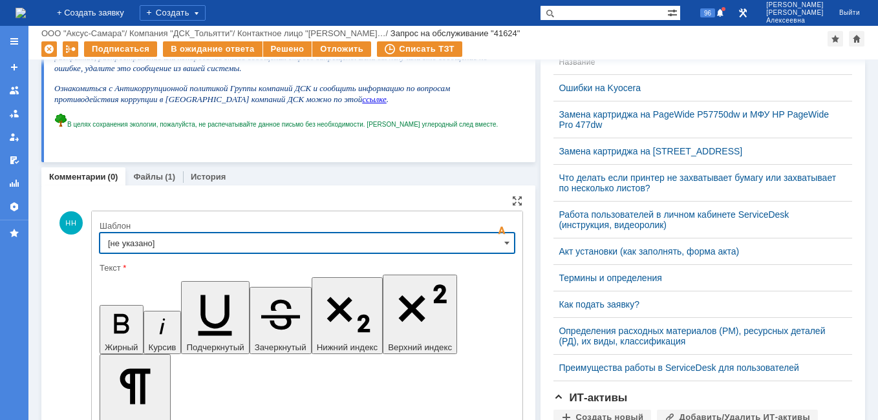
click at [496, 244] on input "[не указано]" at bounding box center [307, 243] width 415 height 21
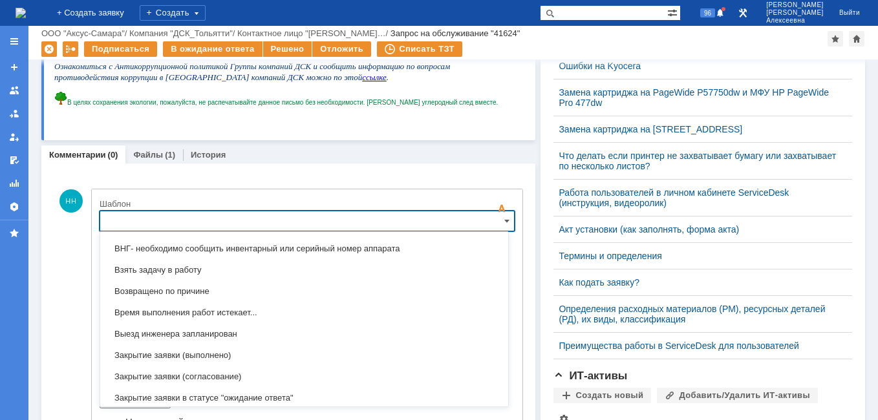
scroll to position [638, 0]
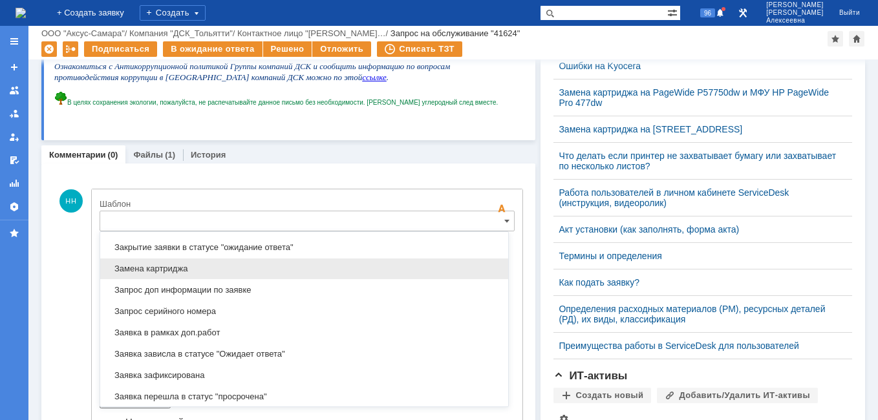
click at [151, 267] on span "Замена картриджа" at bounding box center [304, 269] width 392 height 10
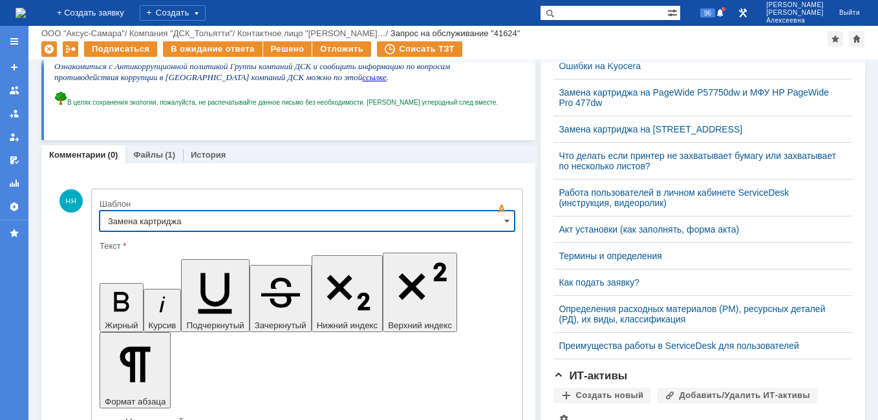
type input "Замена картриджа"
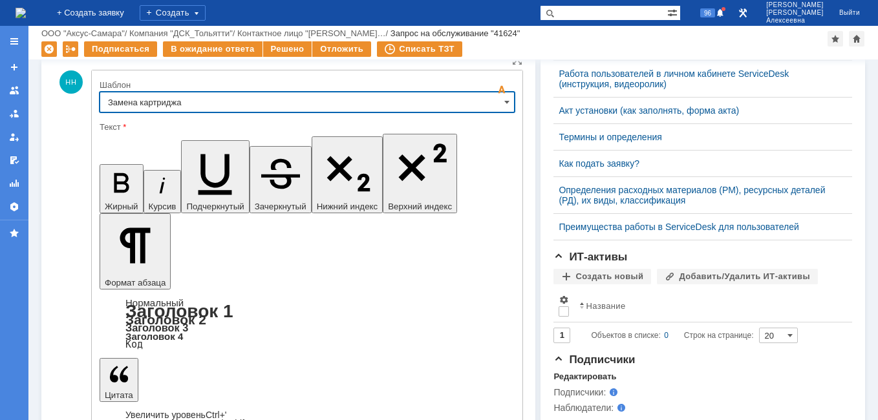
scroll to position [474, 0]
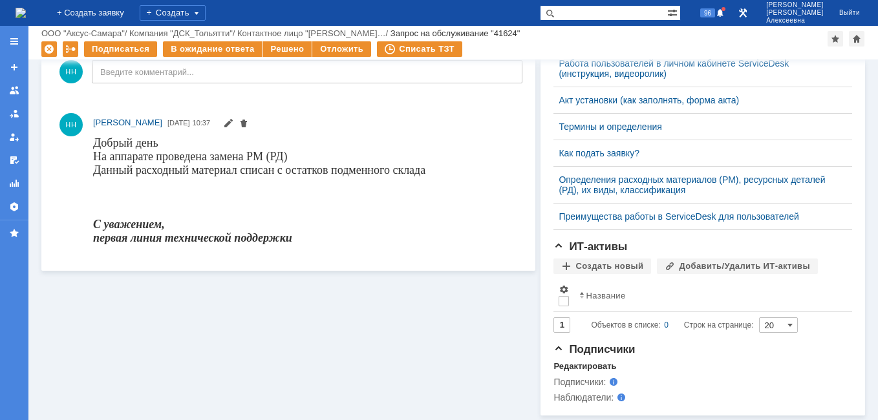
scroll to position [0, 0]
click at [280, 50] on div "Решено" at bounding box center [287, 49] width 49 height 16
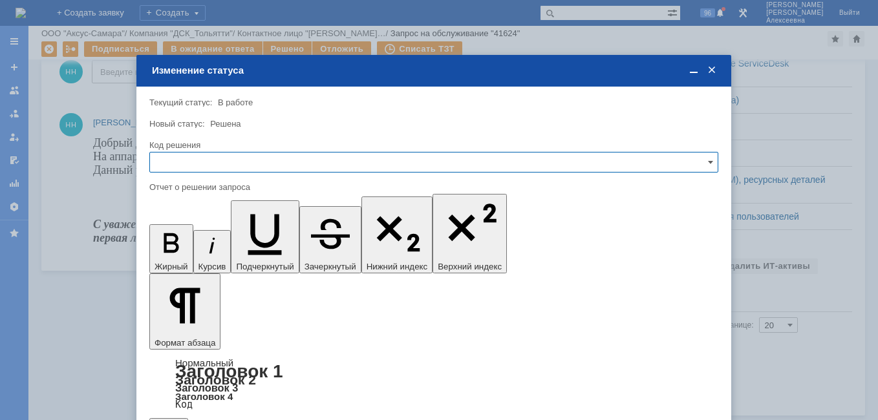
click at [697, 167] on input "text" at bounding box center [433, 162] width 569 height 21
click at [165, 249] on span "Решено" at bounding box center [434, 250] width 552 height 10
type input "Решено"
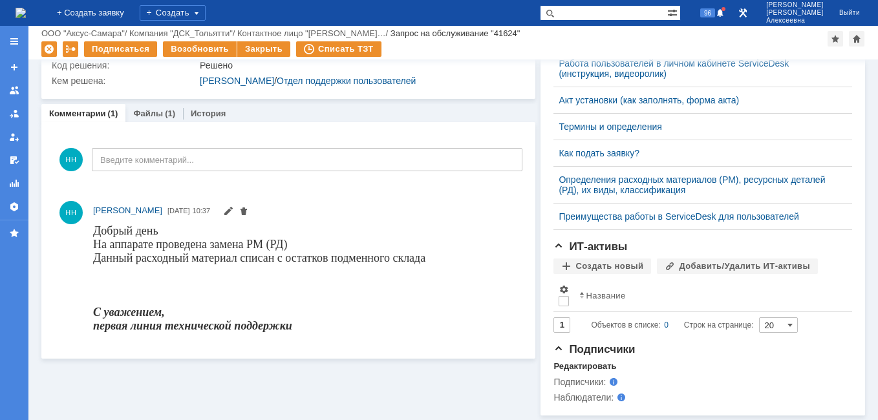
click at [26, 10] on img at bounding box center [21, 13] width 10 height 10
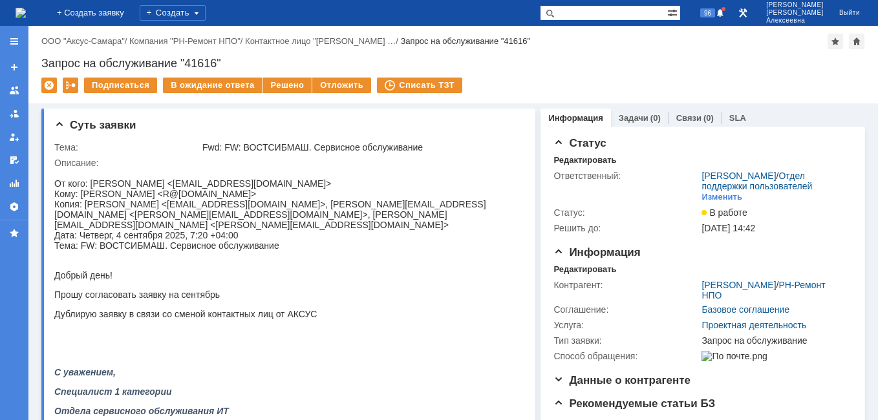
click at [26, 8] on img at bounding box center [21, 13] width 10 height 10
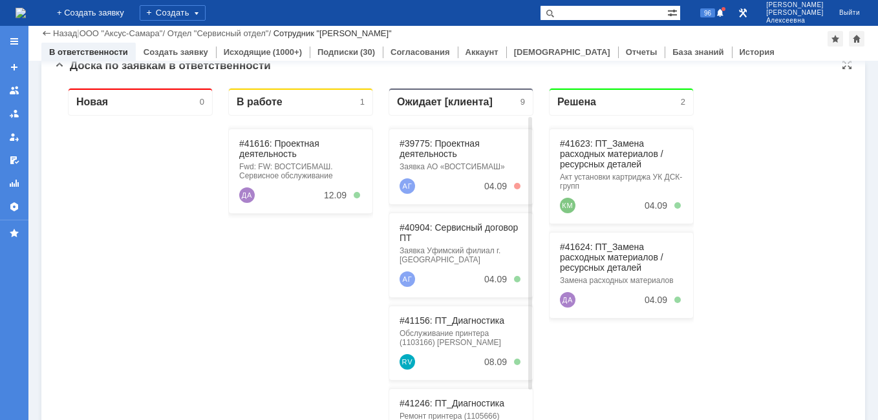
scroll to position [136, 0]
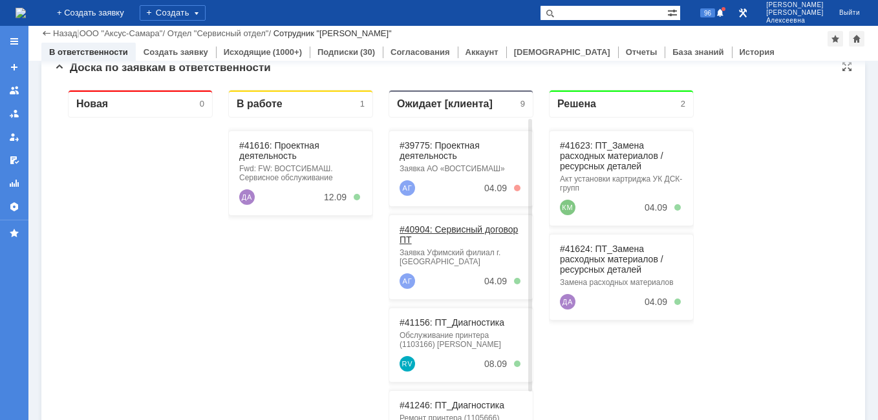
click at [446, 231] on link "#40904: Сервисный договор ПТ" at bounding box center [458, 234] width 118 height 21
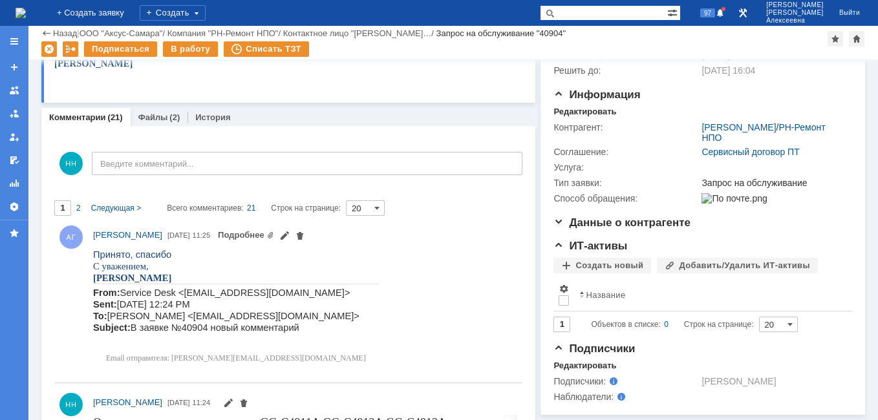
click at [26, 14] on img at bounding box center [21, 13] width 10 height 10
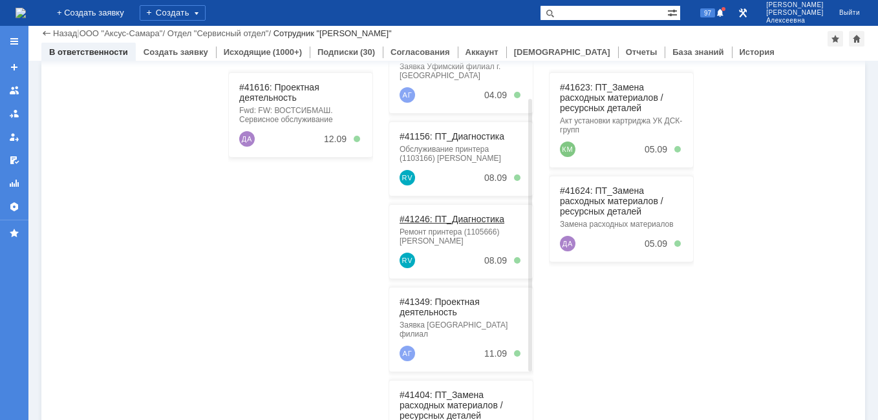
scroll to position [129, 0]
click at [439, 222] on link "#41246: ПТ_Диагностика" at bounding box center [451, 218] width 105 height 10
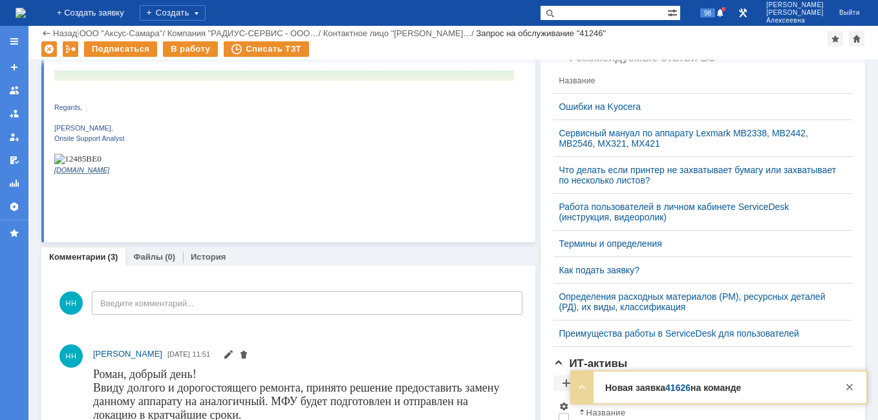
scroll to position [323, 0]
click at [849, 386] on div at bounding box center [849, 387] width 16 height 16
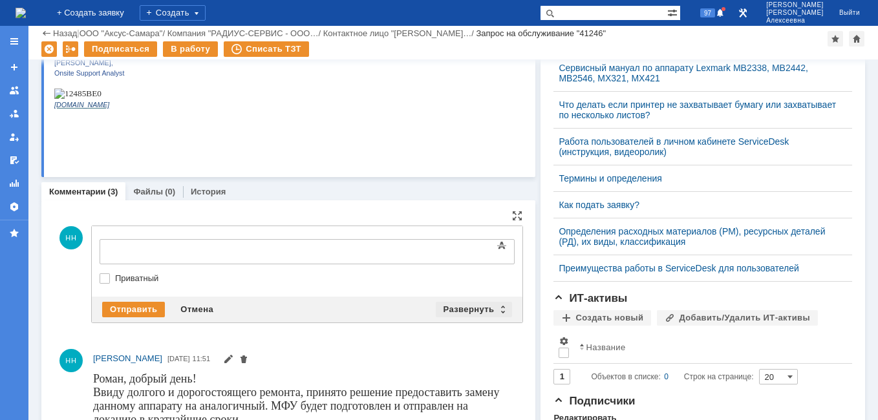
scroll to position [0, 0]
click at [497, 313] on div "Развернуть" at bounding box center [474, 310] width 77 height 16
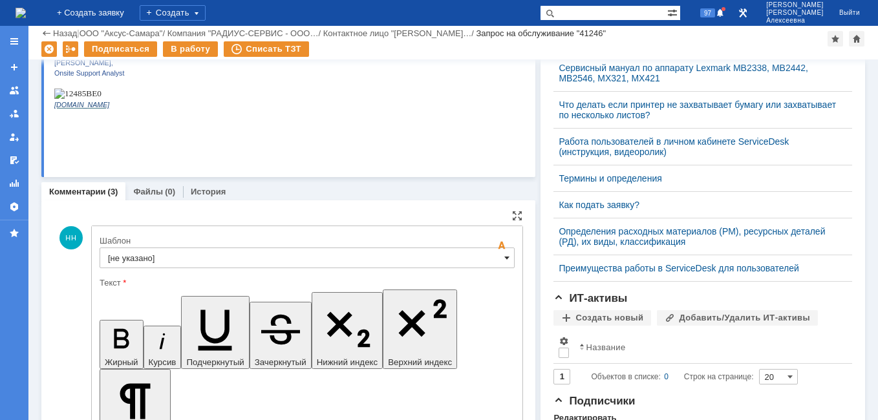
click at [504, 260] on span at bounding box center [506, 258] width 5 height 10
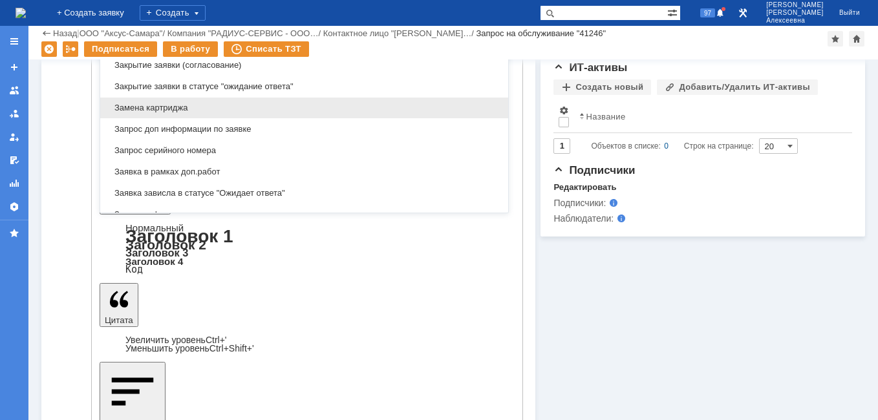
scroll to position [638, 0]
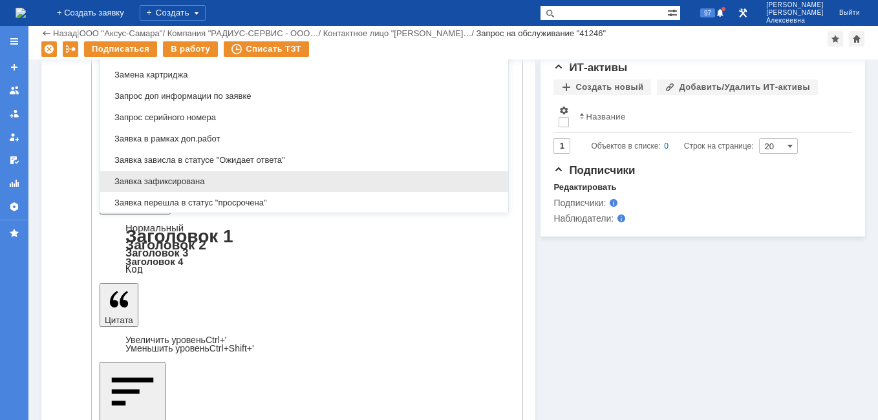
click at [200, 179] on span "Заявка зафиксирована" at bounding box center [304, 181] width 392 height 10
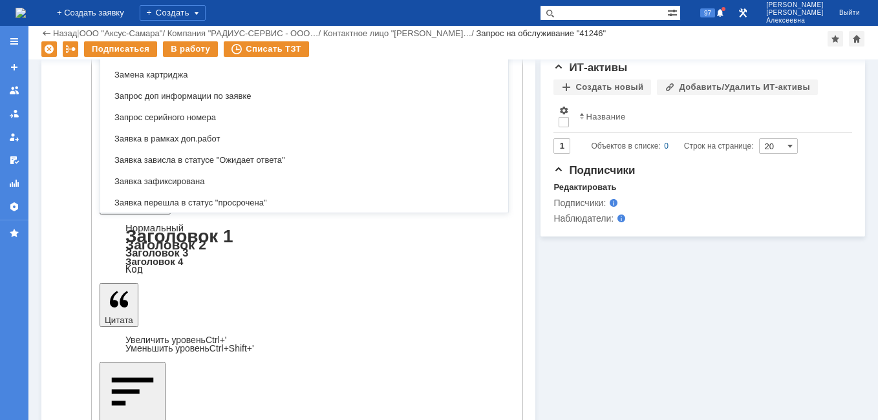
scroll to position [406, 0]
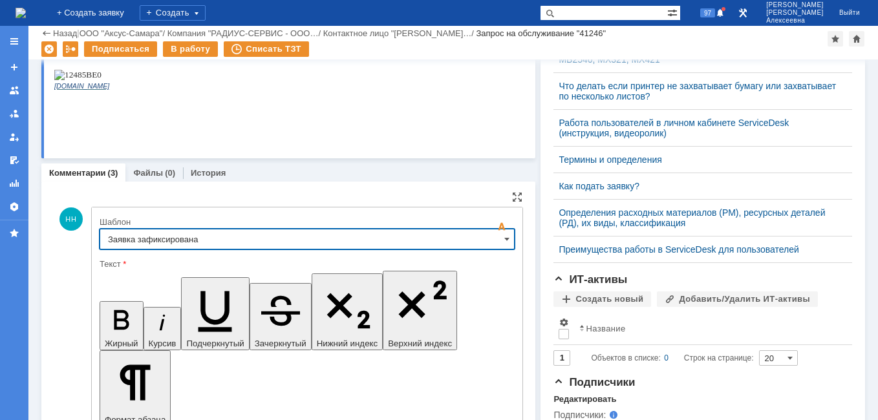
type input "Заявка зафиксирована"
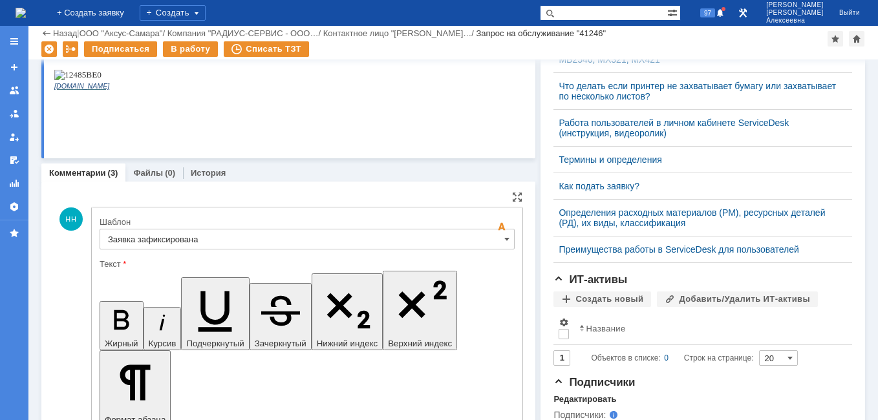
drag, startPoint x: 397, startPoint y: 3242, endPoint x: 123, endPoint y: 3236, distance: 274.1
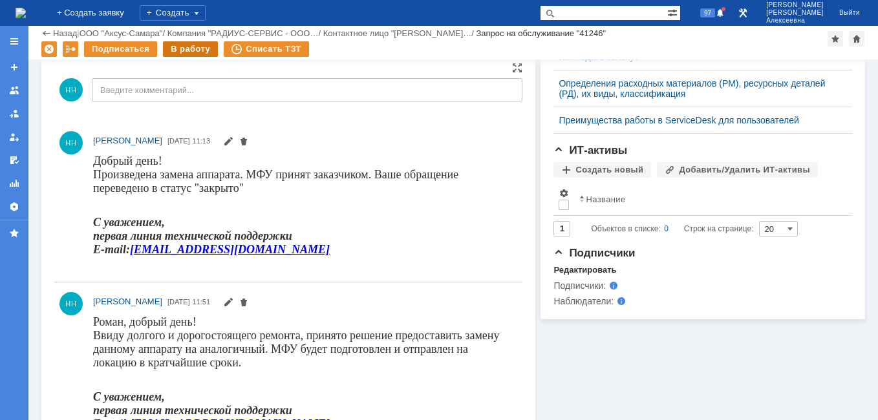
scroll to position [0, 0]
click at [200, 46] on div "В работу" at bounding box center [190, 49] width 55 height 16
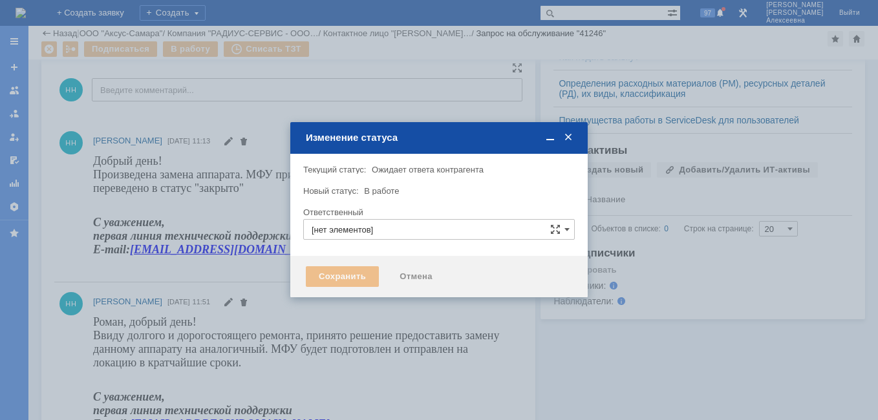
type input "[PERSON_NAME]"
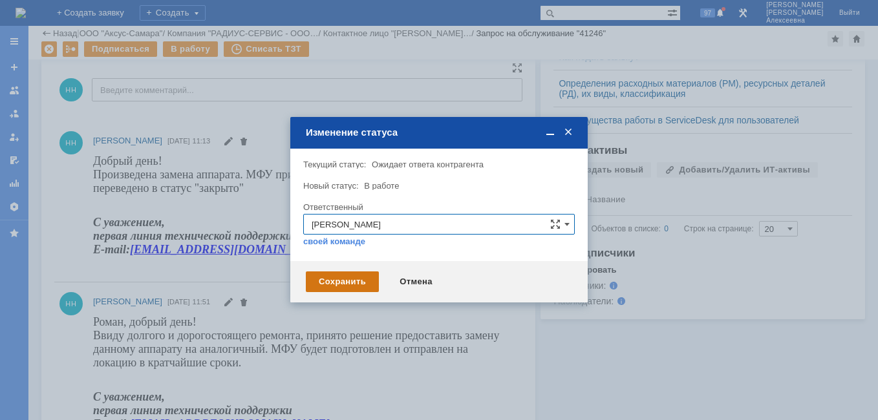
click at [345, 282] on div "Сохранить" at bounding box center [342, 281] width 73 height 21
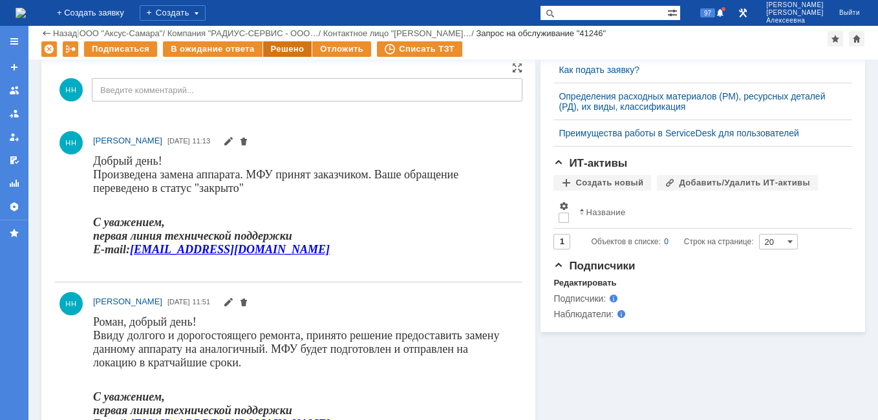
click at [290, 46] on div "Решено" at bounding box center [287, 49] width 49 height 16
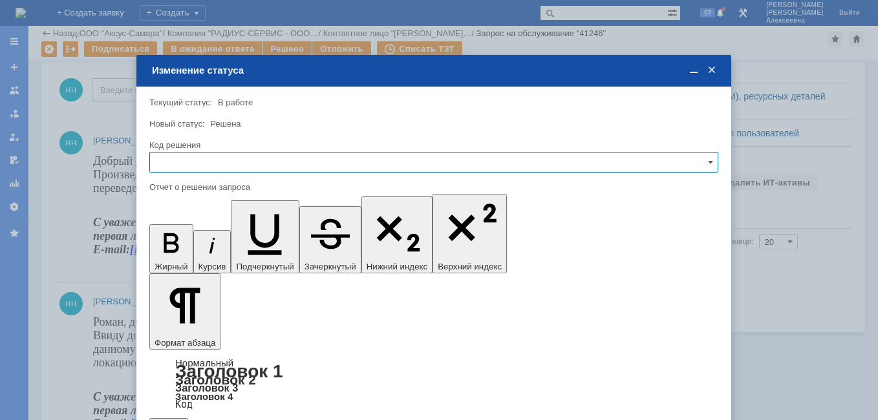
click at [671, 157] on input "text" at bounding box center [433, 162] width 569 height 21
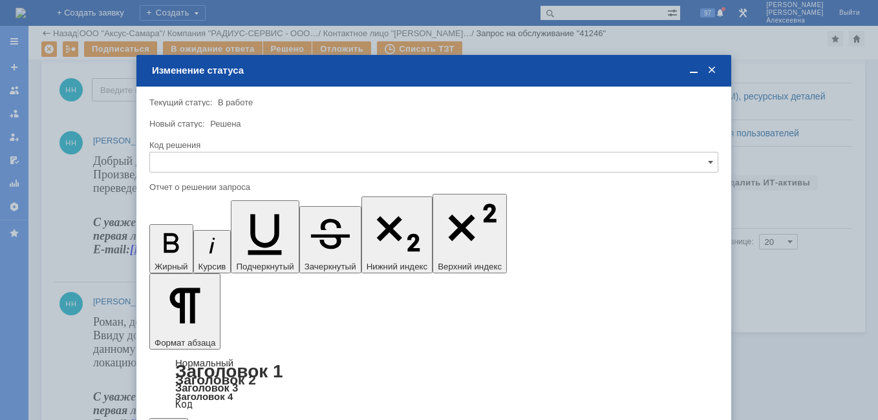
click at [187, 250] on span "Решено" at bounding box center [434, 250] width 552 height 10
type input "Решено"
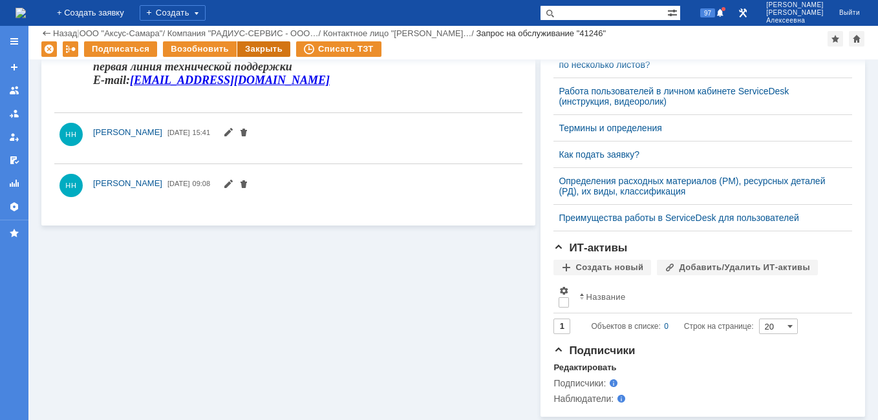
click at [240, 49] on div "Закрыть" at bounding box center [263, 49] width 53 height 16
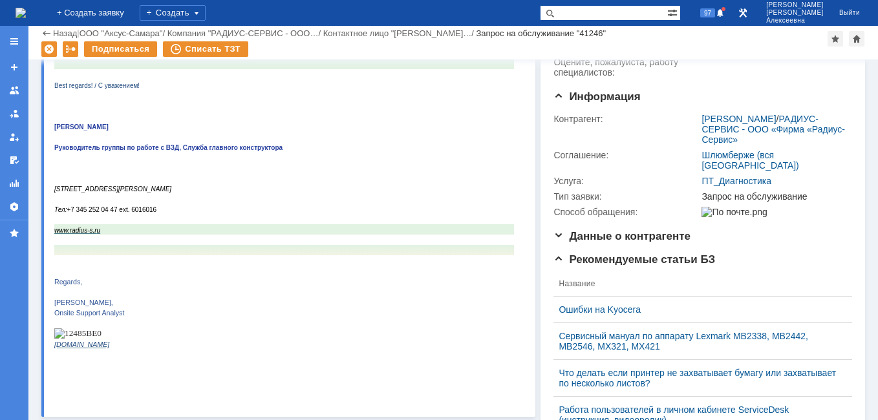
scroll to position [1, 0]
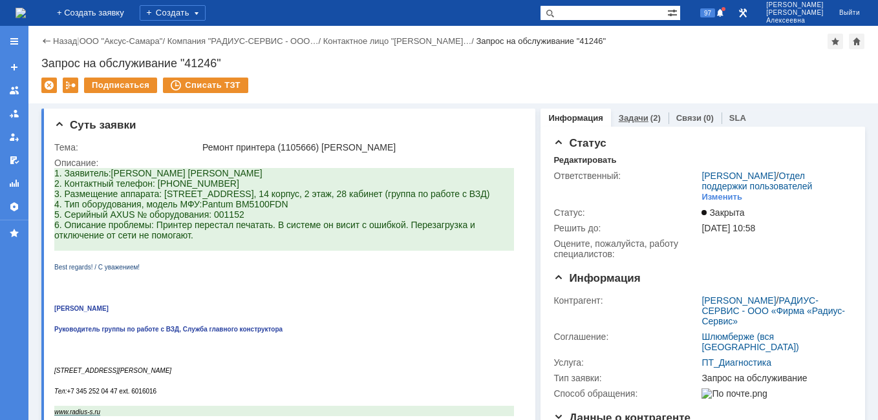
click at [622, 118] on link "Задачи" at bounding box center [633, 118] width 30 height 10
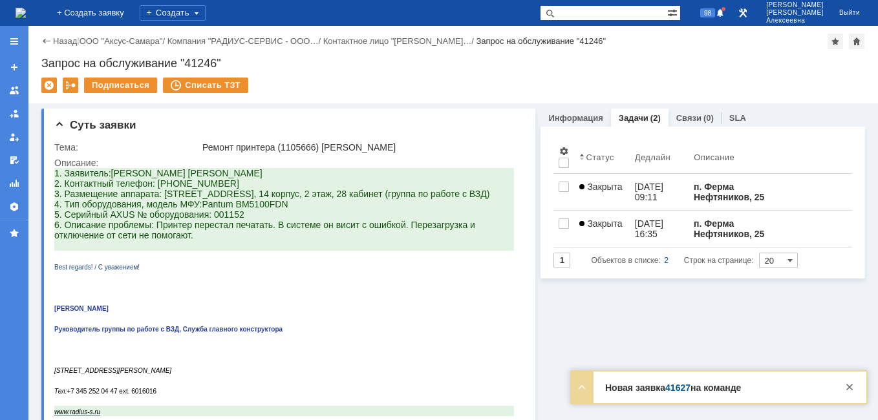
click at [682, 385] on link "41627" at bounding box center [677, 388] width 25 height 10
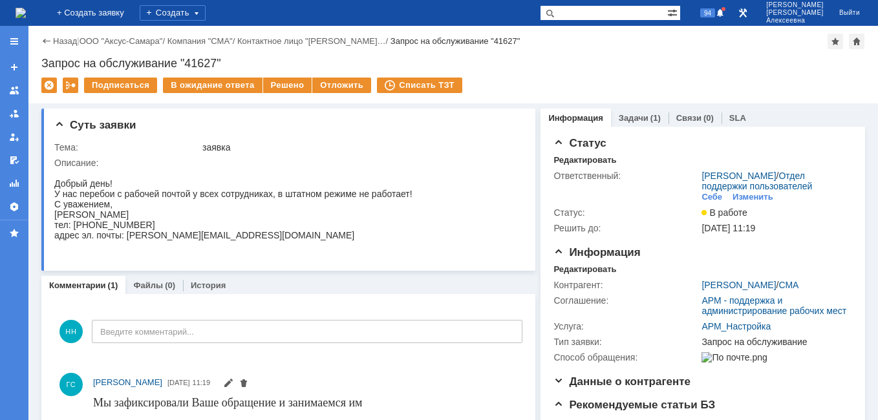
click at [26, 8] on img at bounding box center [21, 13] width 10 height 10
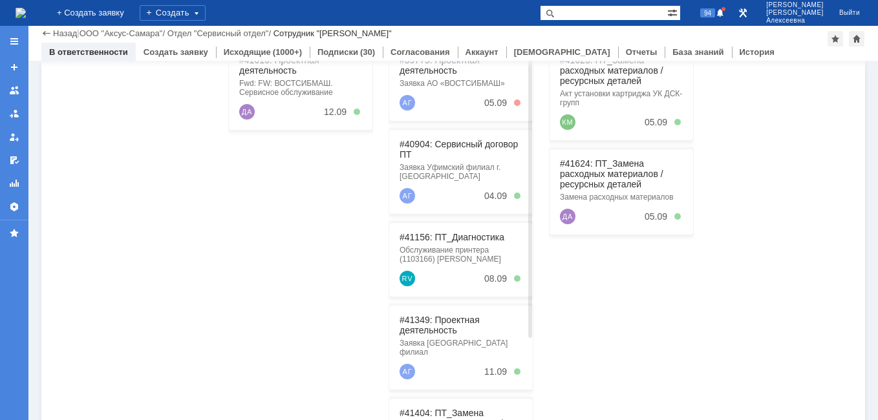
scroll to position [156, 0]
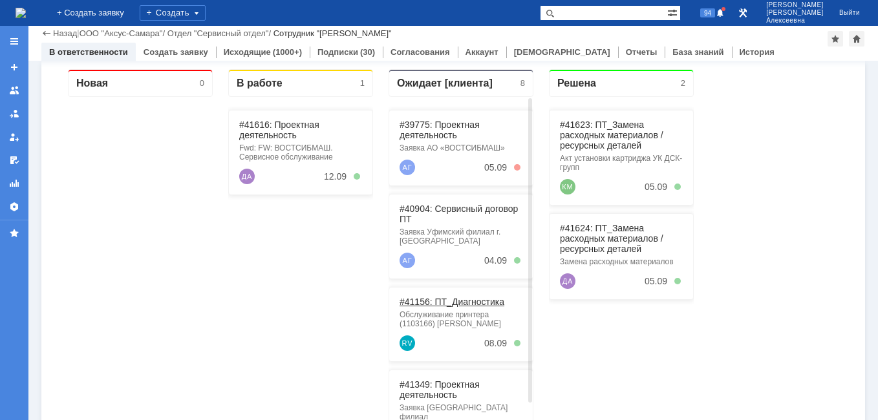
click at [443, 302] on link "#41156: ПТ_Диагностика" at bounding box center [451, 302] width 105 height 10
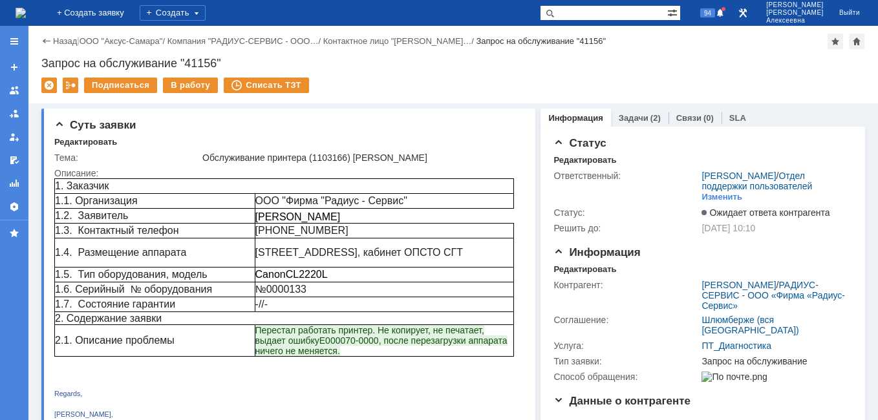
click at [26, 11] on img at bounding box center [21, 13] width 10 height 10
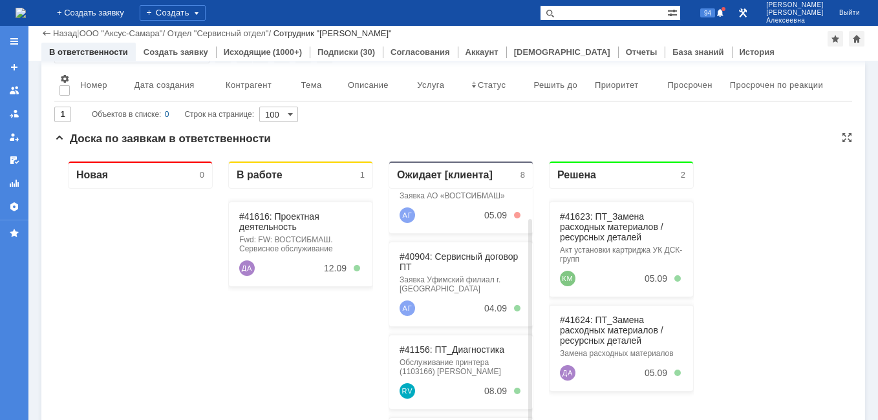
scroll to position [65, 0]
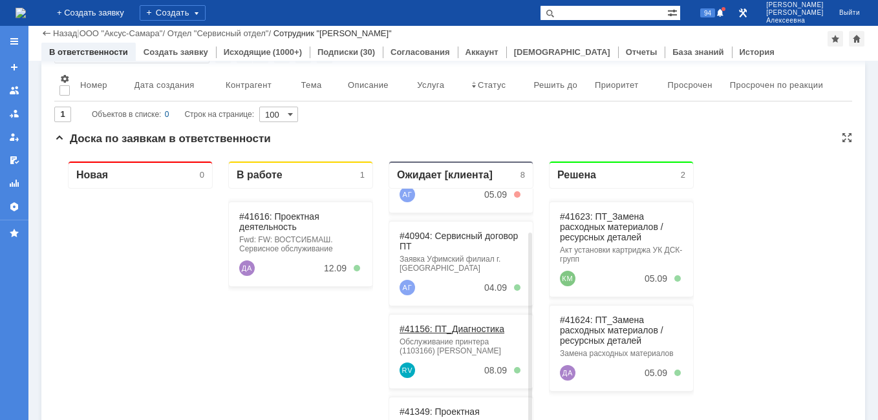
click at [440, 328] on link "#41156: ПТ_Диагностика" at bounding box center [451, 329] width 105 height 10
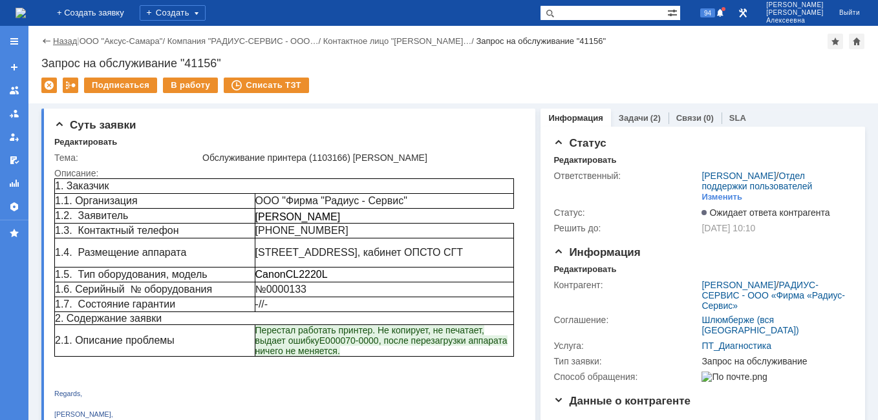
click at [58, 41] on link "Назад" at bounding box center [65, 41] width 24 height 10
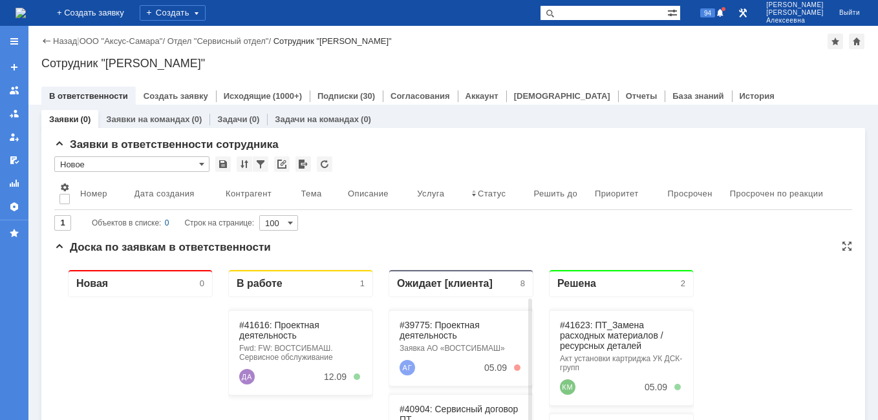
scroll to position [65, 0]
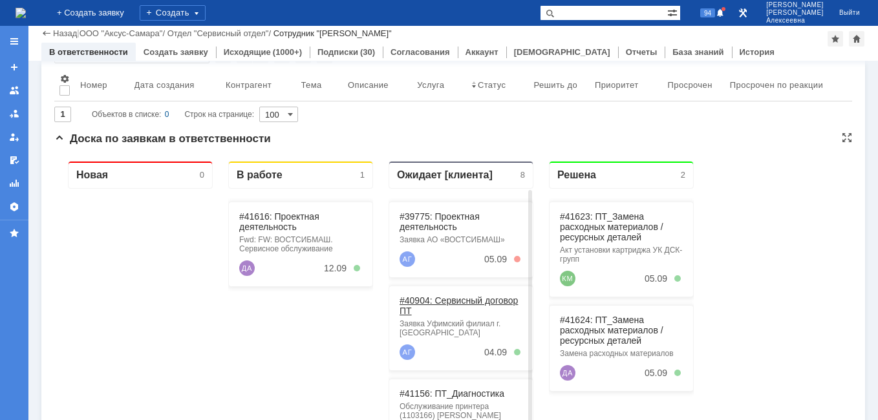
click at [461, 300] on link "#40904: Сервисный договор ПТ" at bounding box center [458, 305] width 118 height 21
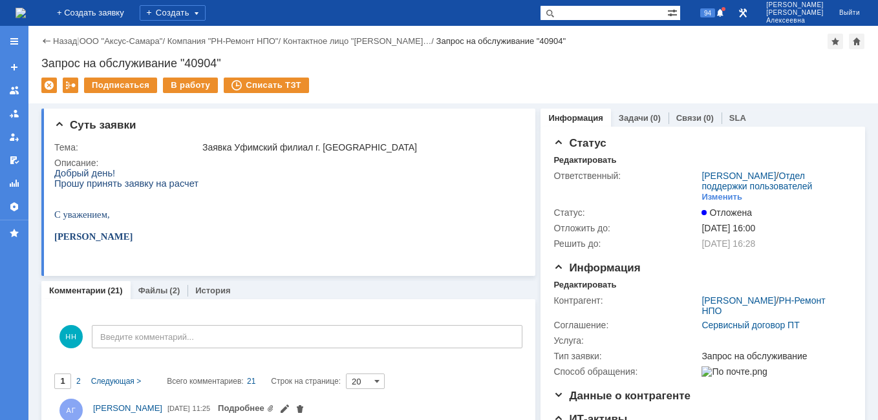
click at [26, 8] on img at bounding box center [21, 13] width 10 height 10
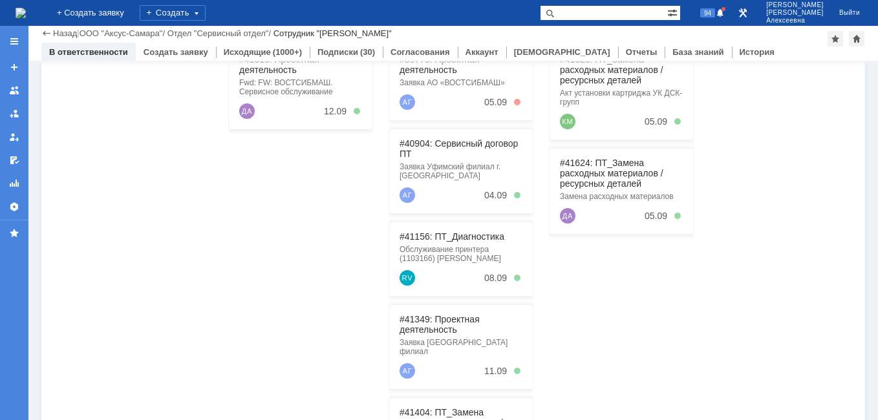
scroll to position [258, 0]
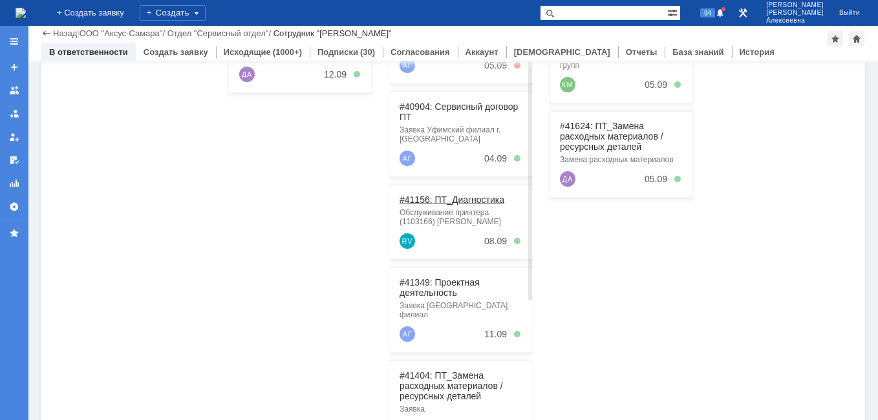
click at [469, 201] on link "#41156: ПТ_Диагностика" at bounding box center [451, 200] width 105 height 10
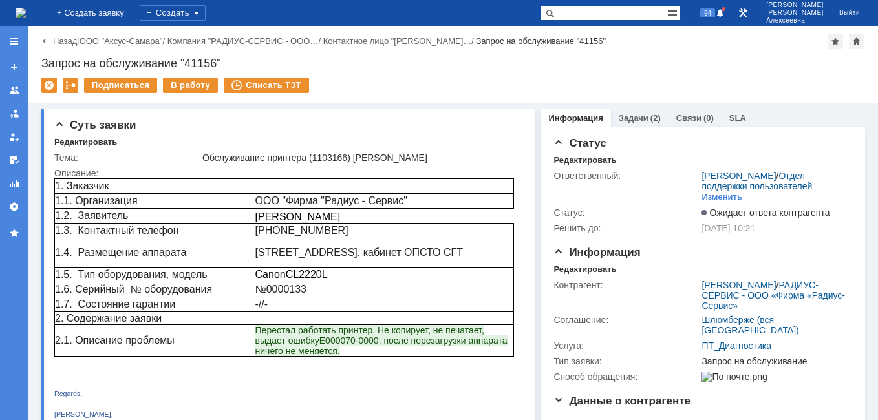
click at [59, 39] on link "Назад" at bounding box center [65, 41] width 24 height 10
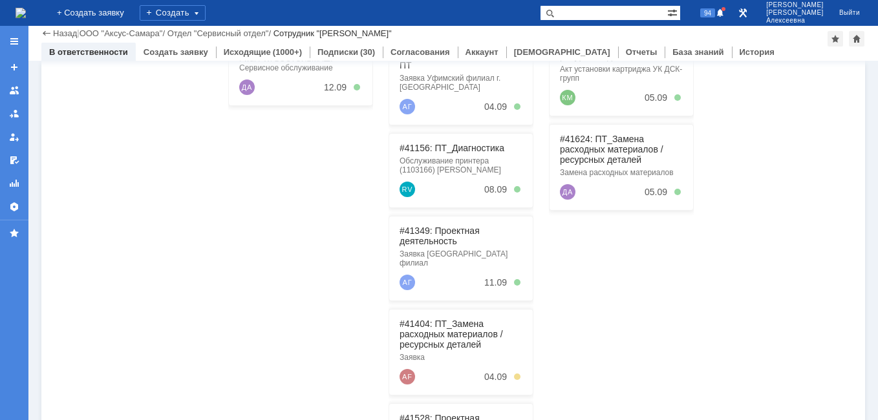
scroll to position [258, 0]
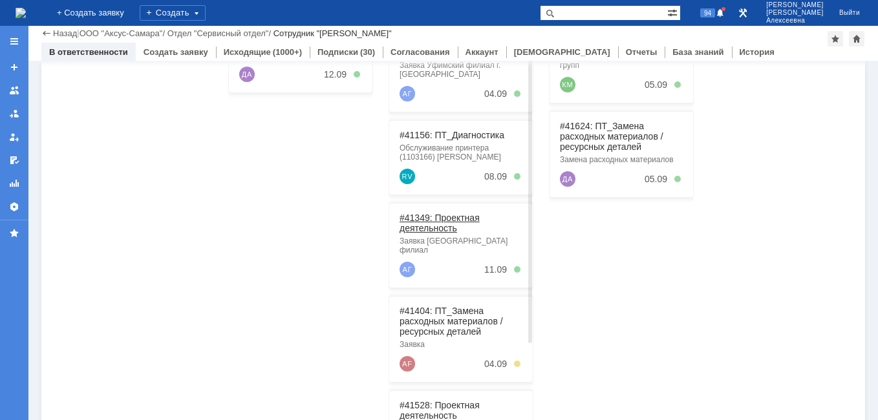
click at [424, 227] on link "#41349: Проектная деятельность" at bounding box center [439, 223] width 80 height 21
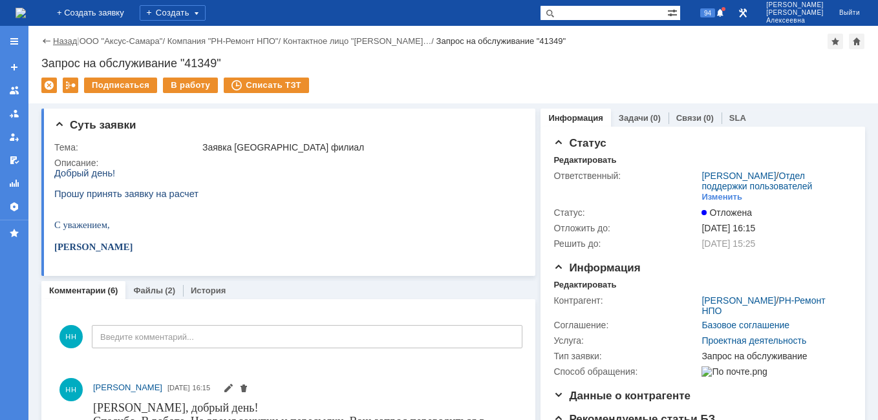
click at [56, 39] on link "Назад" at bounding box center [65, 41] width 24 height 10
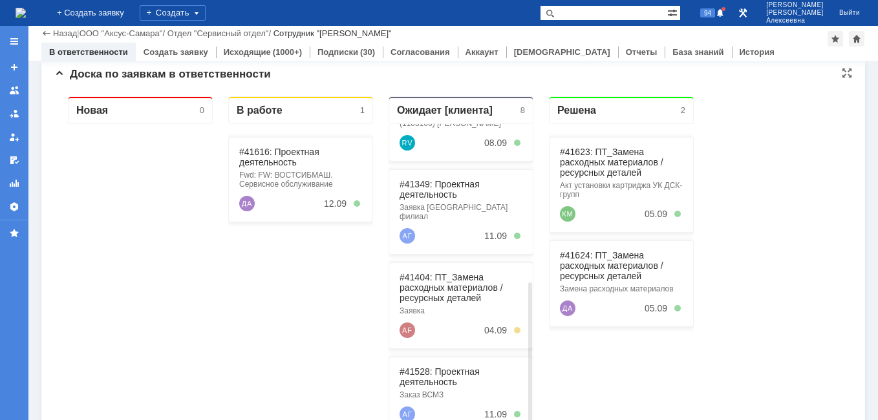
scroll to position [246, 0]
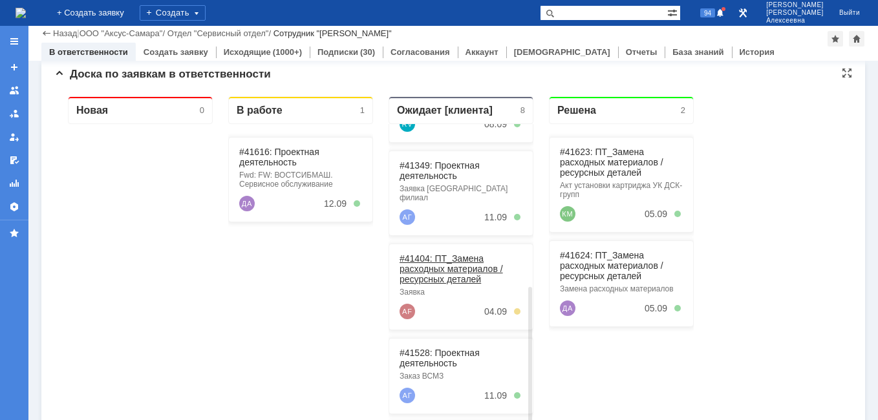
click at [451, 253] on link "#41404: ПТ_Замена расходных материалов / ресурсных деталей" at bounding box center [450, 268] width 103 height 31
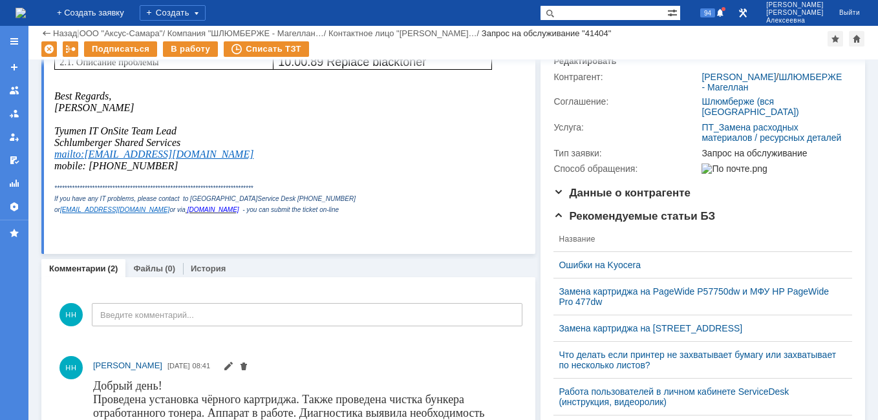
scroll to position [258, 0]
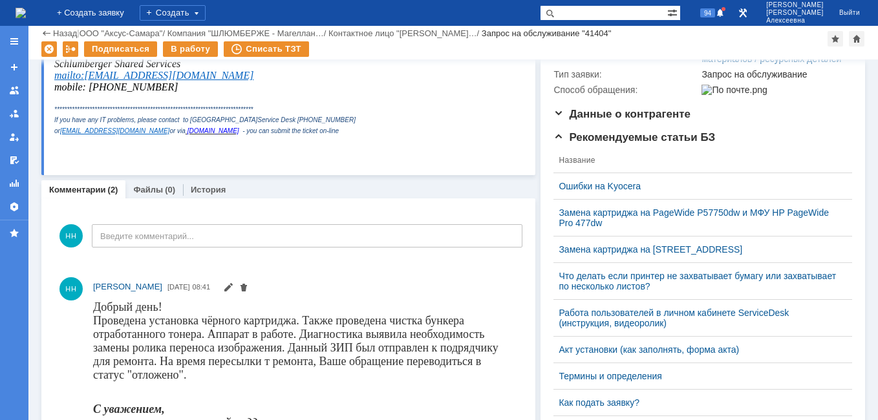
click at [52, 33] on div "Назад" at bounding box center [59, 33] width 36 height 10
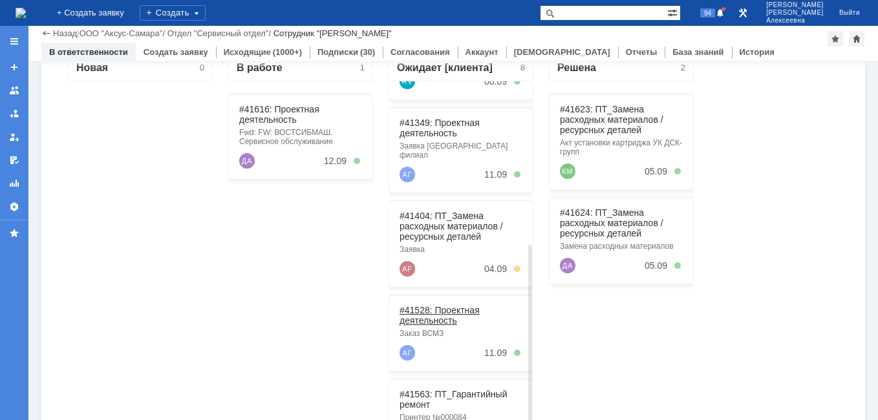
scroll to position [194, 0]
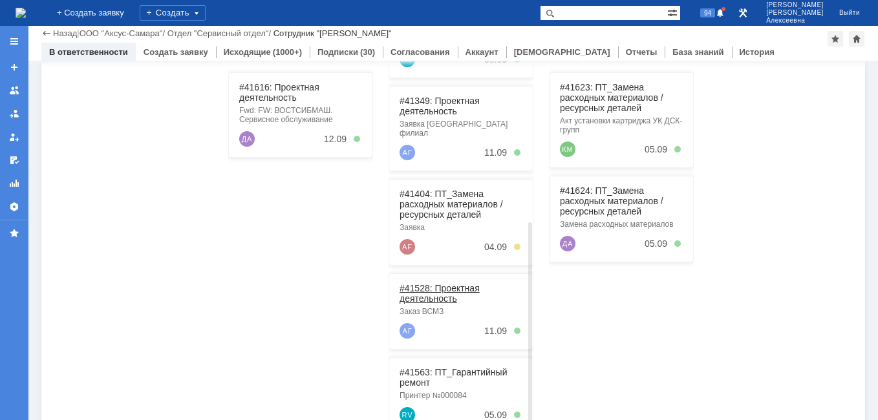
click at [448, 283] on link "#41528: Проектная деятельность" at bounding box center [439, 293] width 80 height 21
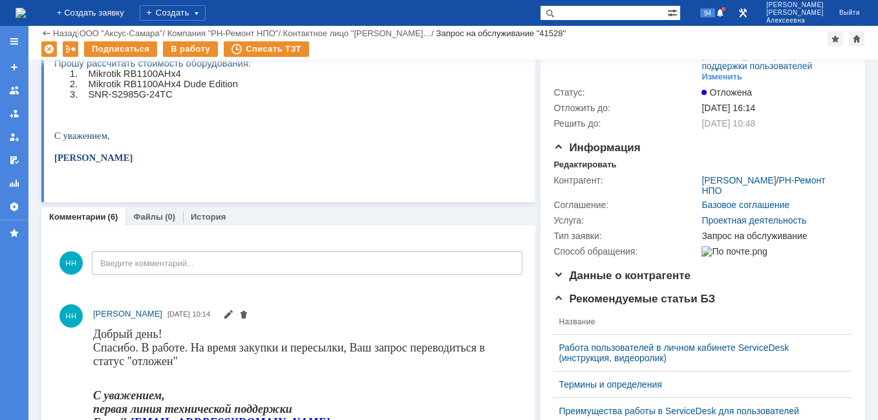
scroll to position [129, 0]
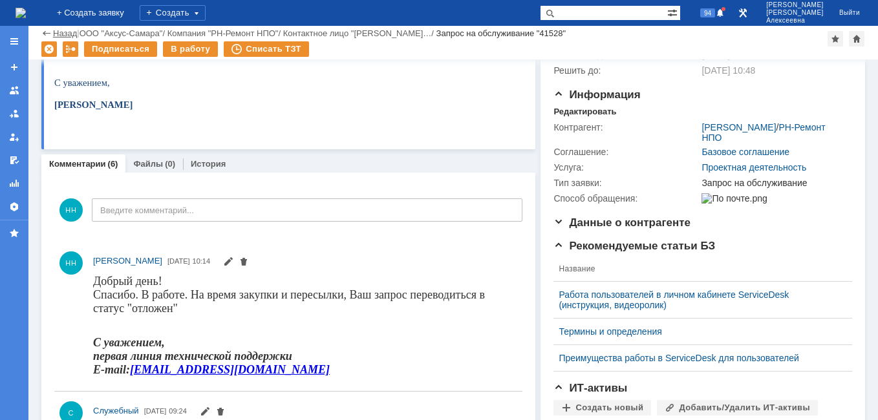
click at [62, 31] on link "Назад" at bounding box center [65, 33] width 24 height 10
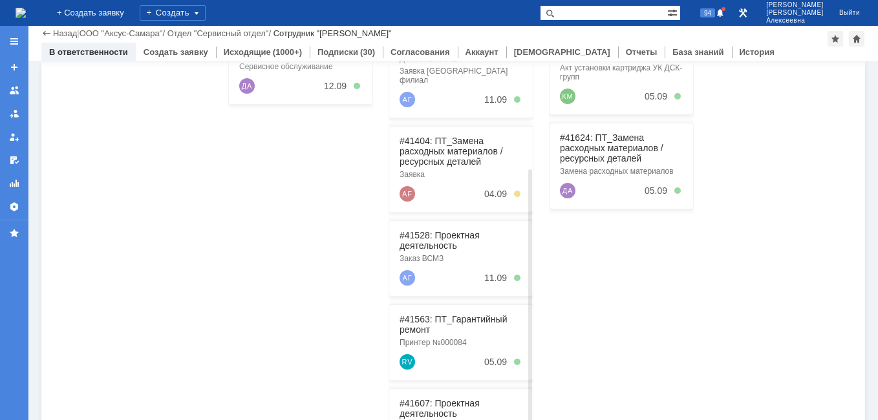
scroll to position [258, 0]
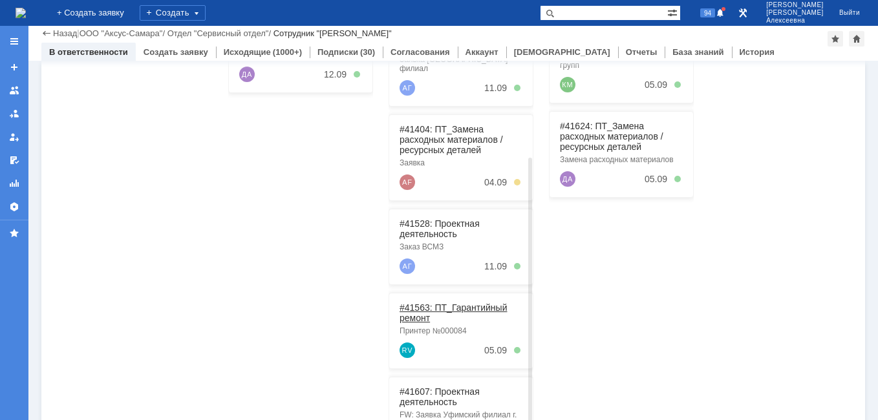
click at [471, 302] on link "#41563: ПТ_Гарантийный ремонт" at bounding box center [452, 312] width 107 height 21
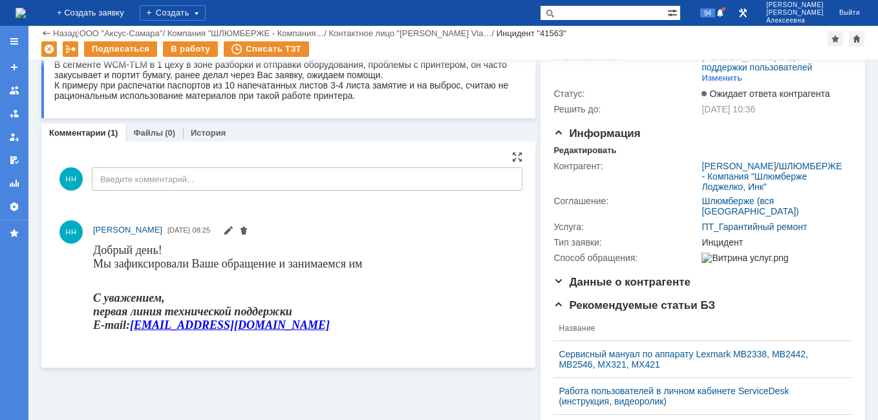
scroll to position [129, 0]
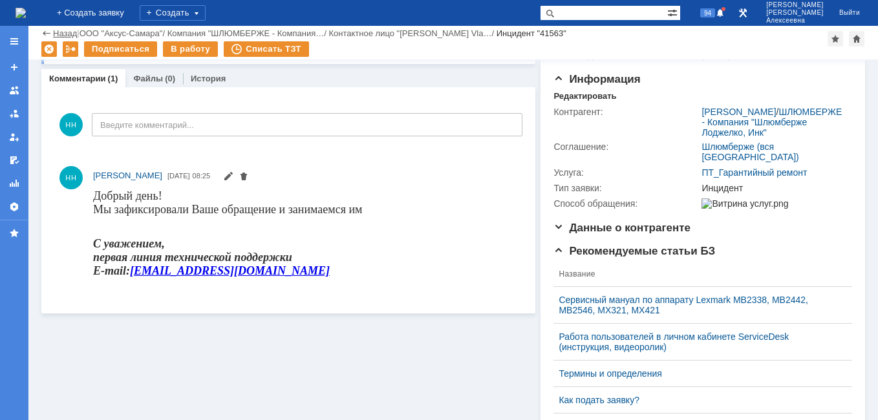
click at [67, 29] on link "Назад" at bounding box center [65, 33] width 24 height 10
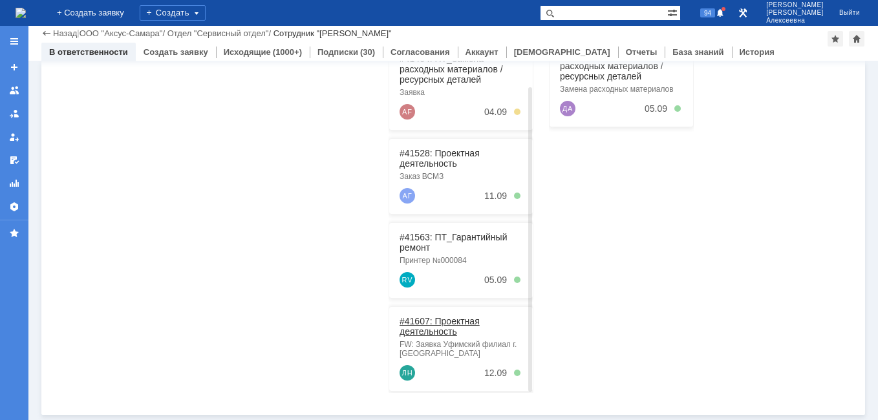
click at [424, 316] on link "#41607: Проектная деятельность" at bounding box center [439, 326] width 80 height 21
